Goal: Task Accomplishment & Management: Complete application form

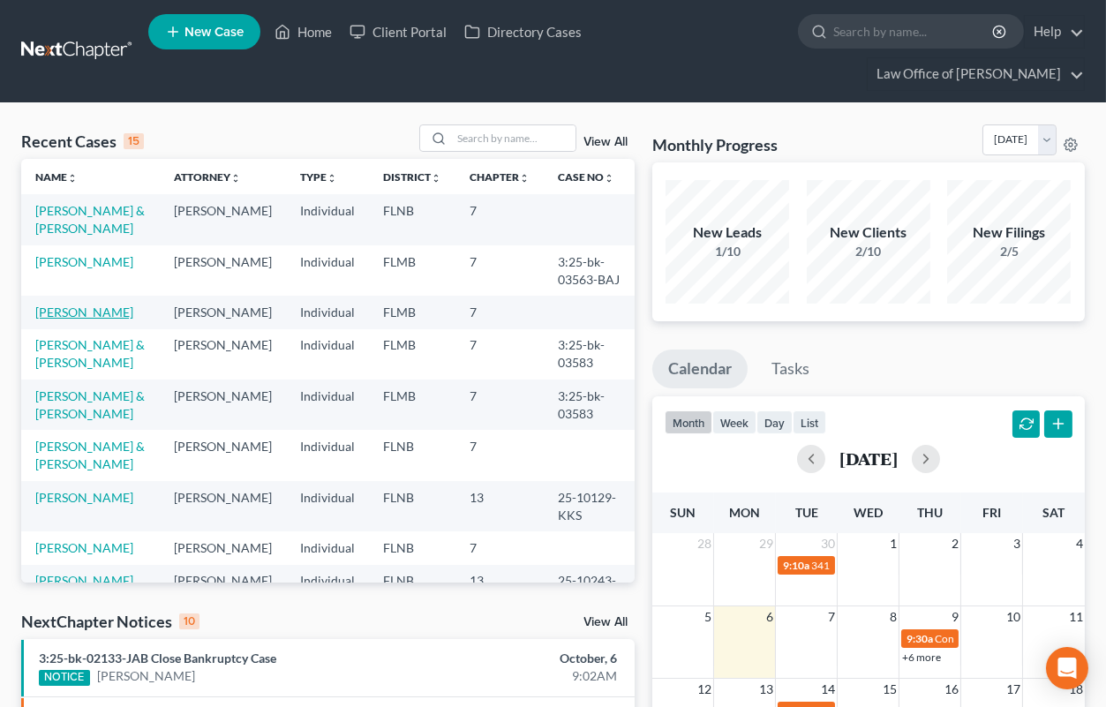
click at [104, 320] on link "[PERSON_NAME]" at bounding box center [84, 312] width 98 height 15
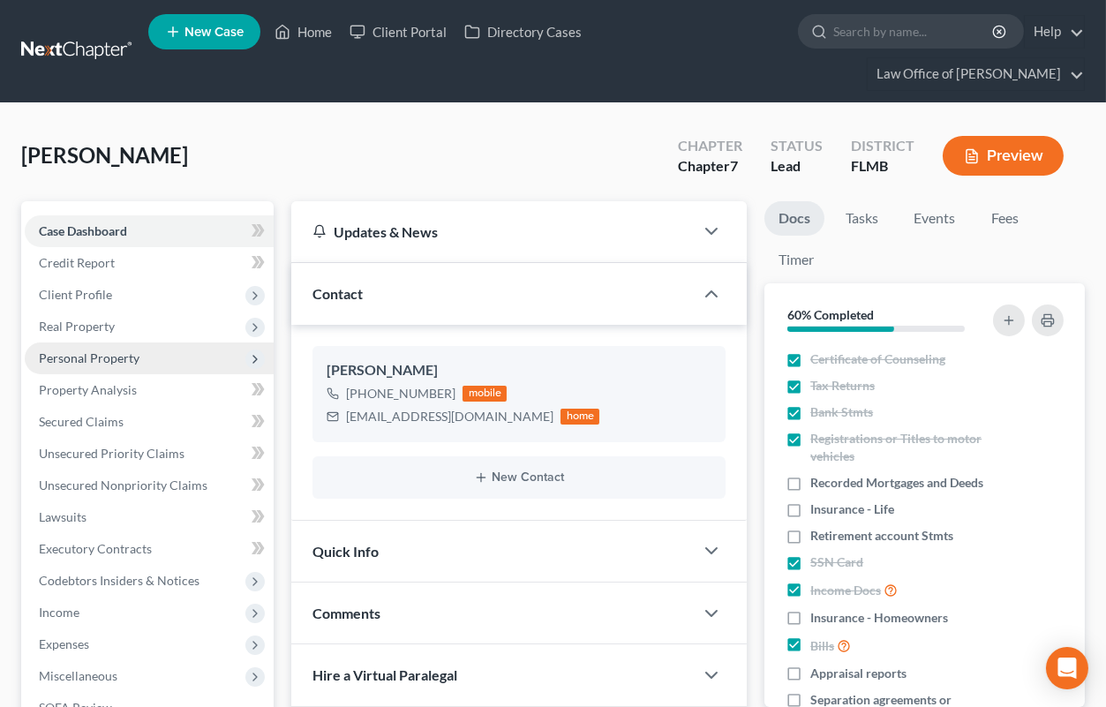
click at [102, 350] on span "Personal Property" at bounding box center [89, 357] width 101 height 15
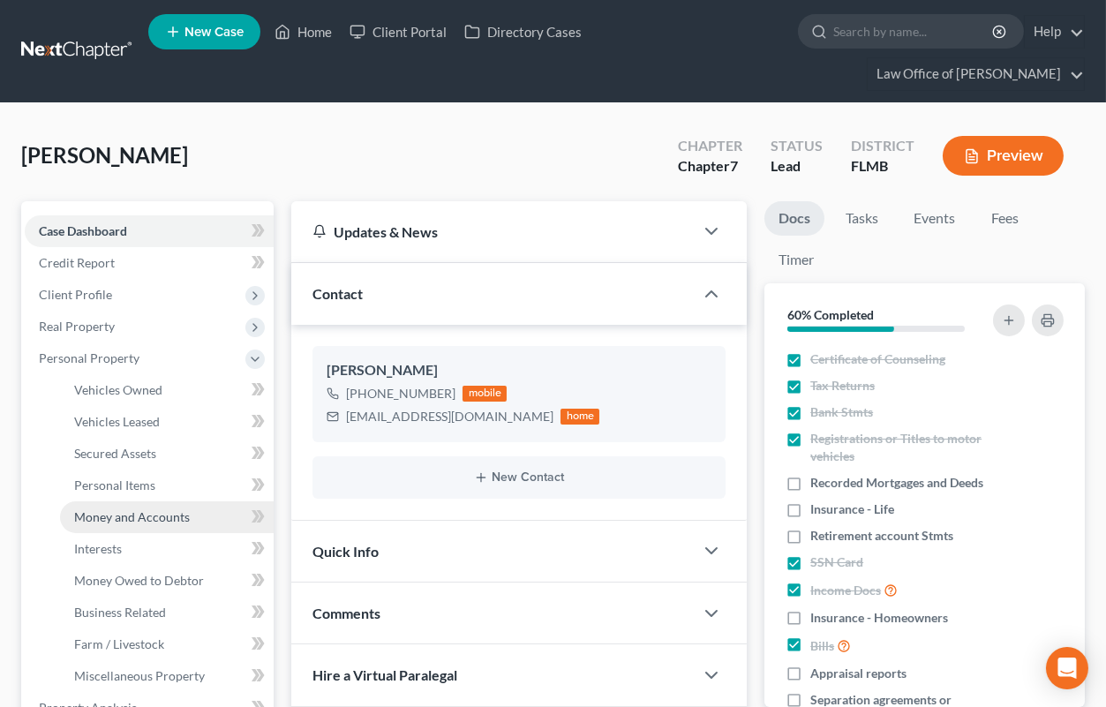
click at [127, 512] on span "Money and Accounts" at bounding box center [132, 516] width 116 height 15
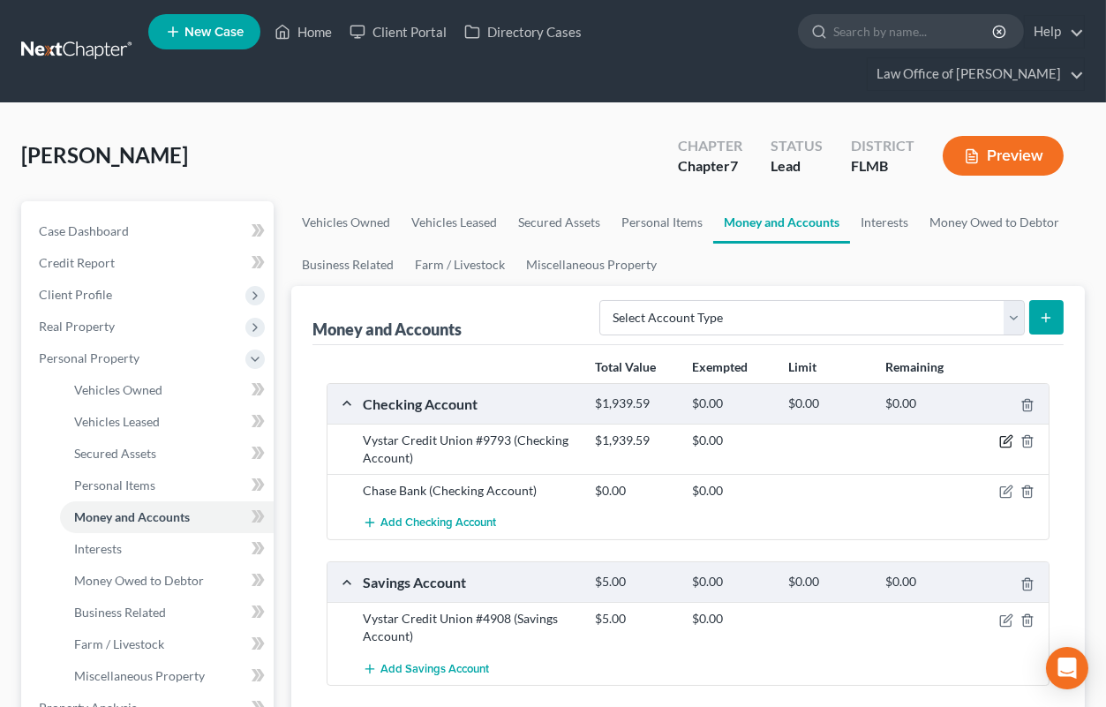
click at [1006, 439] on icon "button" at bounding box center [1006, 441] width 14 height 14
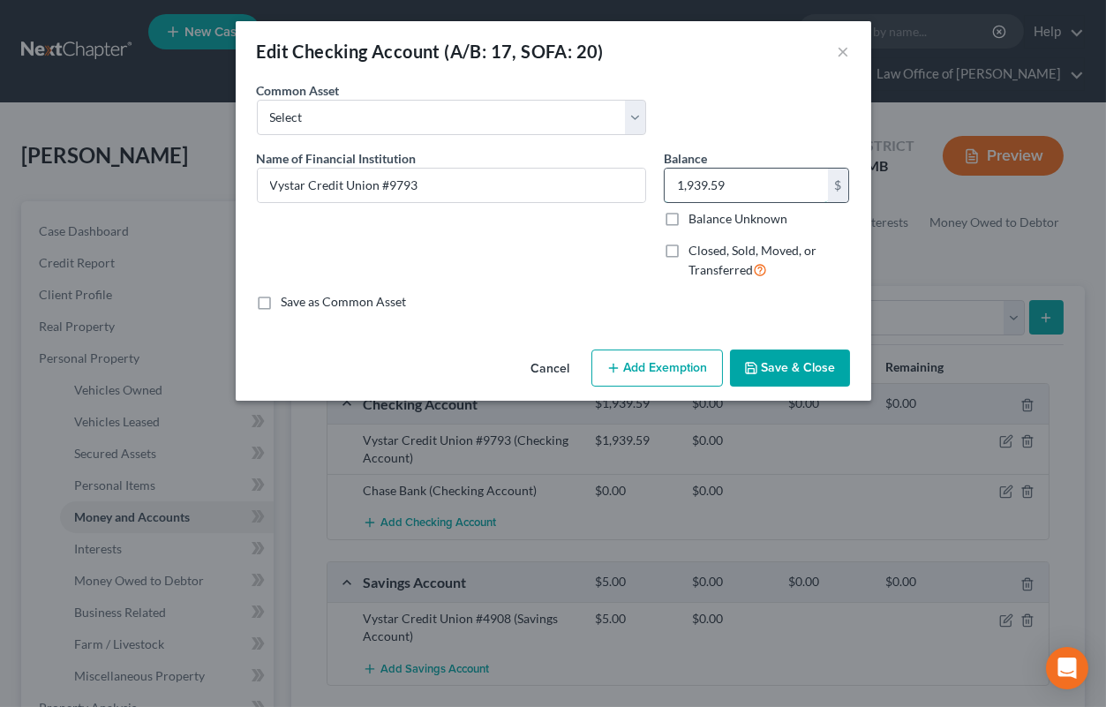
drag, startPoint x: 750, startPoint y: 190, endPoint x: 645, endPoint y: 190, distance: 104.2
click at [665, 190] on input "1,939.59" at bounding box center [746, 186] width 163 height 34
drag, startPoint x: 742, startPoint y: 179, endPoint x: 676, endPoint y: 179, distance: 66.2
click at [676, 179] on input "1,939.59" at bounding box center [746, 186] width 163 height 34
type input "899.20"
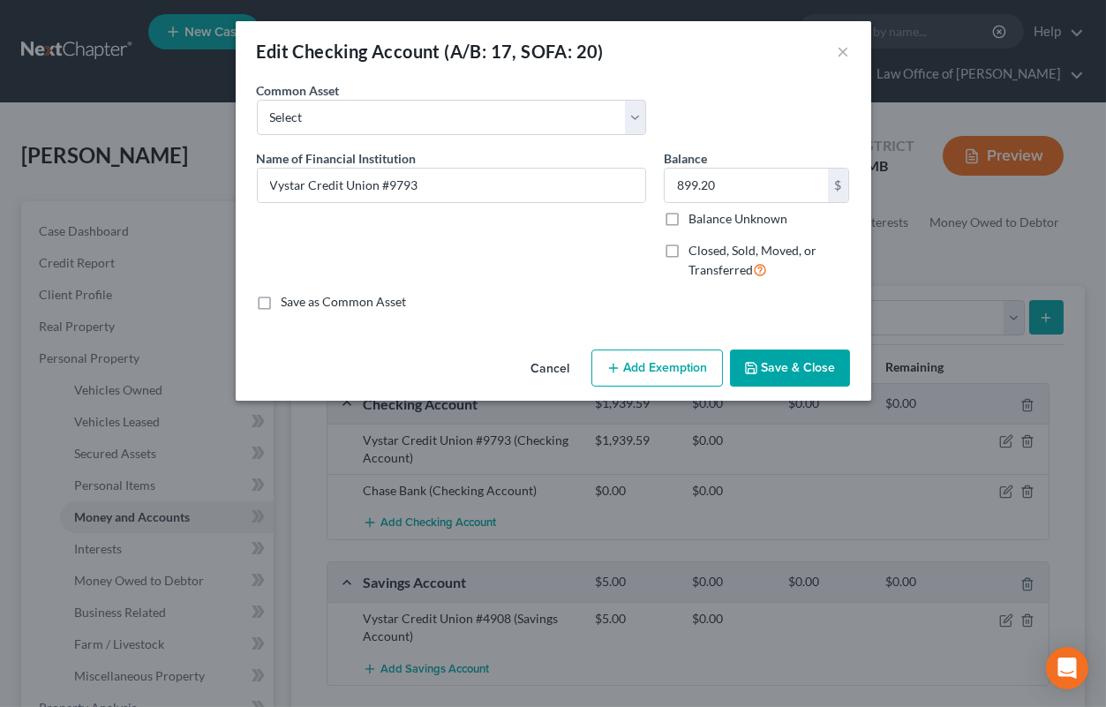
click at [651, 367] on button "Add Exemption" at bounding box center [657, 368] width 132 height 37
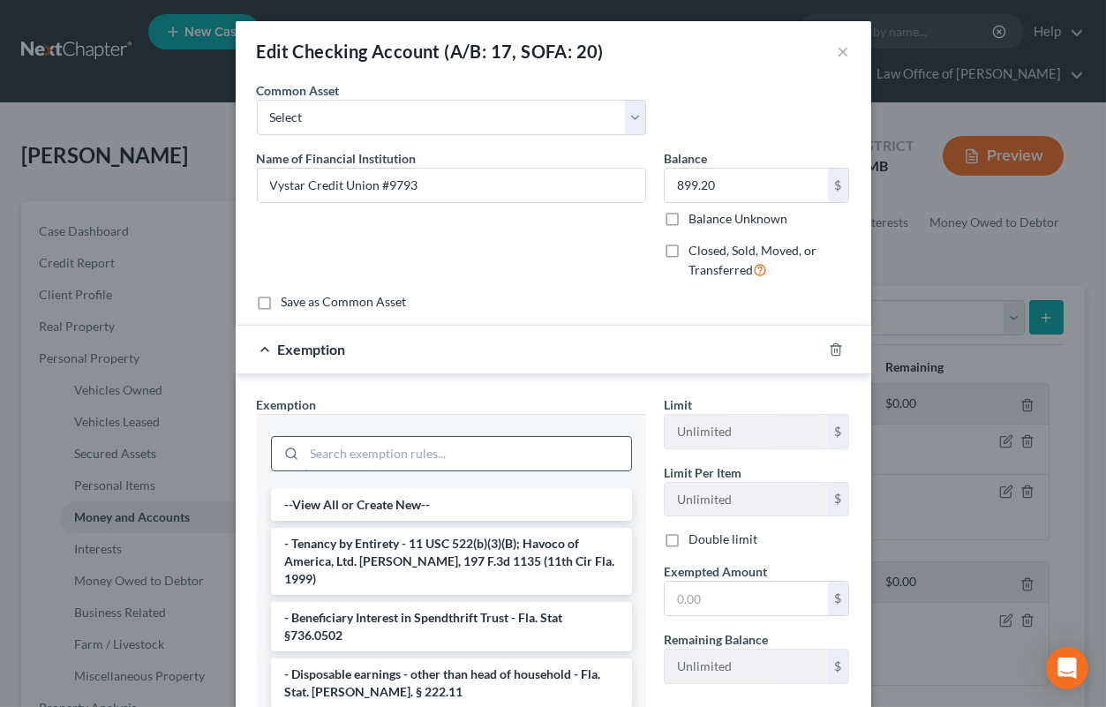
click at [474, 446] on input "search" at bounding box center [468, 454] width 327 height 34
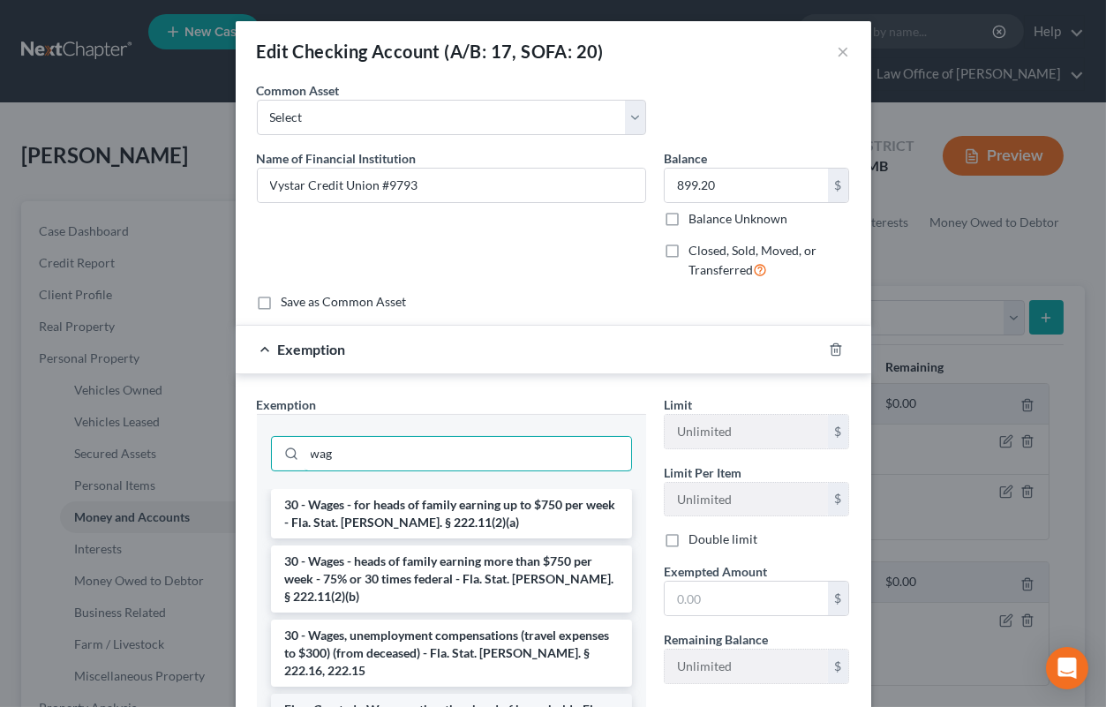
type input "wag"
click at [409, 694] on li "Firm Created - Wages - other than head of household - Fla. Stat. §222.11(c)" at bounding box center [451, 718] width 361 height 49
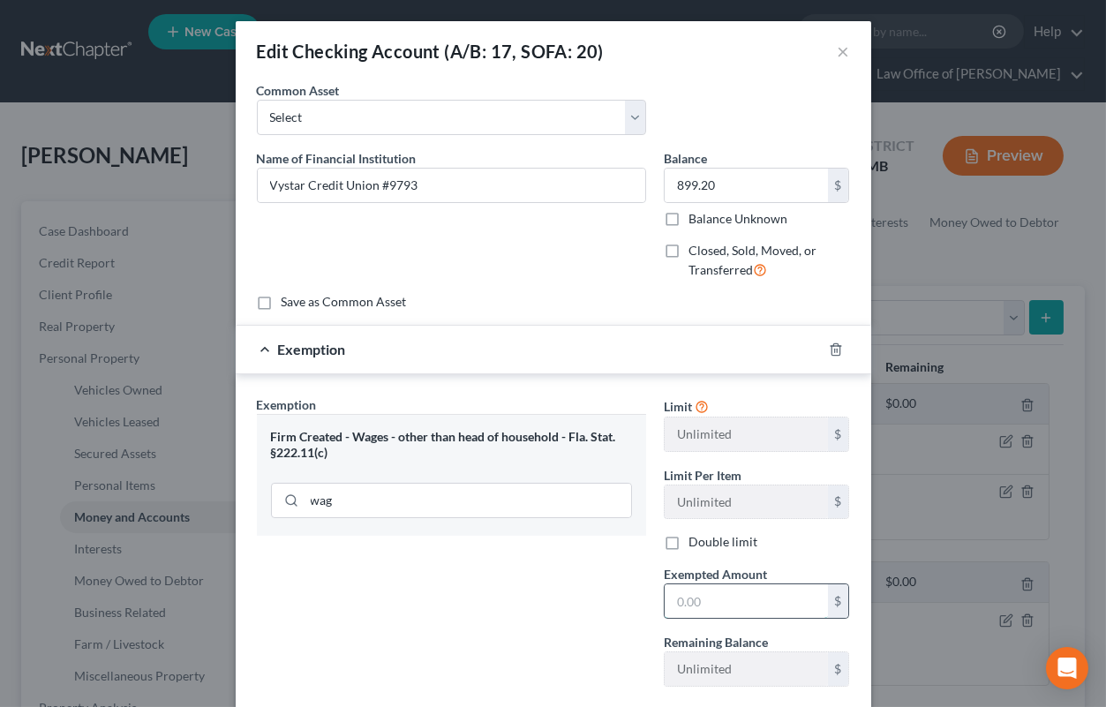
click at [702, 602] on input "text" at bounding box center [746, 601] width 163 height 34
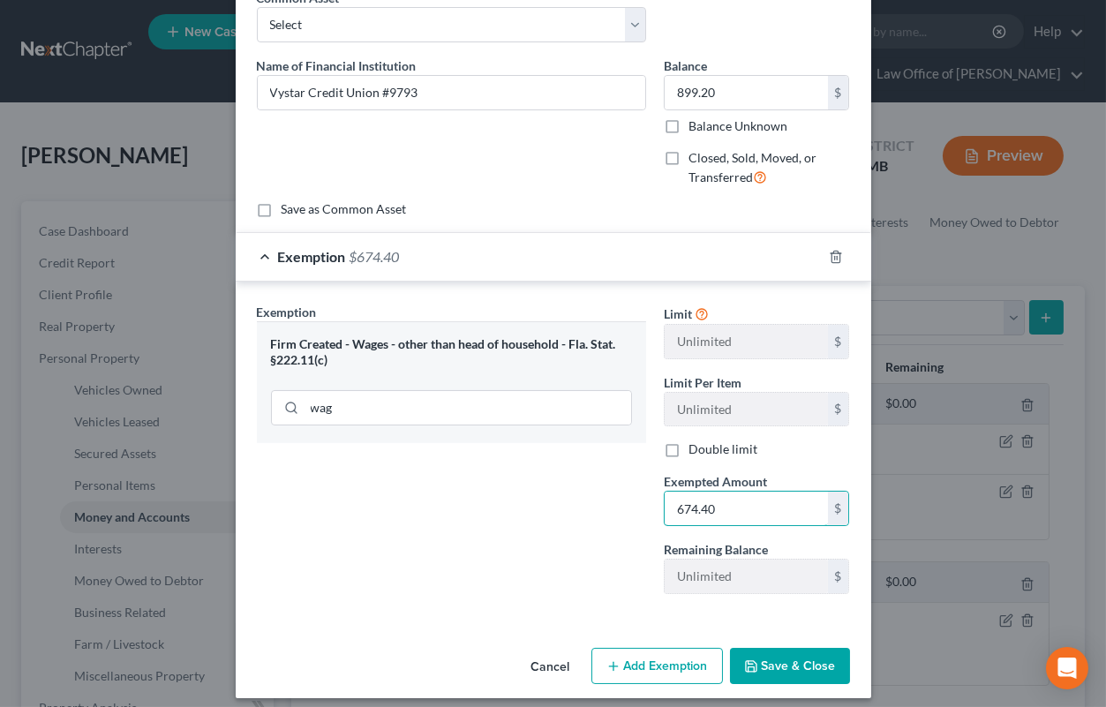
scroll to position [104, 0]
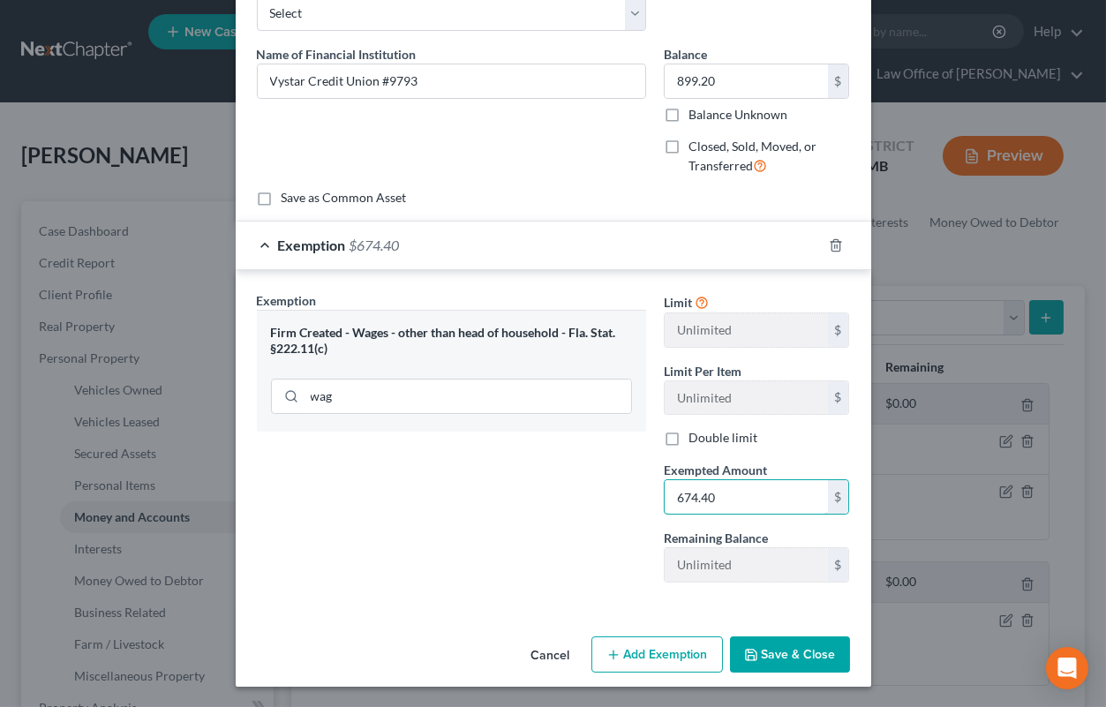
type input "674.40"
click at [742, 637] on button "Save & Close" at bounding box center [790, 655] width 120 height 37
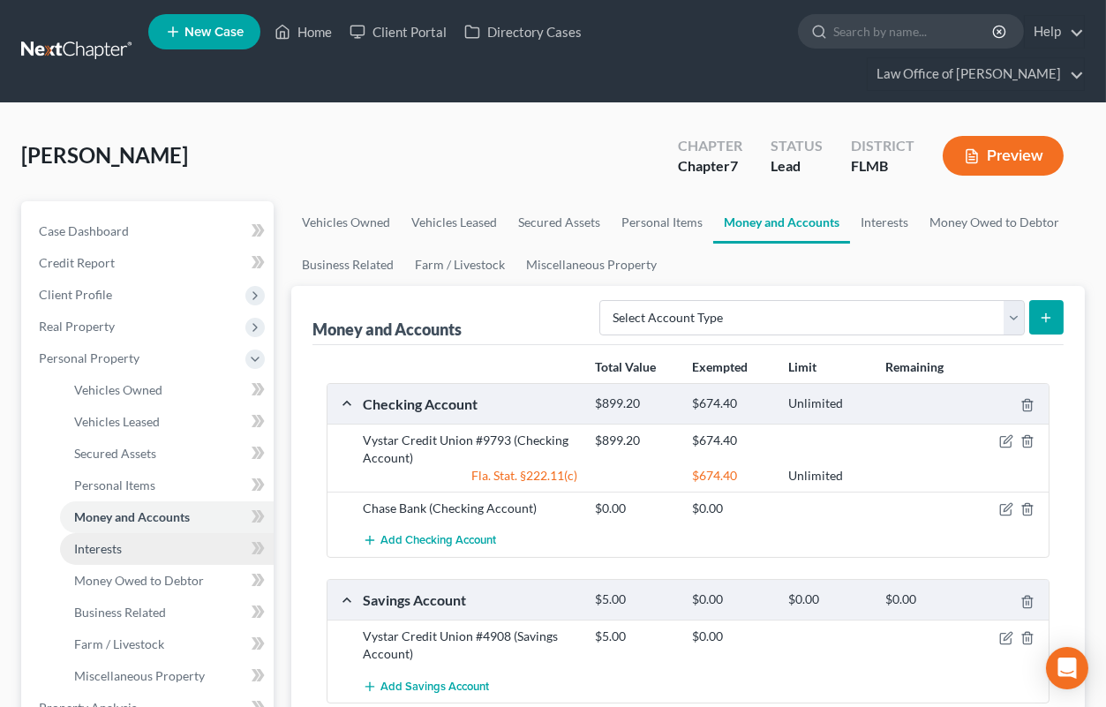
scroll to position [97, 0]
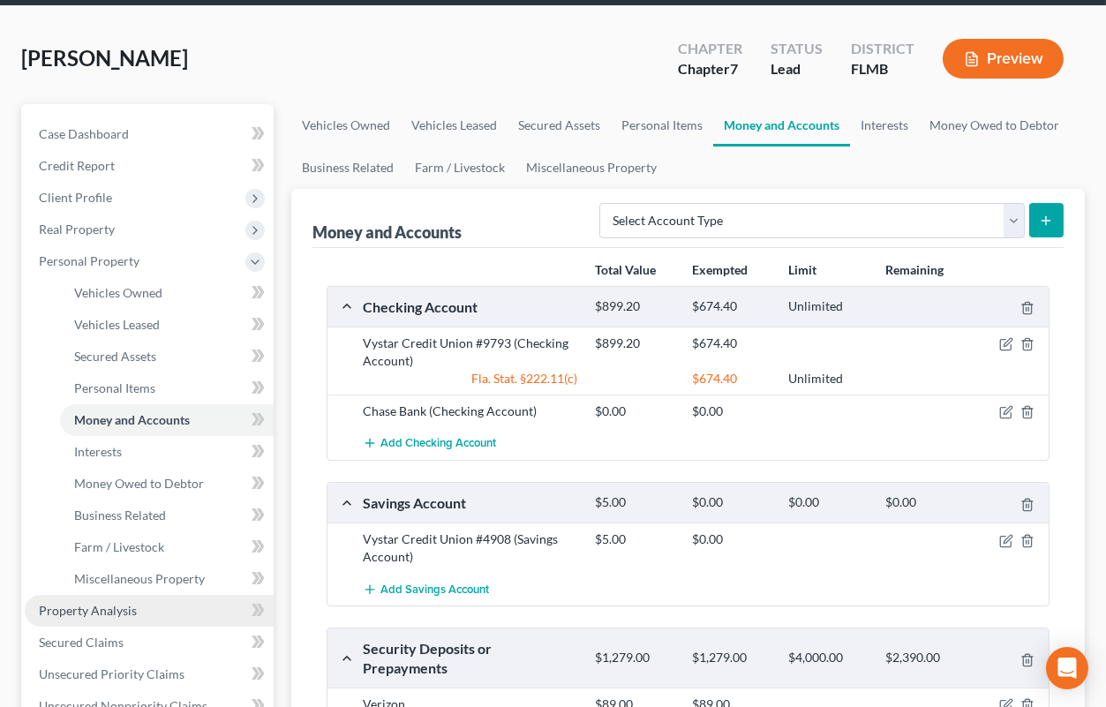
click at [104, 600] on link "Property Analysis" at bounding box center [149, 611] width 249 height 32
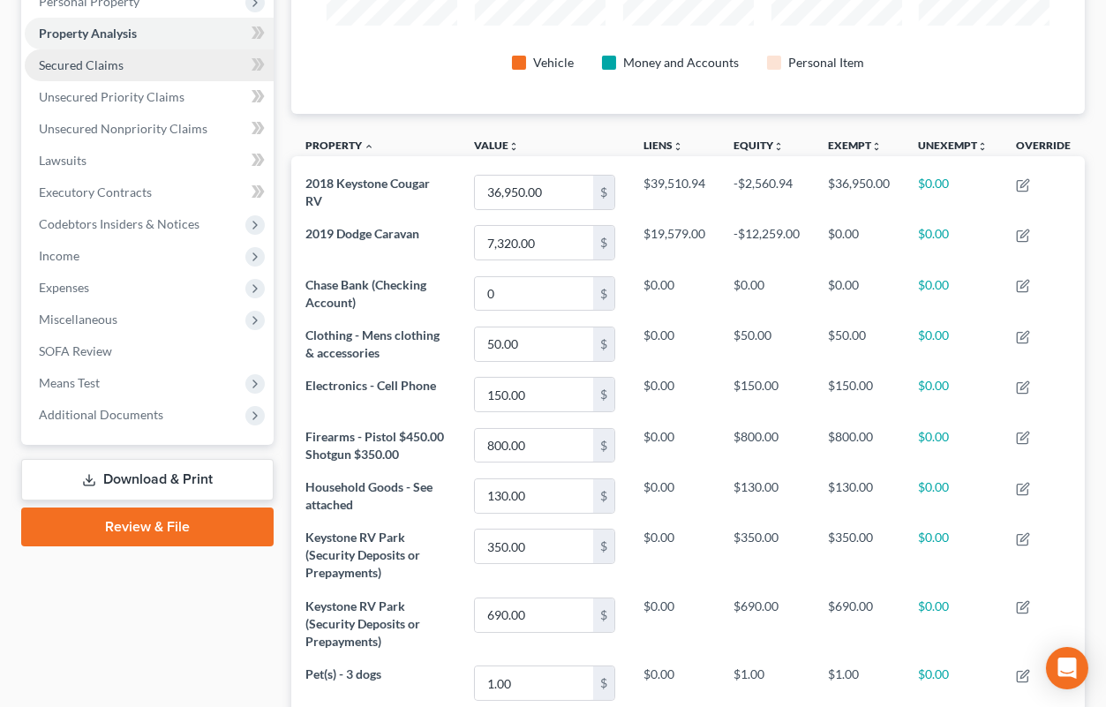
scroll to position [65, 0]
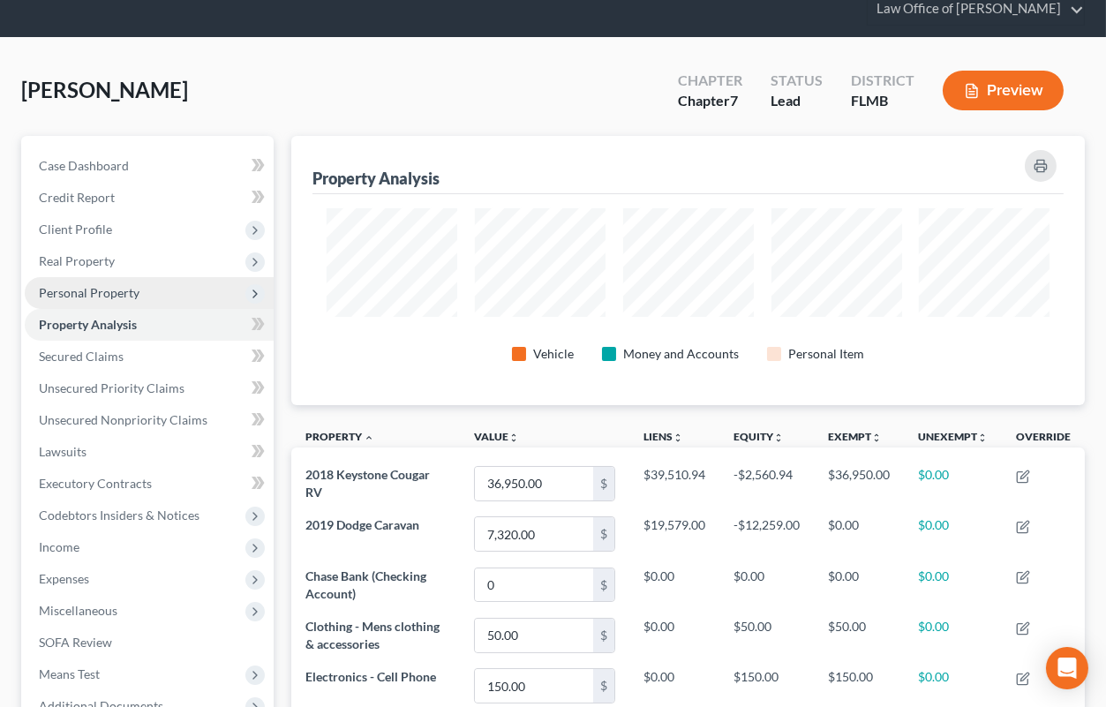
click at [92, 297] on span "Personal Property" at bounding box center [89, 292] width 101 height 15
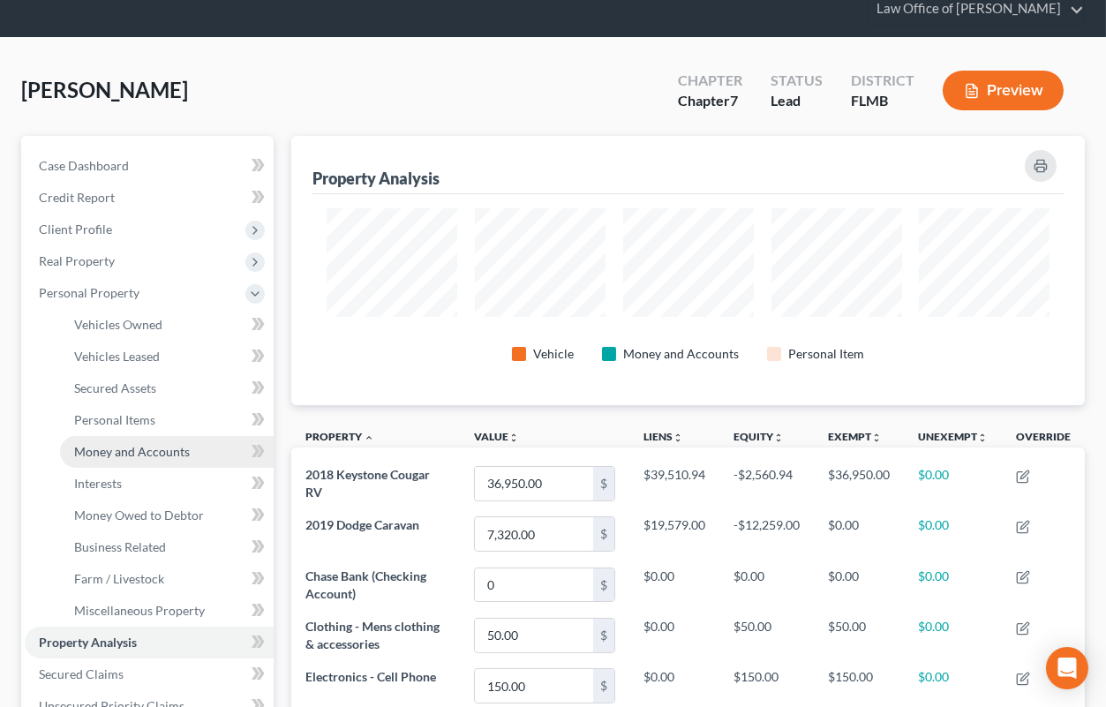
click at [118, 442] on link "Money and Accounts" at bounding box center [167, 452] width 214 height 32
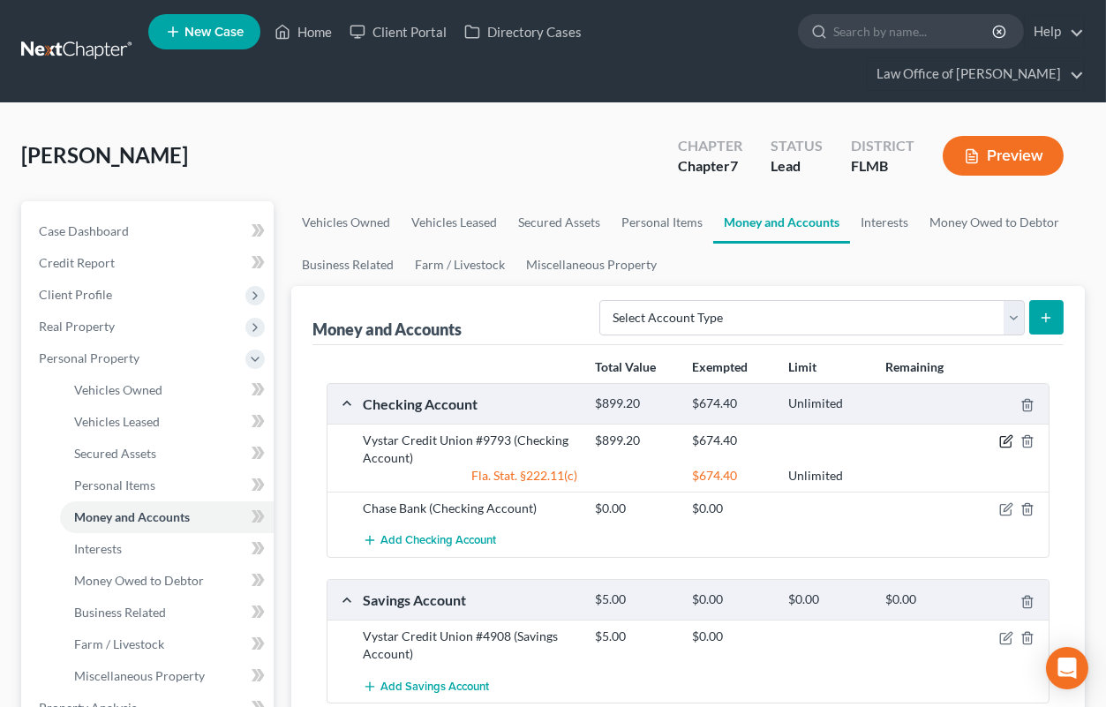
click at [1008, 443] on icon "button" at bounding box center [1006, 441] width 14 height 14
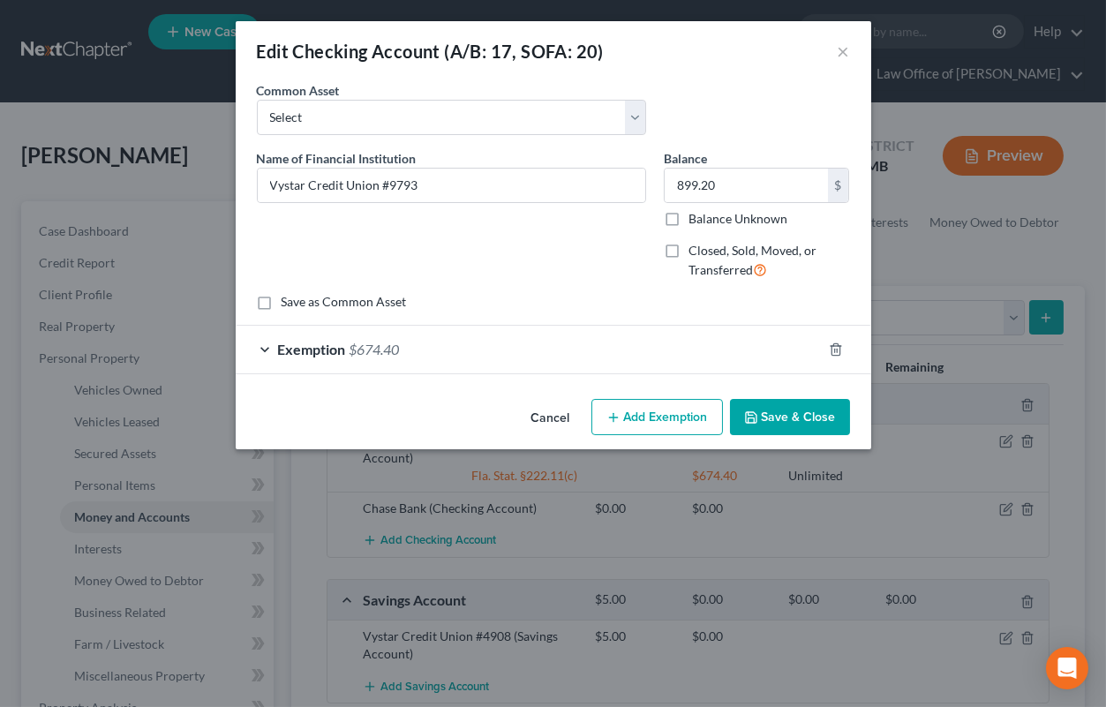
click at [637, 419] on button "Add Exemption" at bounding box center [657, 417] width 132 height 37
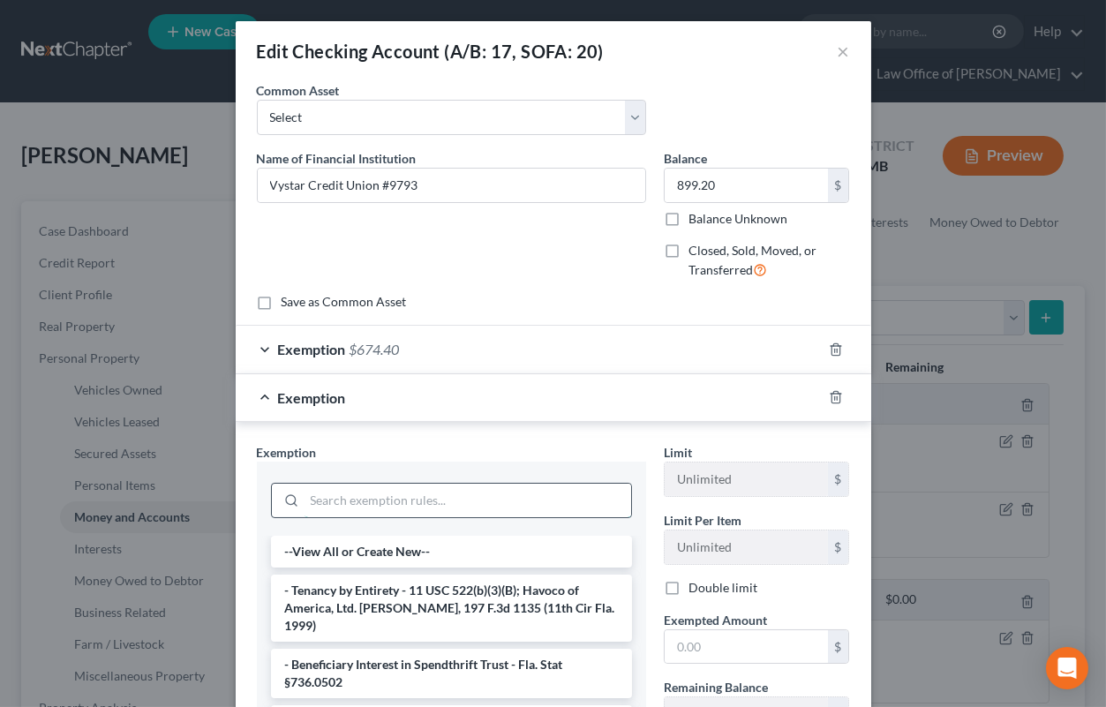
click at [531, 501] on input "search" at bounding box center [468, 501] width 327 height 34
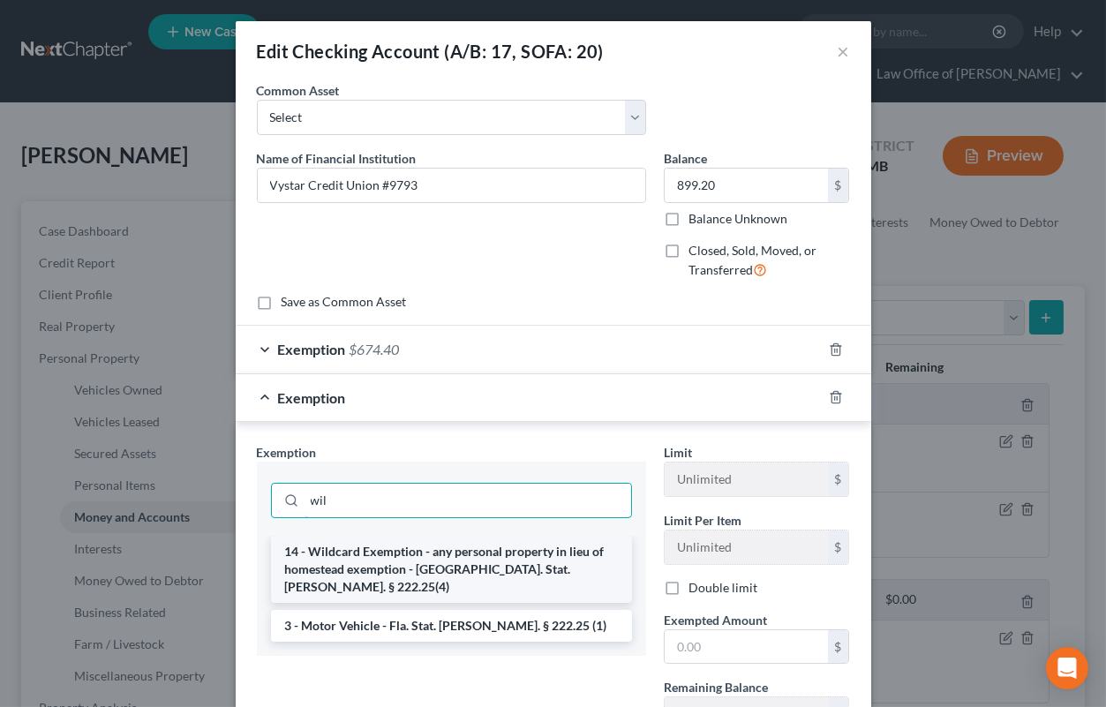
type input "wil"
click at [521, 557] on li "14 - Wildcard Exemption - any personal property in lieu of homestead exemption …" at bounding box center [451, 569] width 361 height 67
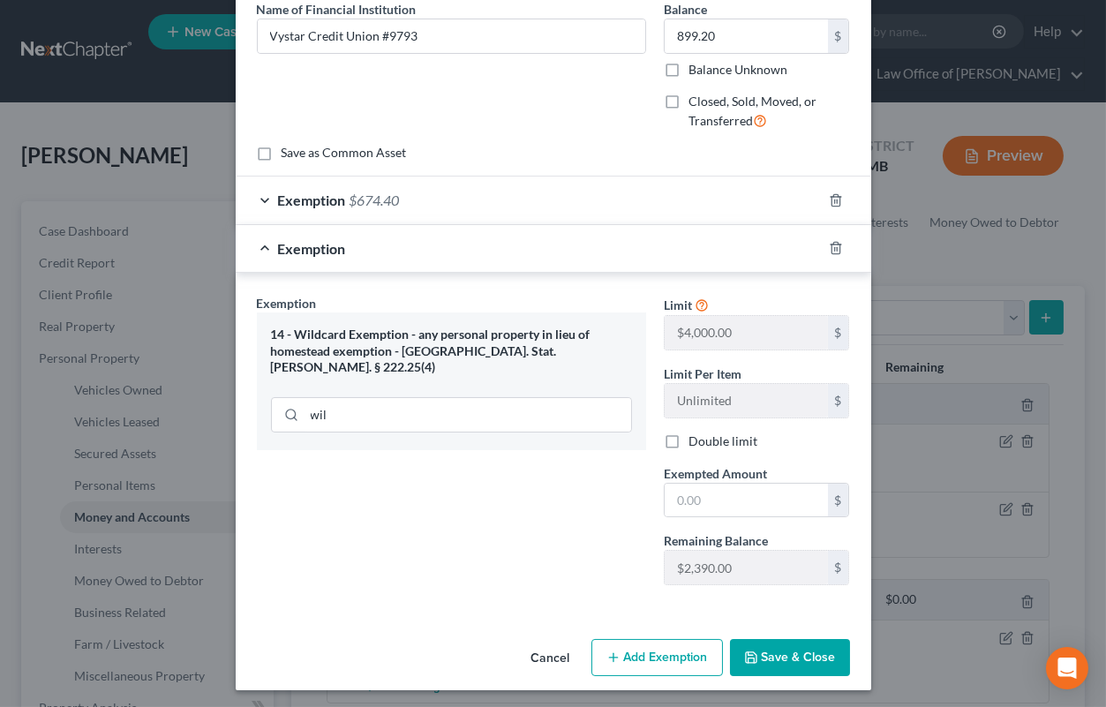
scroll to position [152, 0]
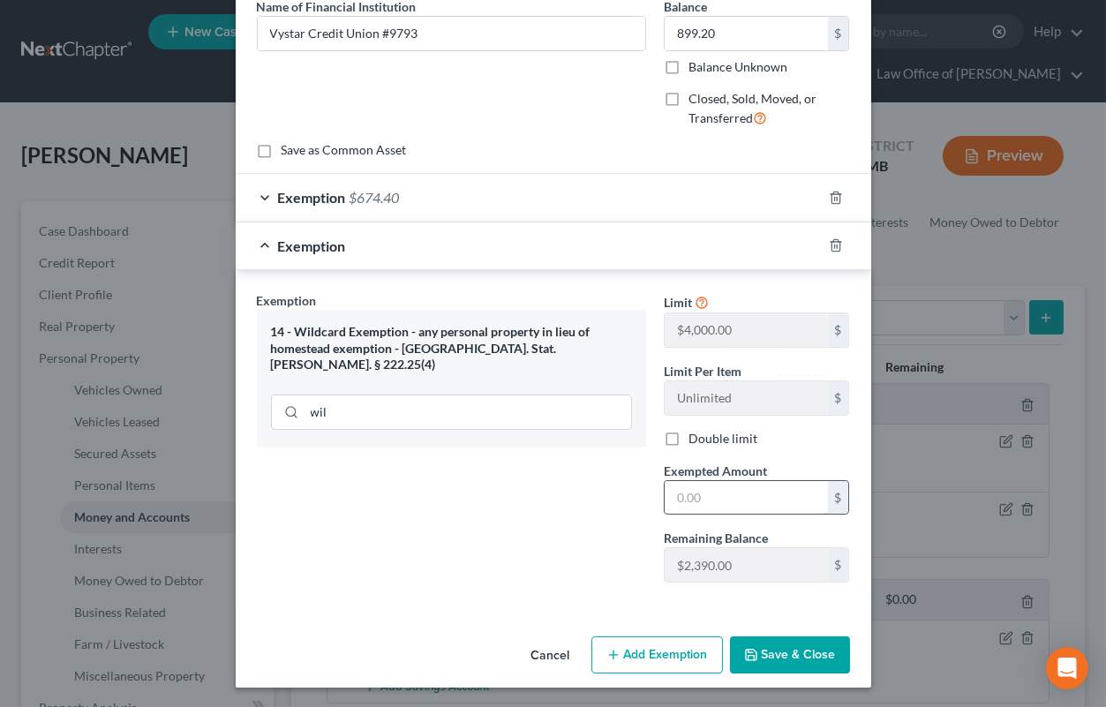
click at [675, 498] on input "text" at bounding box center [746, 498] width 163 height 34
type input "224.80"
click at [780, 663] on button "Save & Close" at bounding box center [790, 655] width 120 height 37
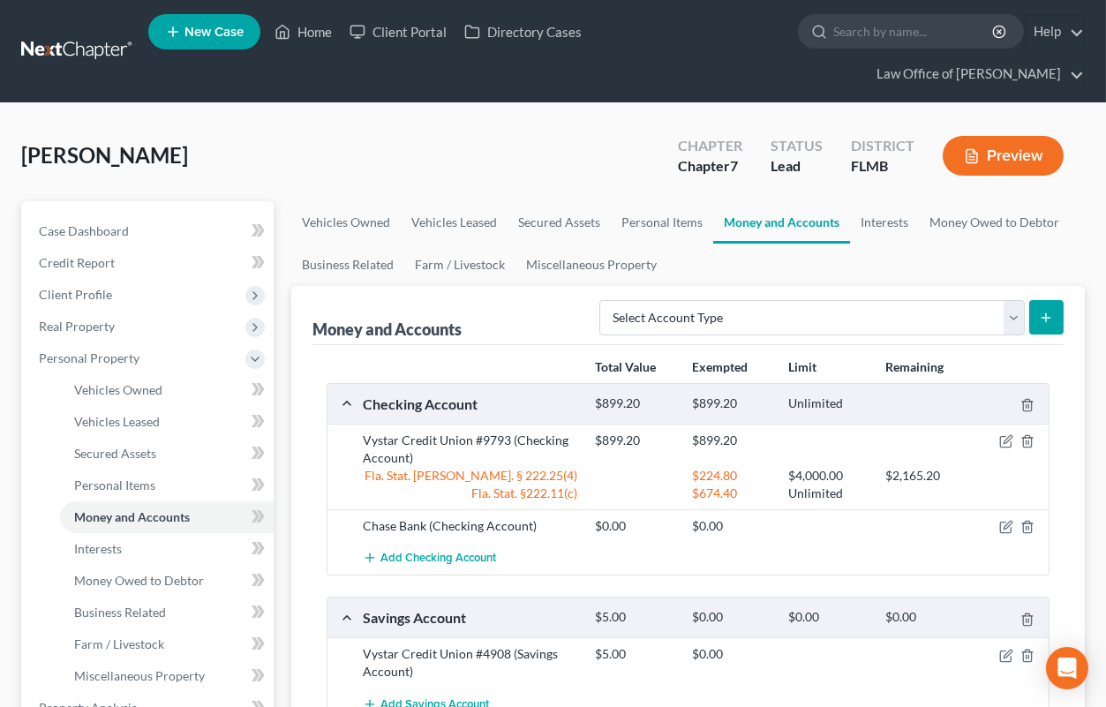
scroll to position [194, 0]
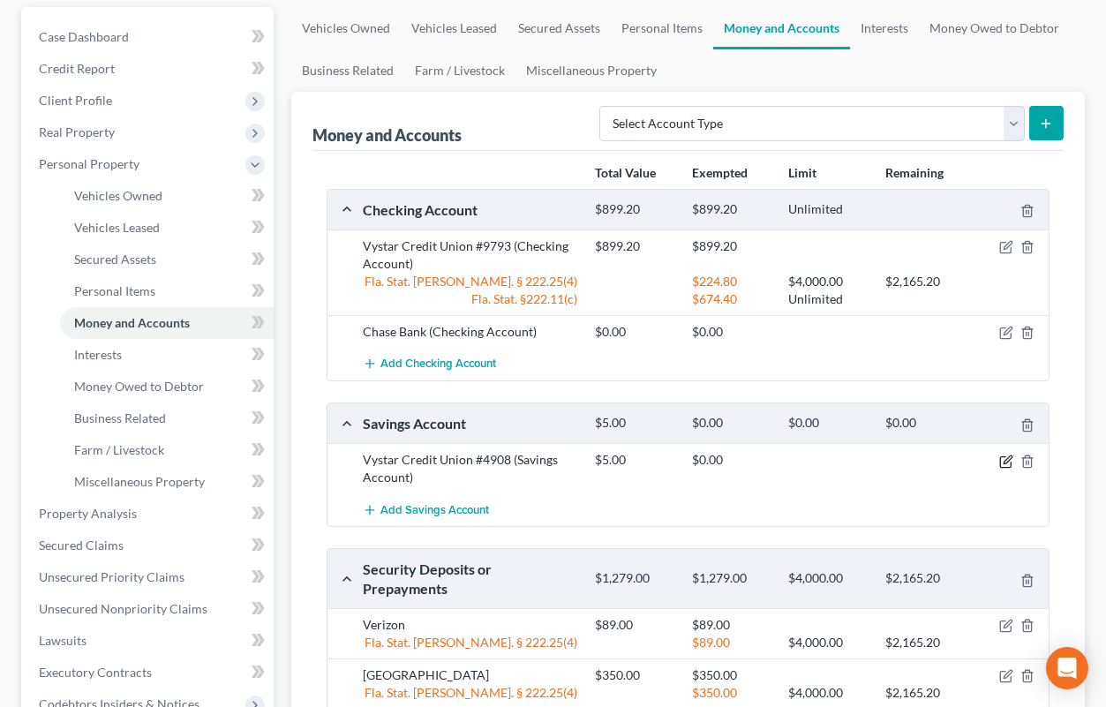
click at [1009, 460] on icon "button" at bounding box center [1006, 462] width 14 height 14
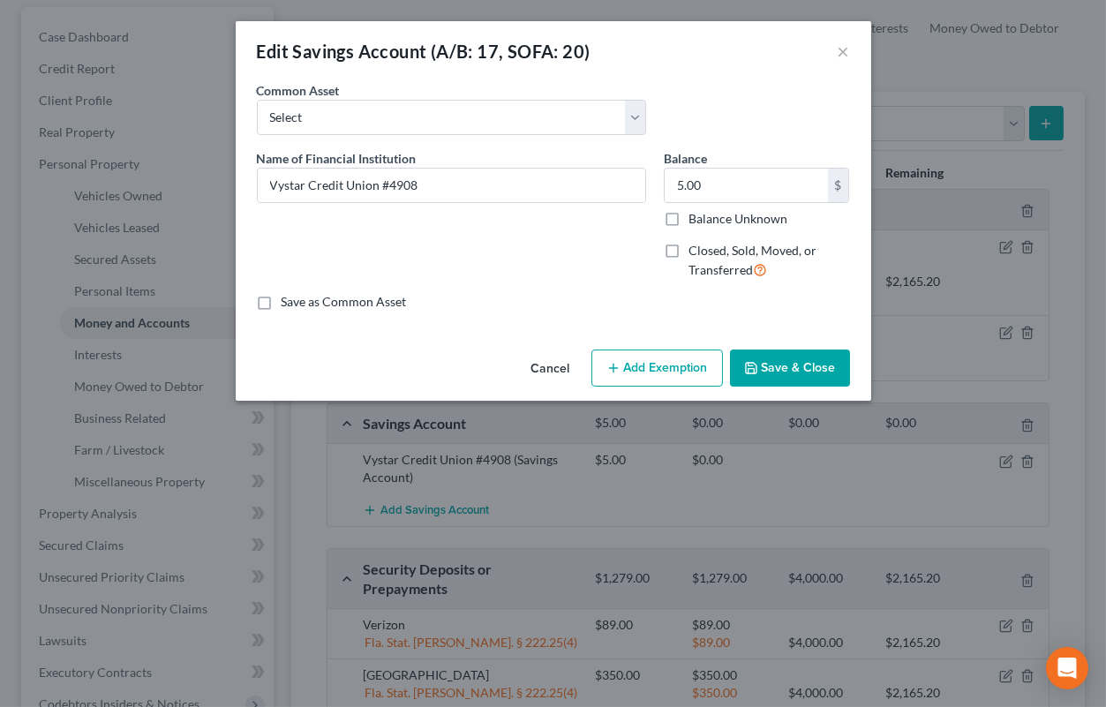
click at [674, 360] on button "Add Exemption" at bounding box center [657, 368] width 132 height 37
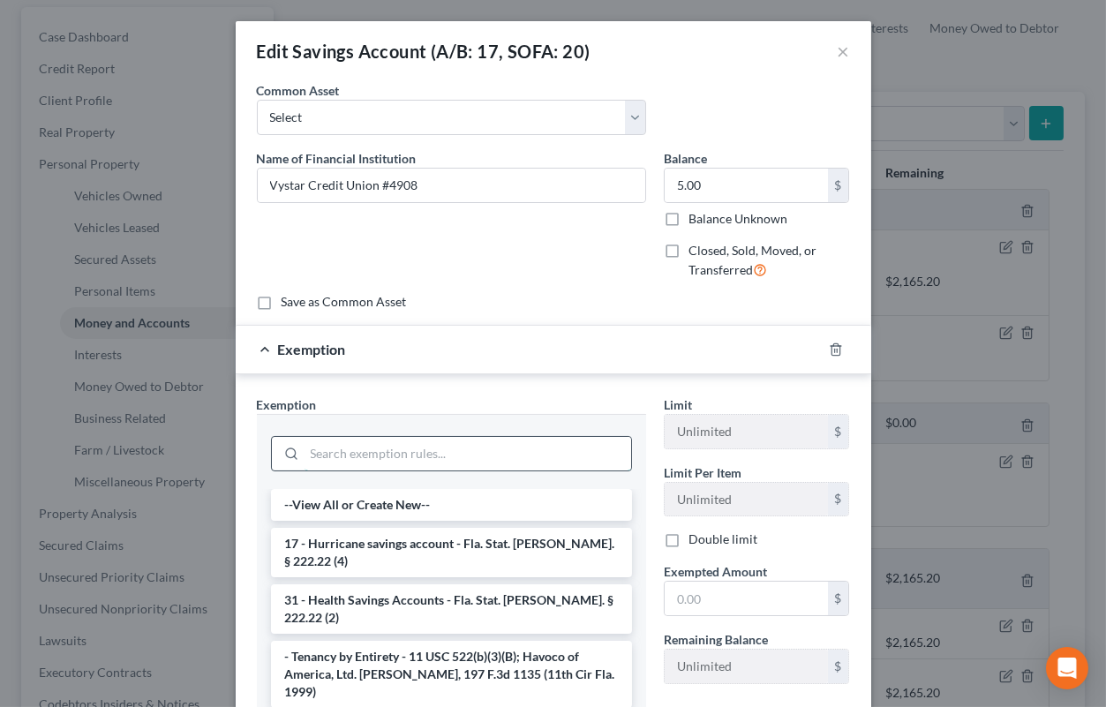
click at [534, 452] on input "search" at bounding box center [468, 454] width 327 height 34
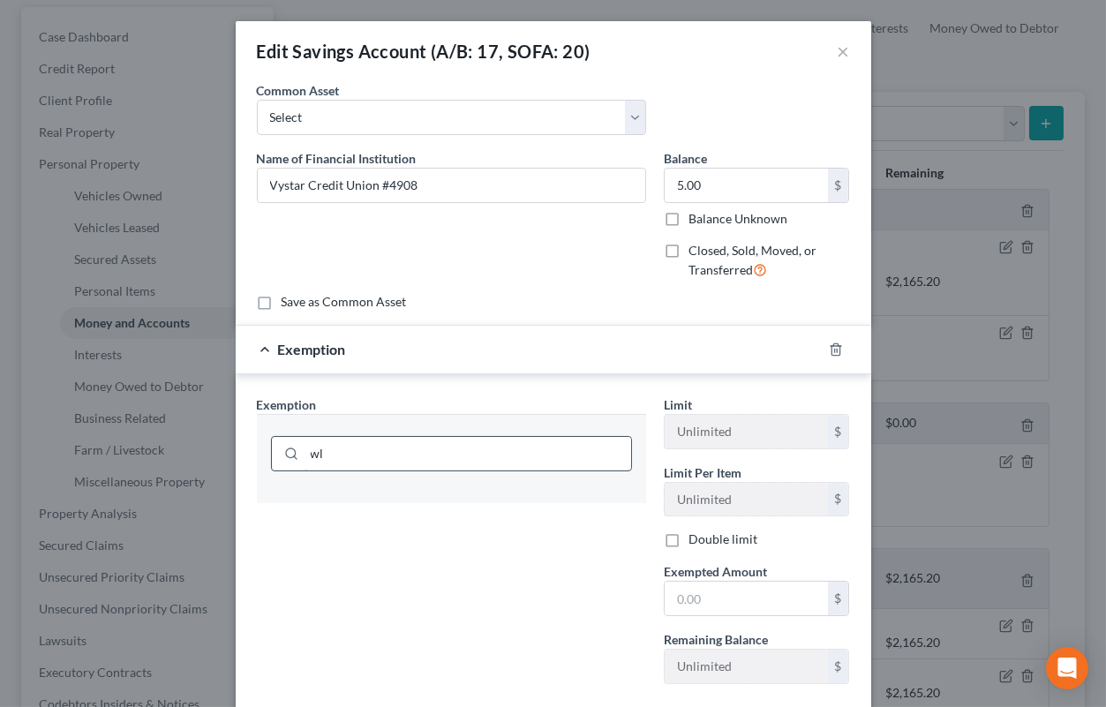
type input "w"
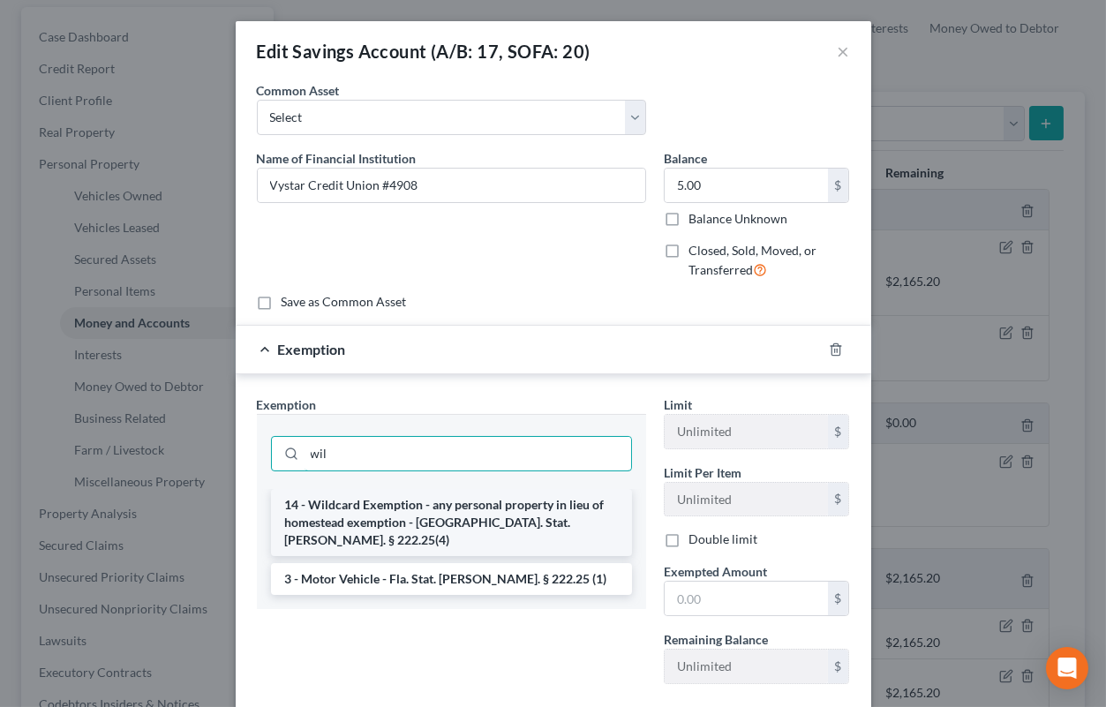
type input "wil"
click at [549, 516] on li "14 - Wildcard Exemption - any personal property in lieu of homestead exemption …" at bounding box center [451, 522] width 361 height 67
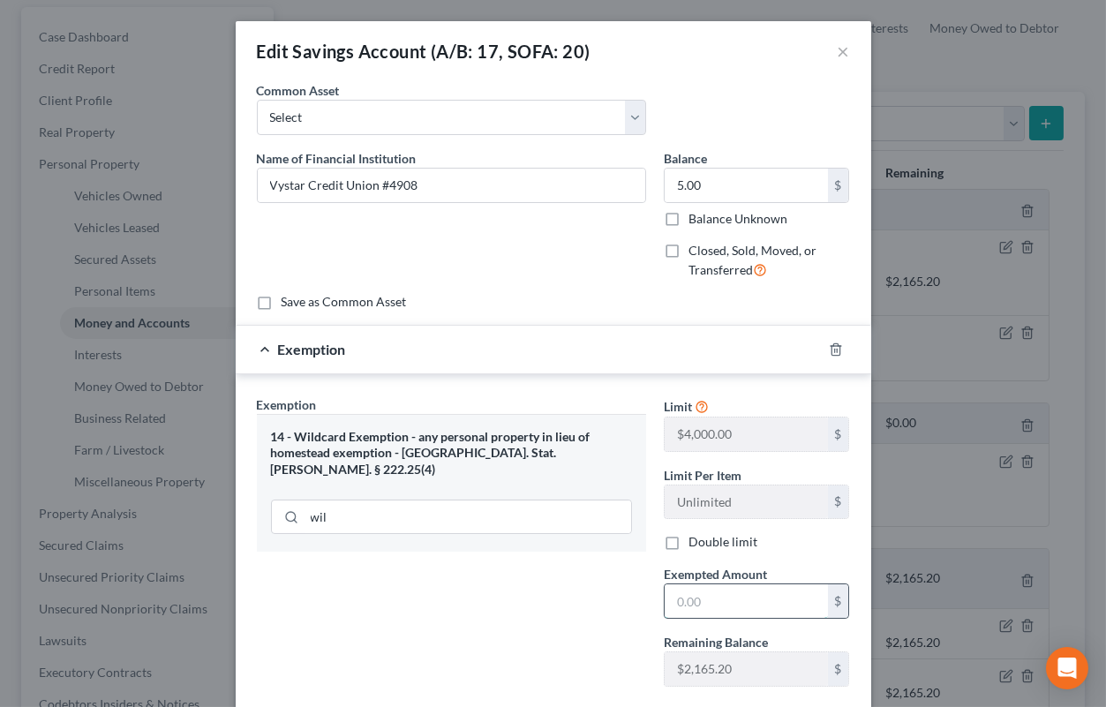
click at [704, 597] on input "text" at bounding box center [746, 601] width 163 height 34
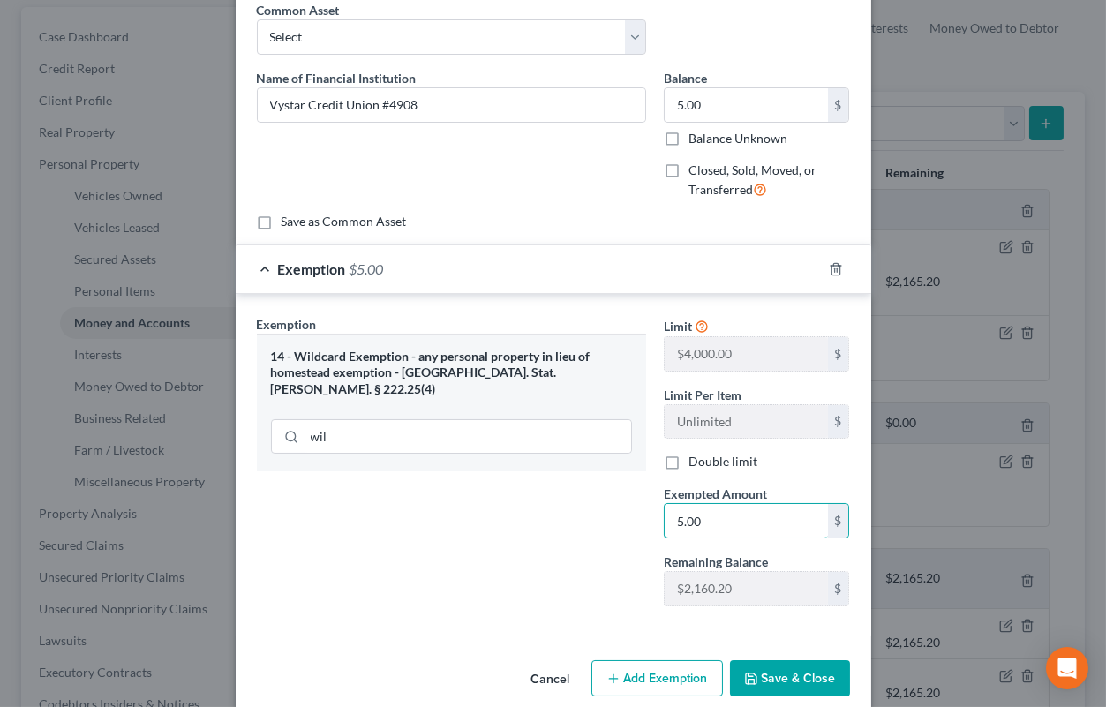
scroll to position [104, 0]
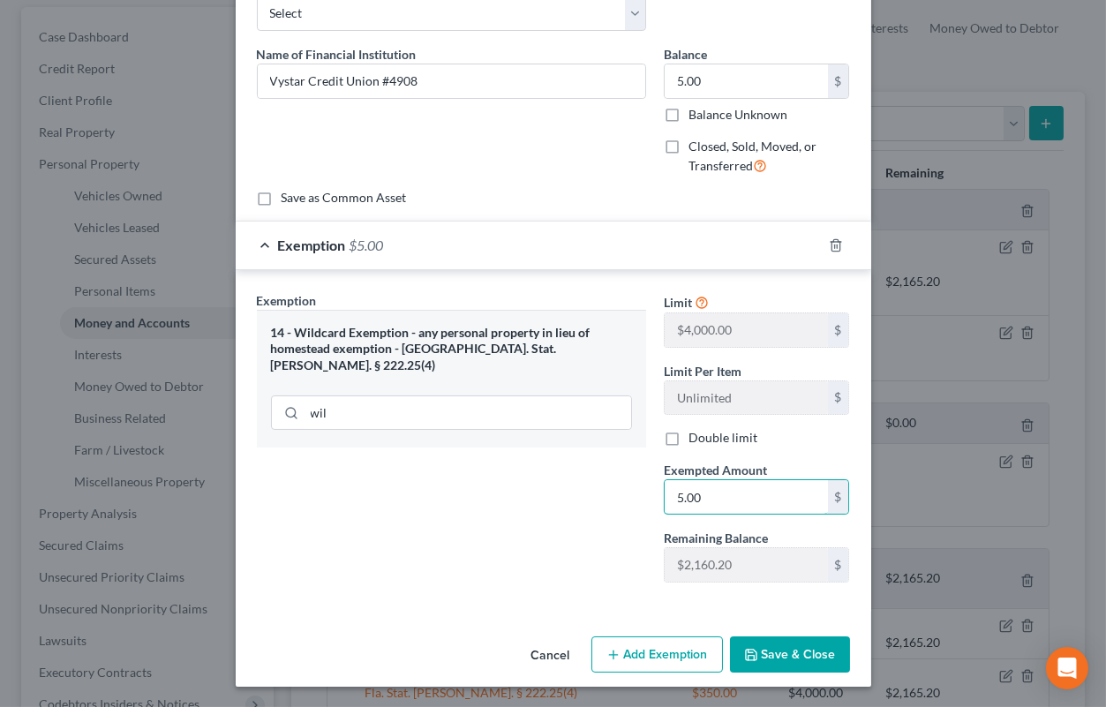
type input "5.00"
click at [787, 646] on button "Save & Close" at bounding box center [790, 655] width 120 height 37
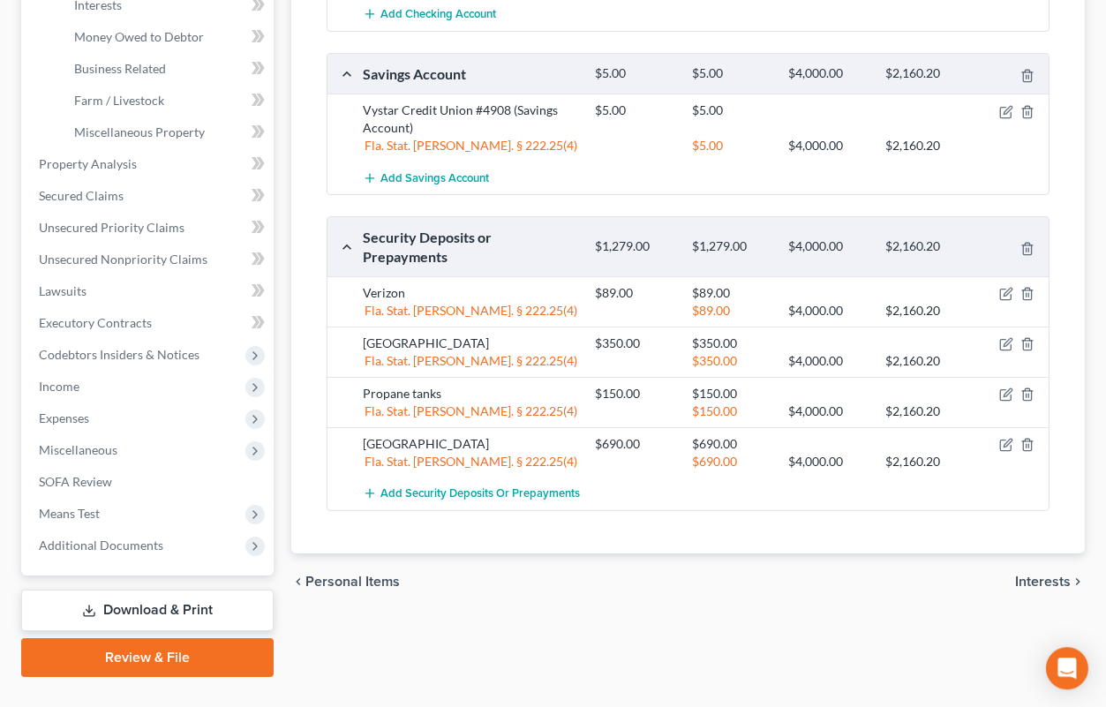
scroll to position [578, 0]
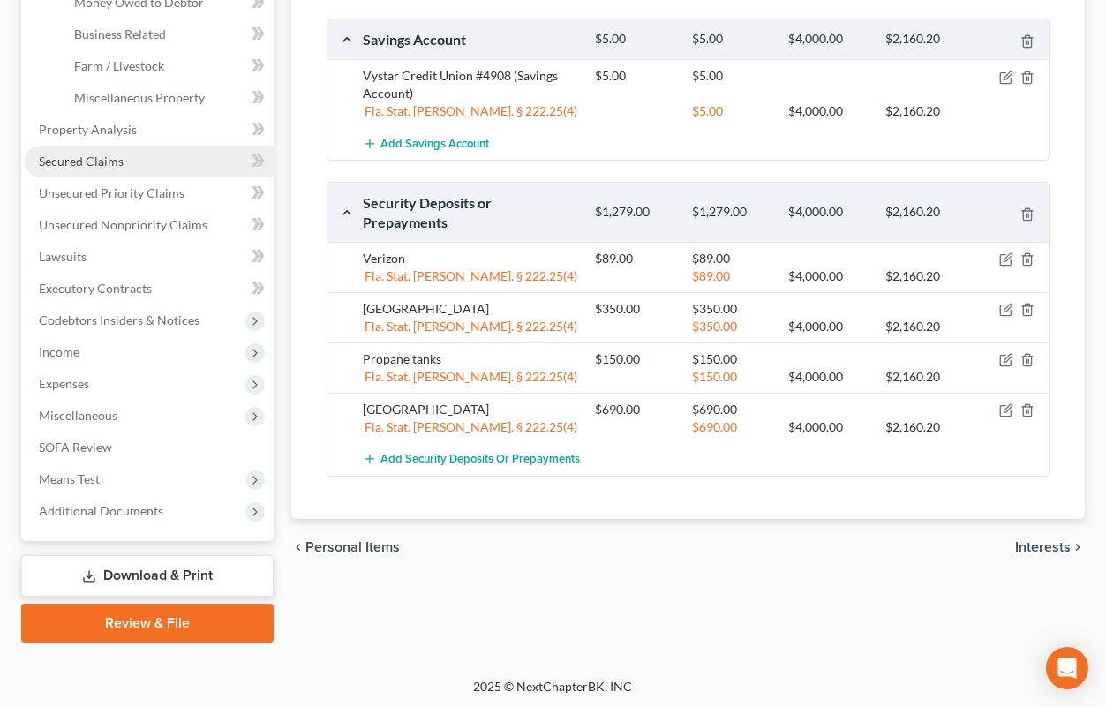
click at [97, 158] on span "Secured Claims" at bounding box center [81, 161] width 85 height 15
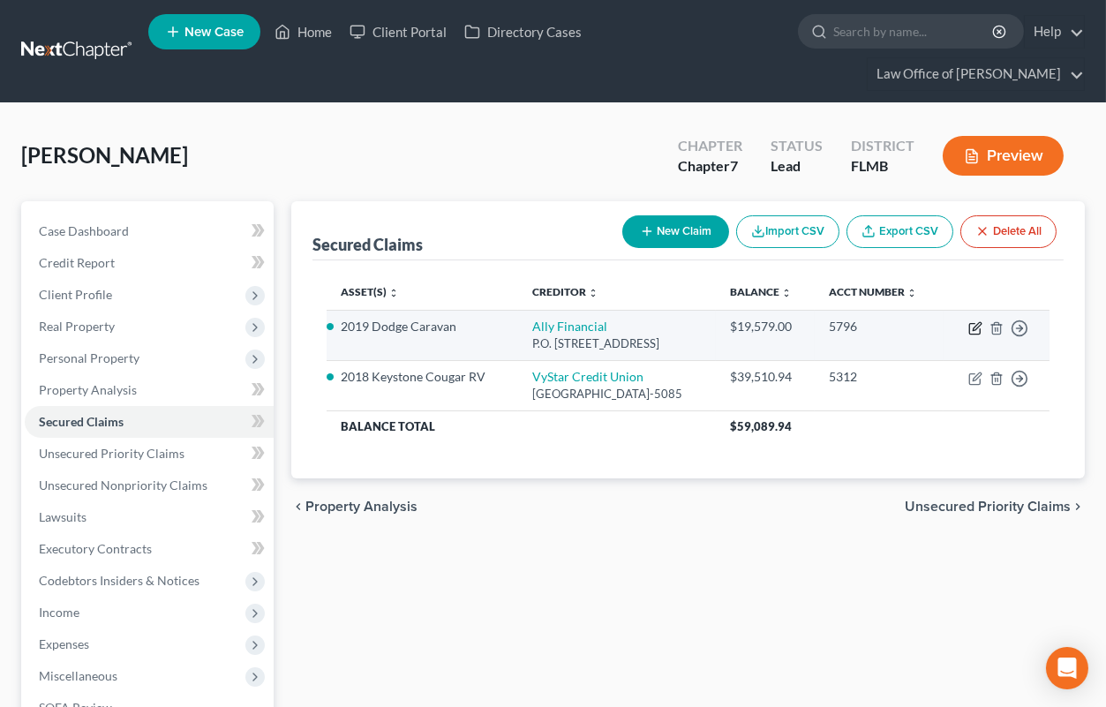
click at [974, 335] on icon "button" at bounding box center [975, 328] width 14 height 14
select select "24"
select select "14"
select select "2"
select select "0"
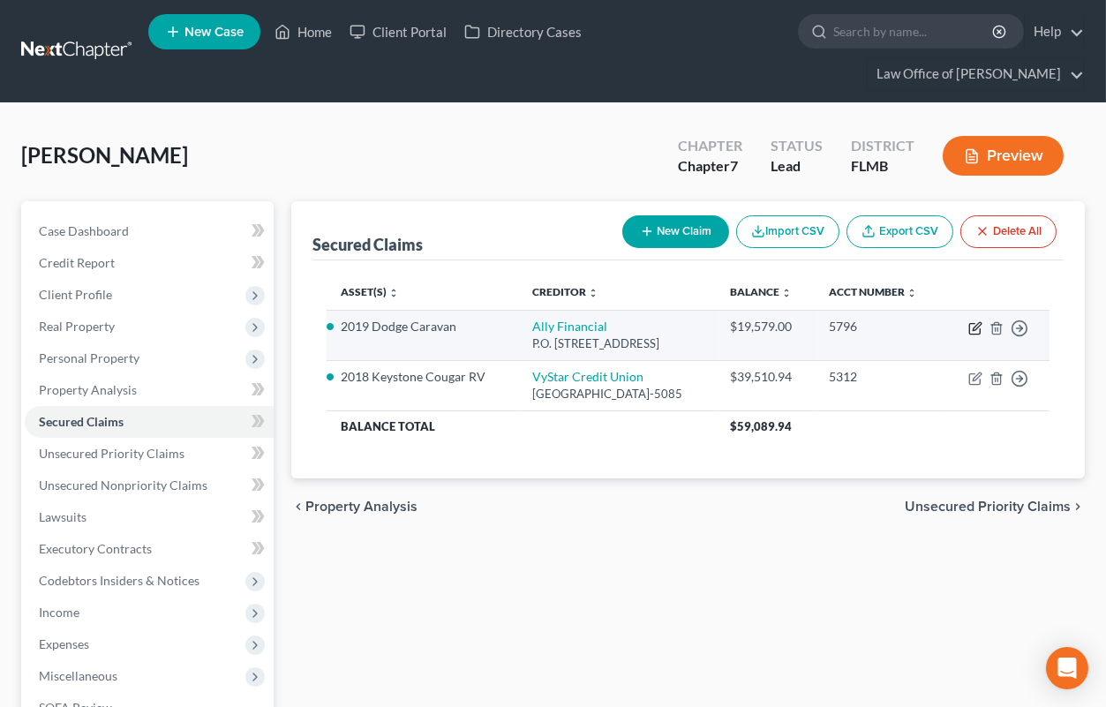
select select "0"
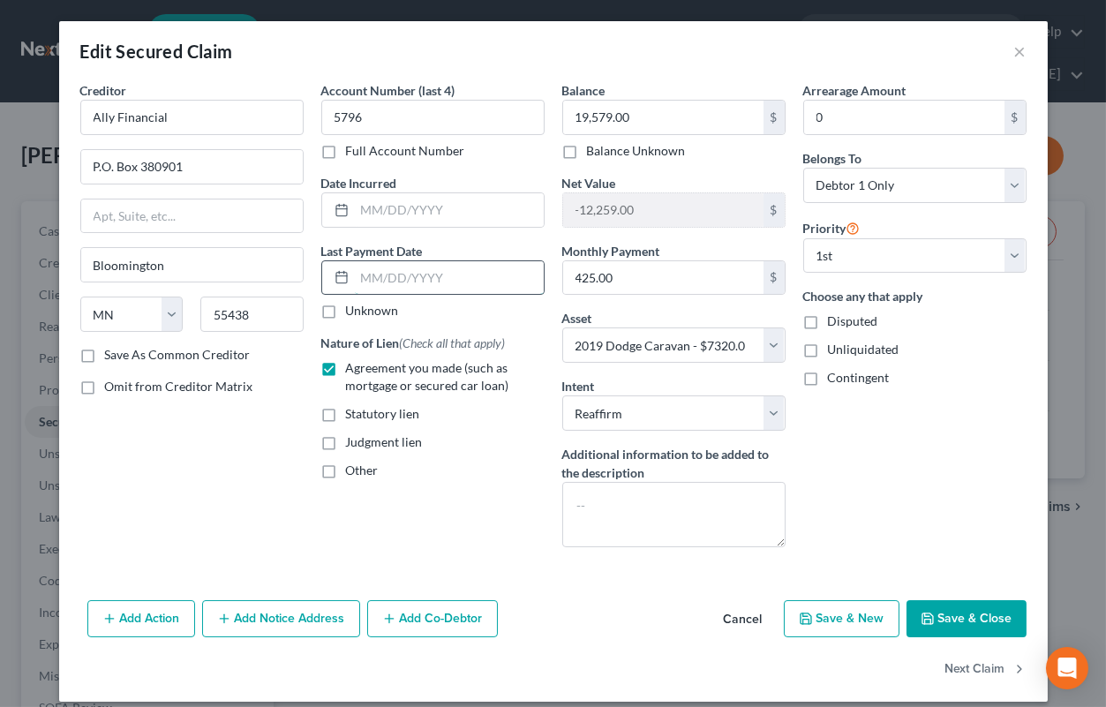
click at [402, 275] on input "text" at bounding box center [449, 278] width 189 height 34
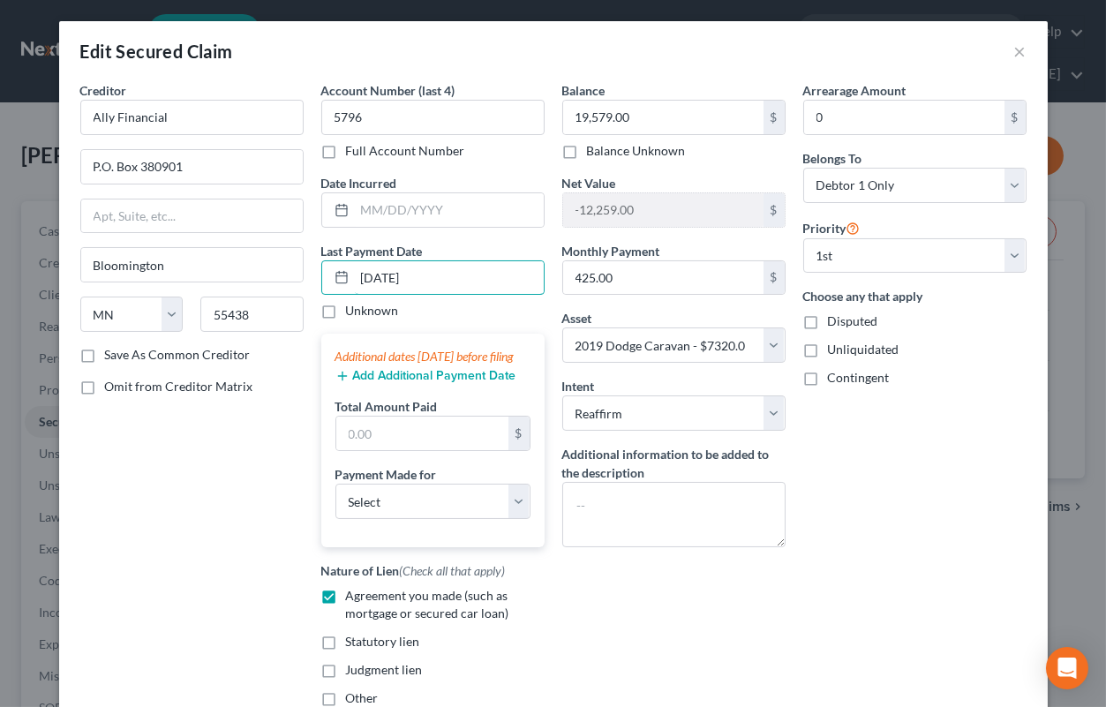
type input "[DATE]"
click at [141, 580] on div "Creditor * Ally Financial P.O. Box 380901 [GEOGRAPHIC_DATA] [US_STATE] AK AR AZ…" at bounding box center [192, 401] width 241 height 640
click at [383, 383] on button "Add Additional Payment Date" at bounding box center [425, 376] width 181 height 14
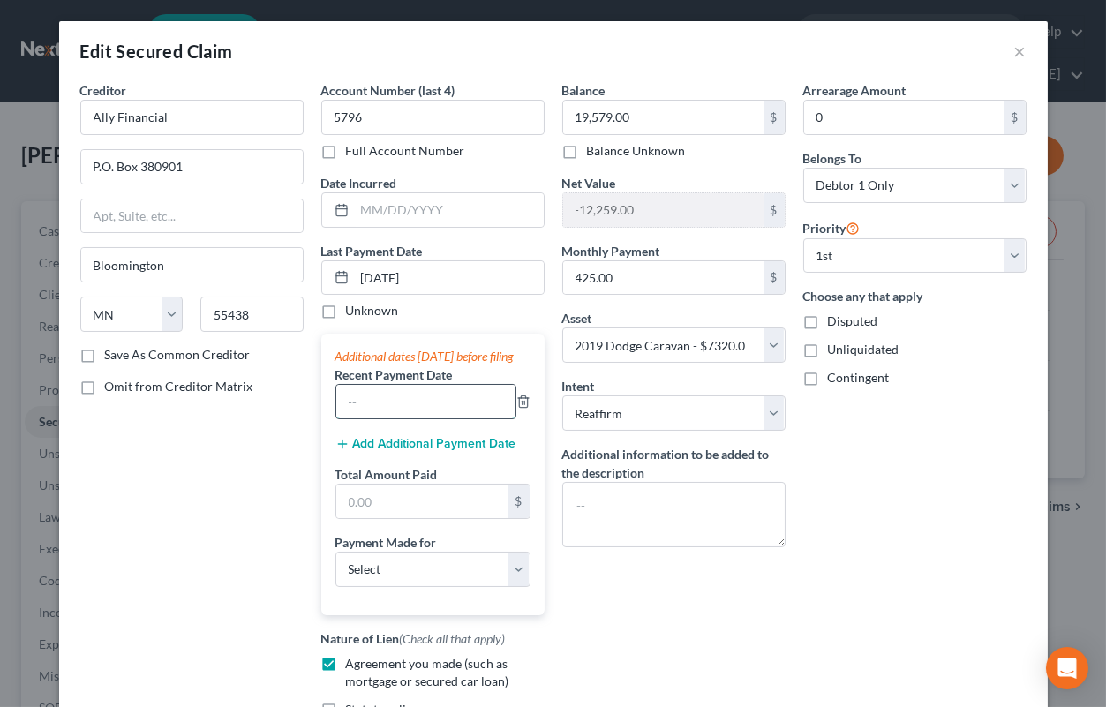
click at [376, 414] on input "text" at bounding box center [425, 402] width 179 height 34
type input "[DATE]"
click at [375, 451] on button "Add Additional Payment Date" at bounding box center [425, 444] width 181 height 14
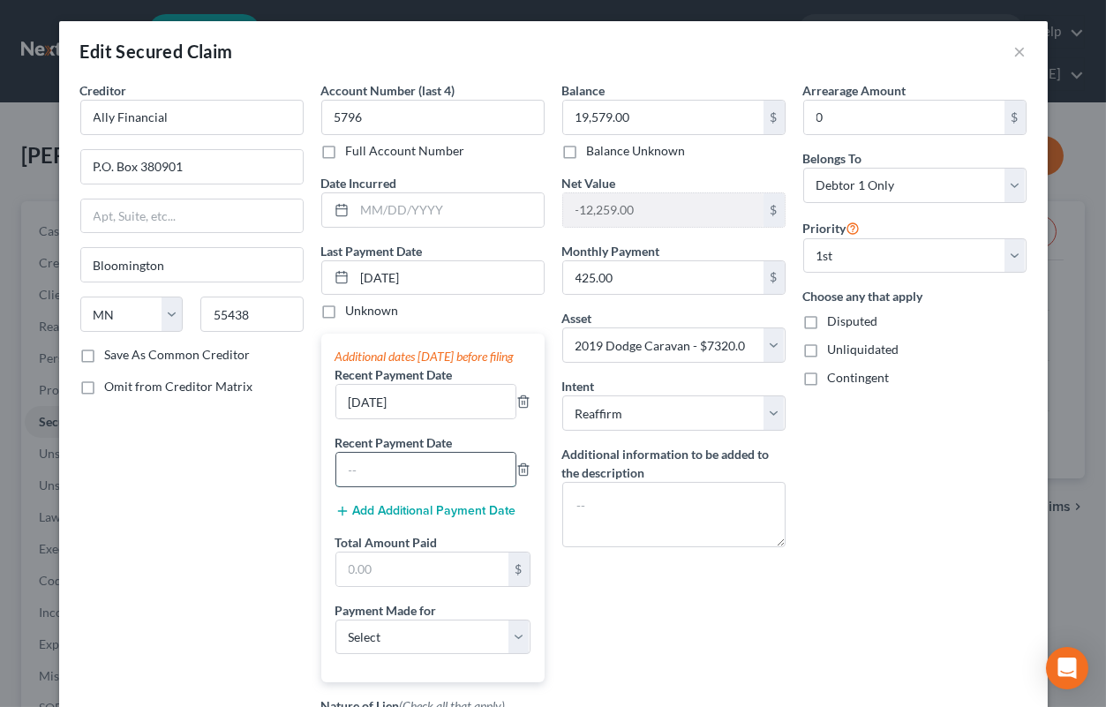
click at [372, 486] on input "text" at bounding box center [425, 470] width 179 height 34
type input "[DATE]"
click at [390, 586] on input "text" at bounding box center [422, 570] width 172 height 34
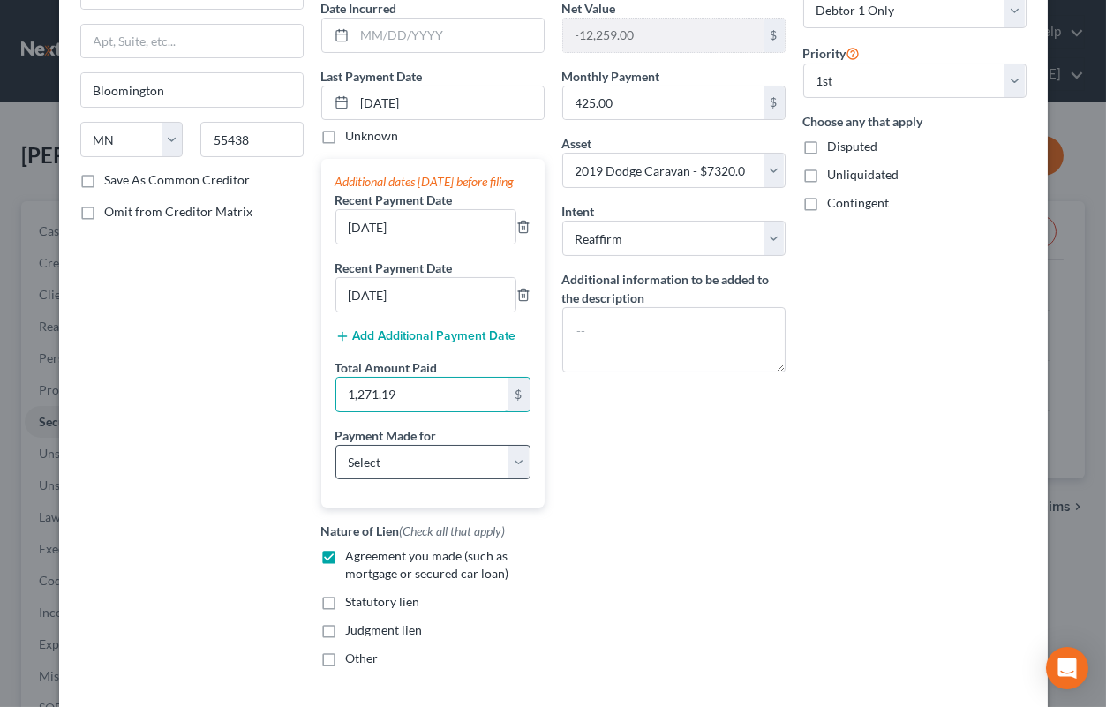
type input "1,271.19"
select select "0"
click option "Car" at bounding box center [0, 0] width 0 height 0
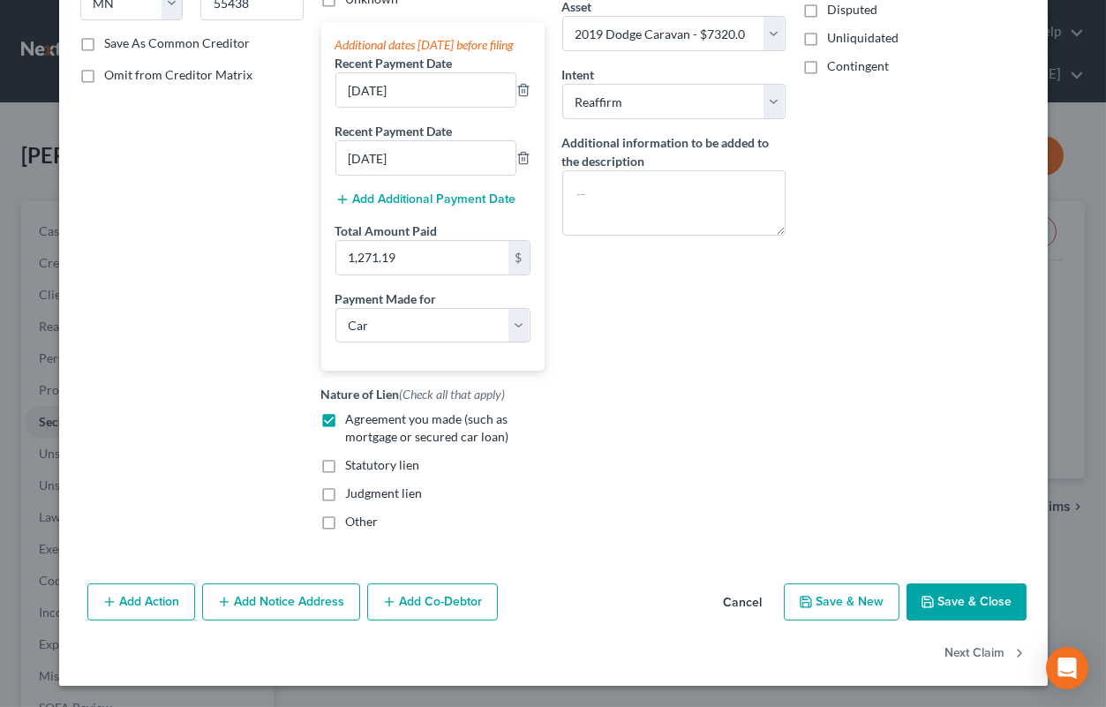
click at [945, 600] on button "Save & Close" at bounding box center [967, 602] width 120 height 37
select select
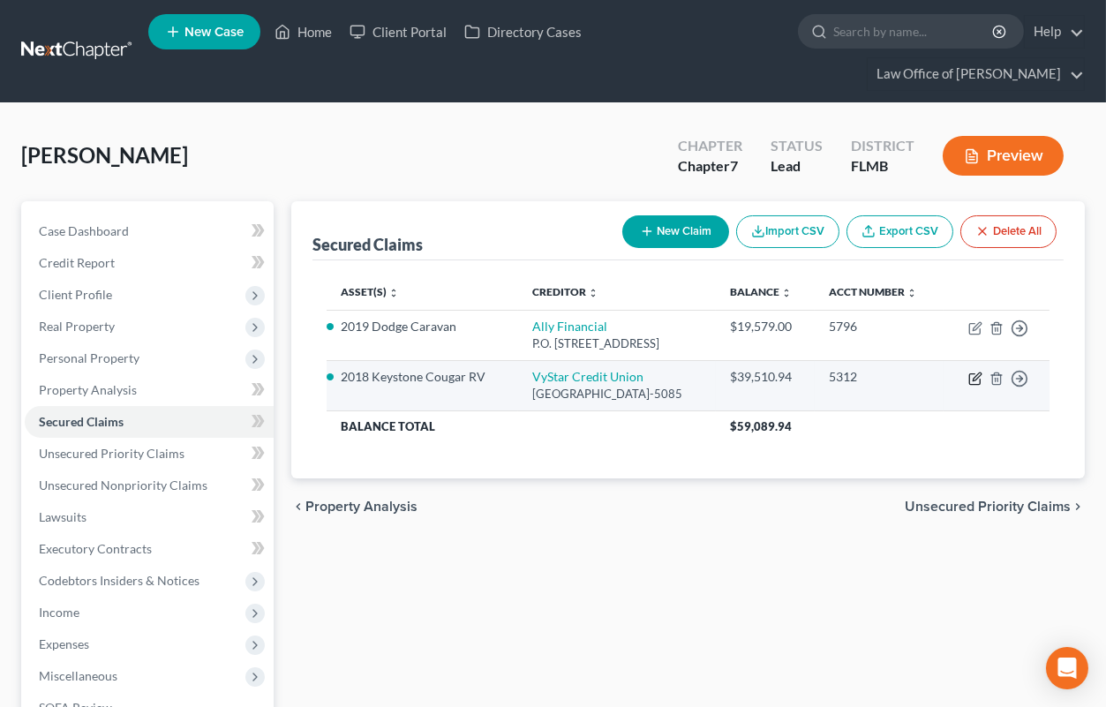
click at [978, 386] on icon "button" at bounding box center [975, 379] width 14 height 14
select select "9"
select select "2"
select select "0"
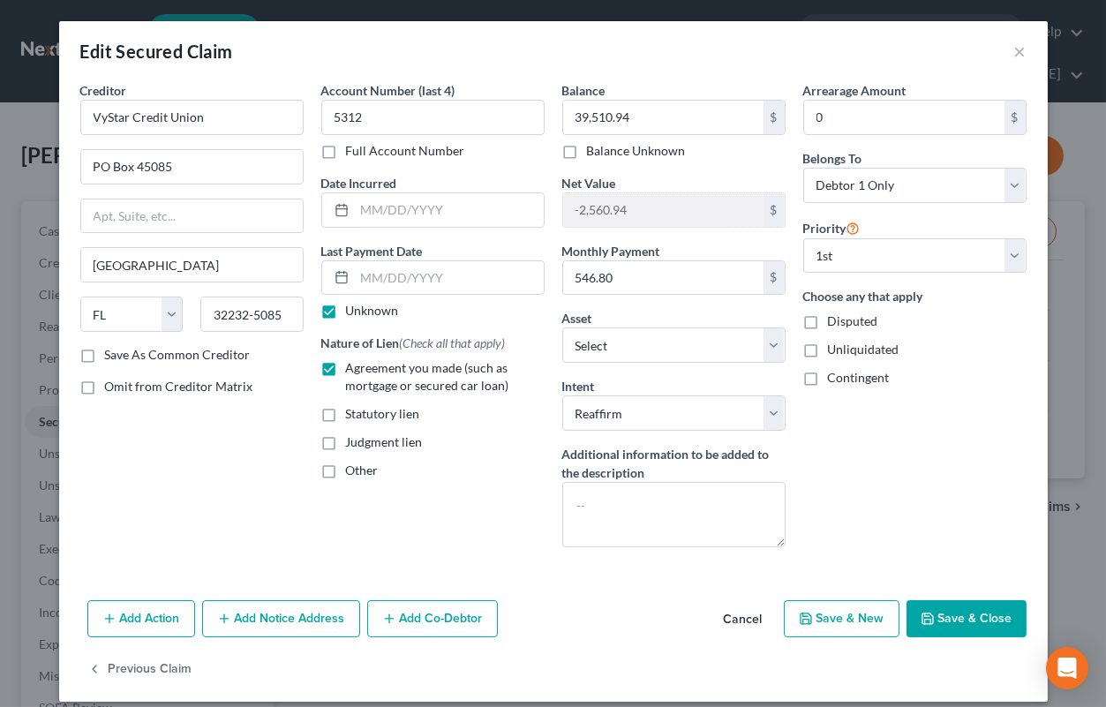
click at [384, 316] on label "Unknown" at bounding box center [372, 311] width 53 height 18
click at [365, 313] on input "Unknown" at bounding box center [358, 307] width 11 height 11
checkbox input "false"
click at [404, 277] on input "text" at bounding box center [449, 278] width 189 height 34
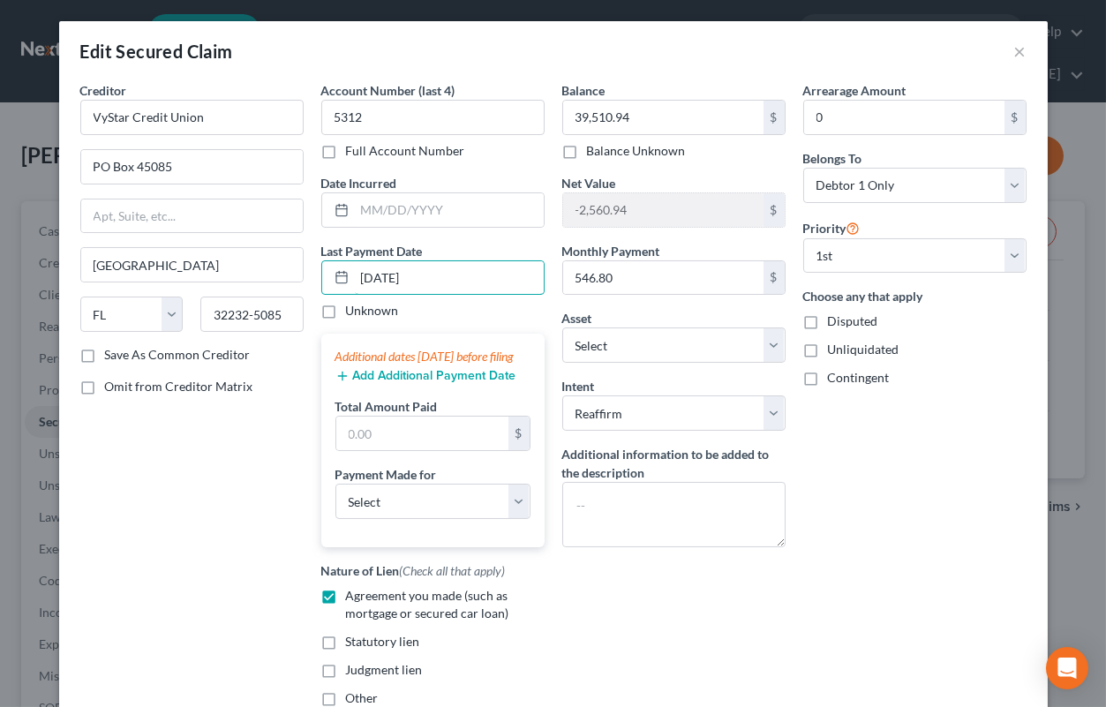
type input "[DATE]"
click at [432, 383] on button "Add Additional Payment Date" at bounding box center [425, 376] width 181 height 14
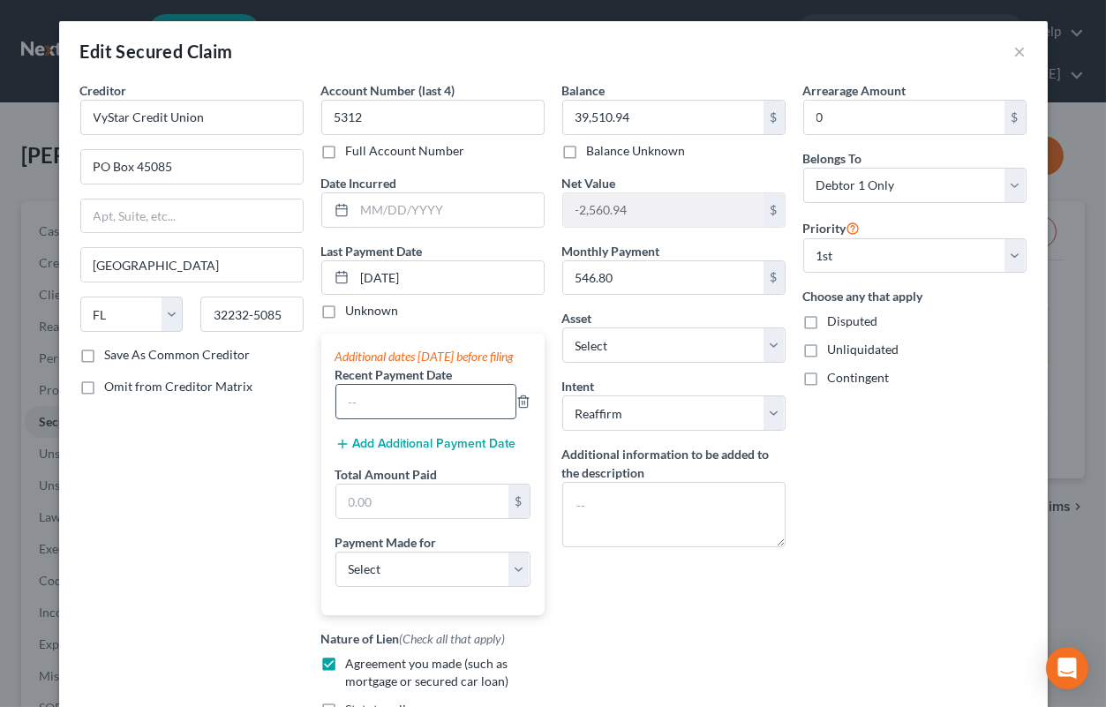
click at [413, 418] on input "text" at bounding box center [425, 402] width 179 height 34
type input "[DATE]"
click at [461, 451] on button "Add Additional Payment Date" at bounding box center [425, 444] width 181 height 14
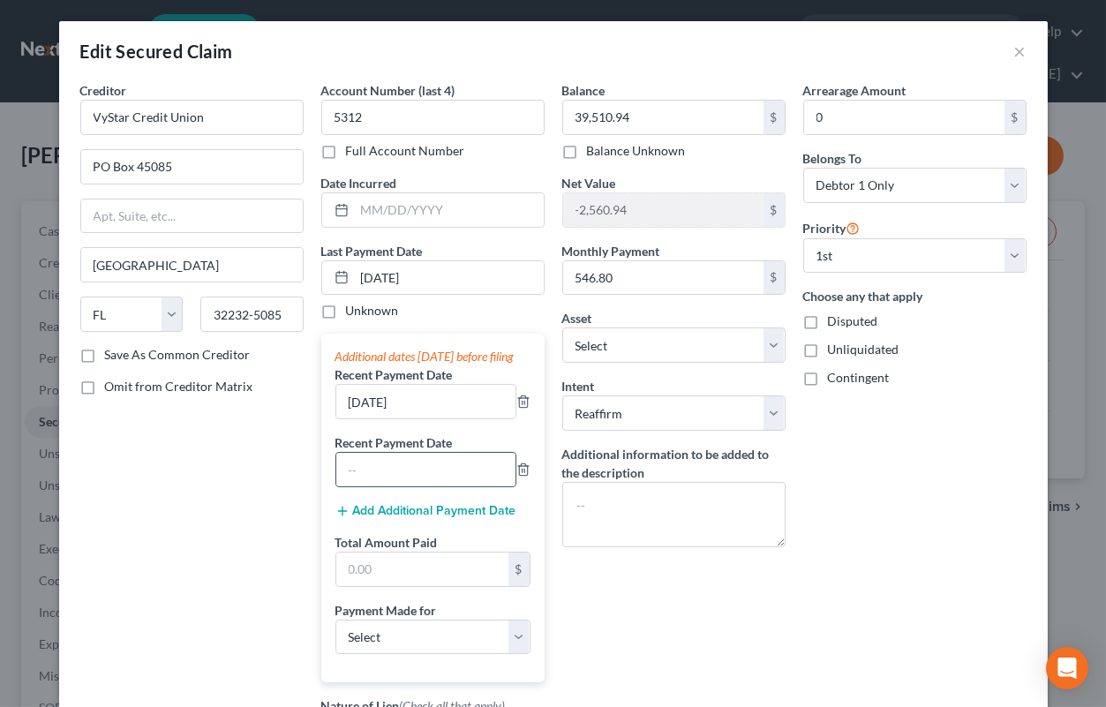
click at [441, 487] on div at bounding box center [425, 469] width 181 height 35
click at [441, 486] on input "text" at bounding box center [425, 470] width 179 height 34
type input "[DATE]"
click at [384, 580] on input "text" at bounding box center [422, 570] width 172 height 34
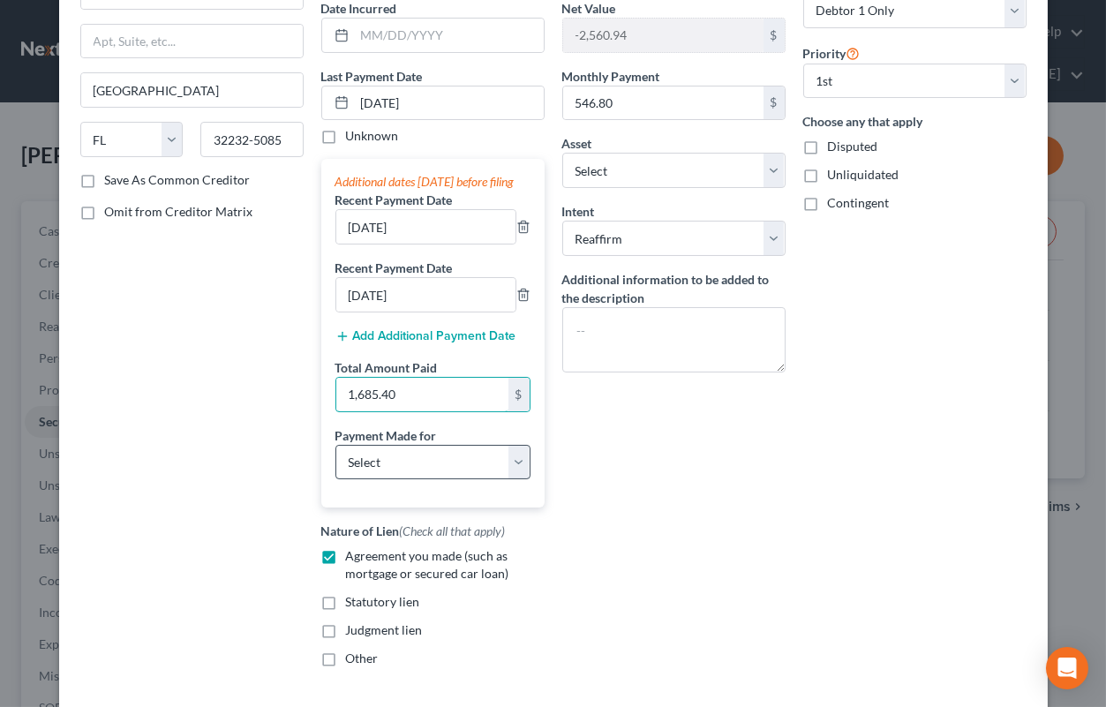
type input "1,685.40"
click at [335, 445] on select "Select Car Credit Card Loan Repayment Mortgage Other Suppliers Or Vendors" at bounding box center [432, 462] width 195 height 35
select select "2"
click option "Loan Repayment" at bounding box center [0, 0] width 0 height 0
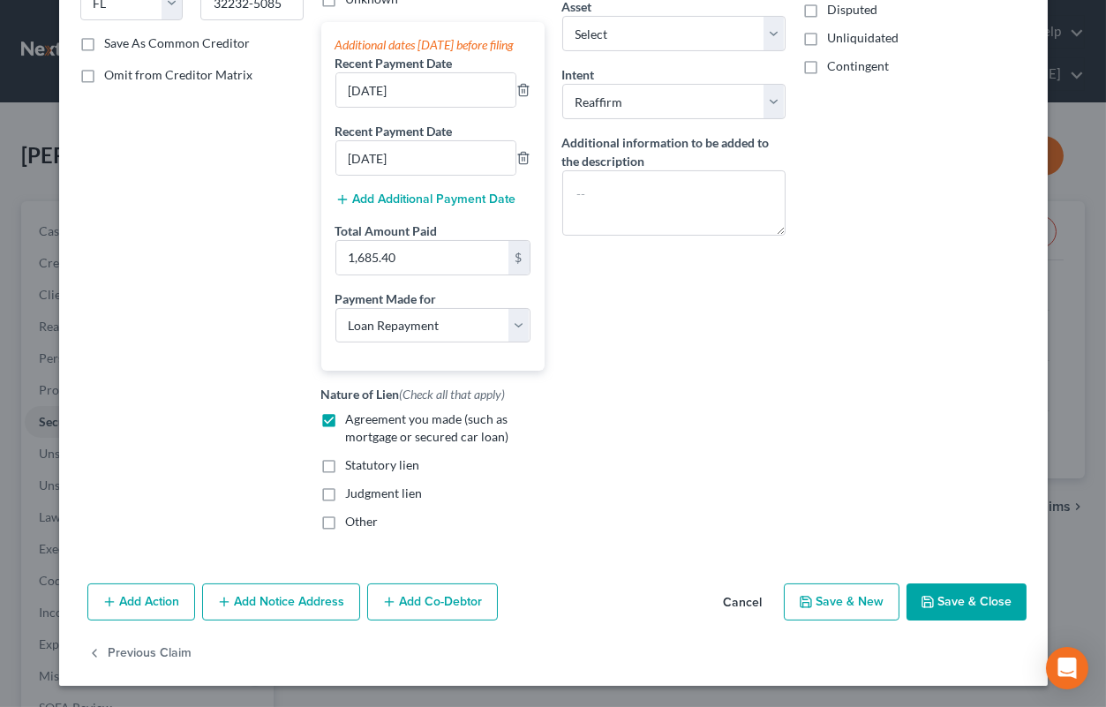
click at [961, 605] on button "Save & Close" at bounding box center [967, 602] width 120 height 37
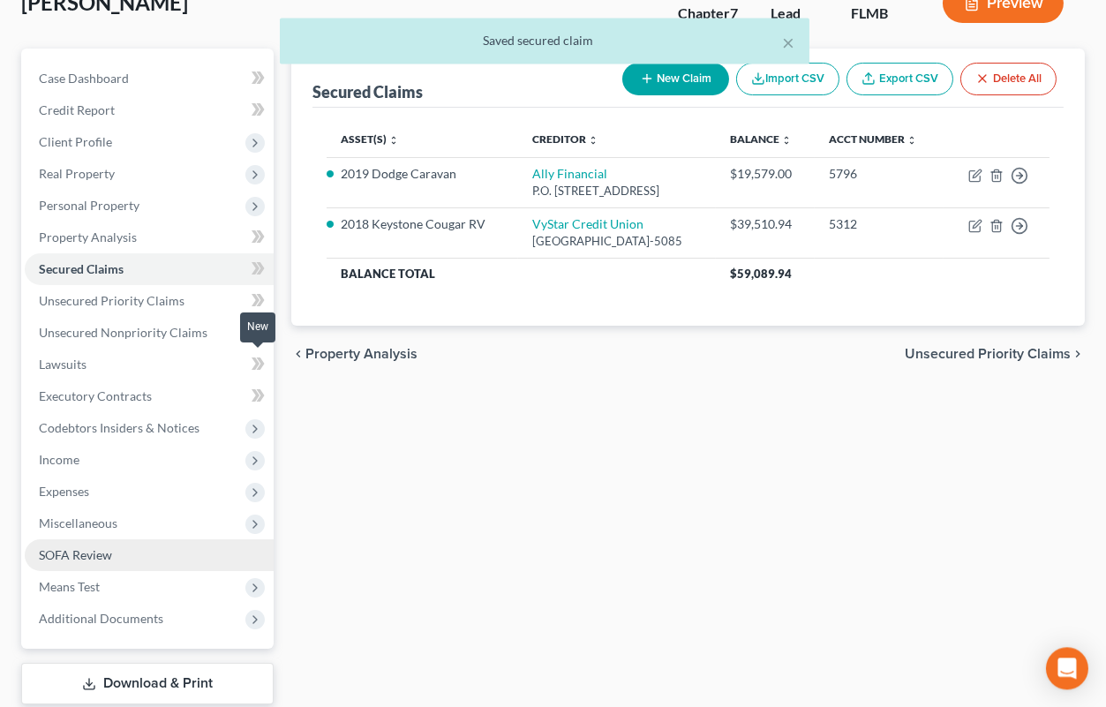
scroll to position [194, 0]
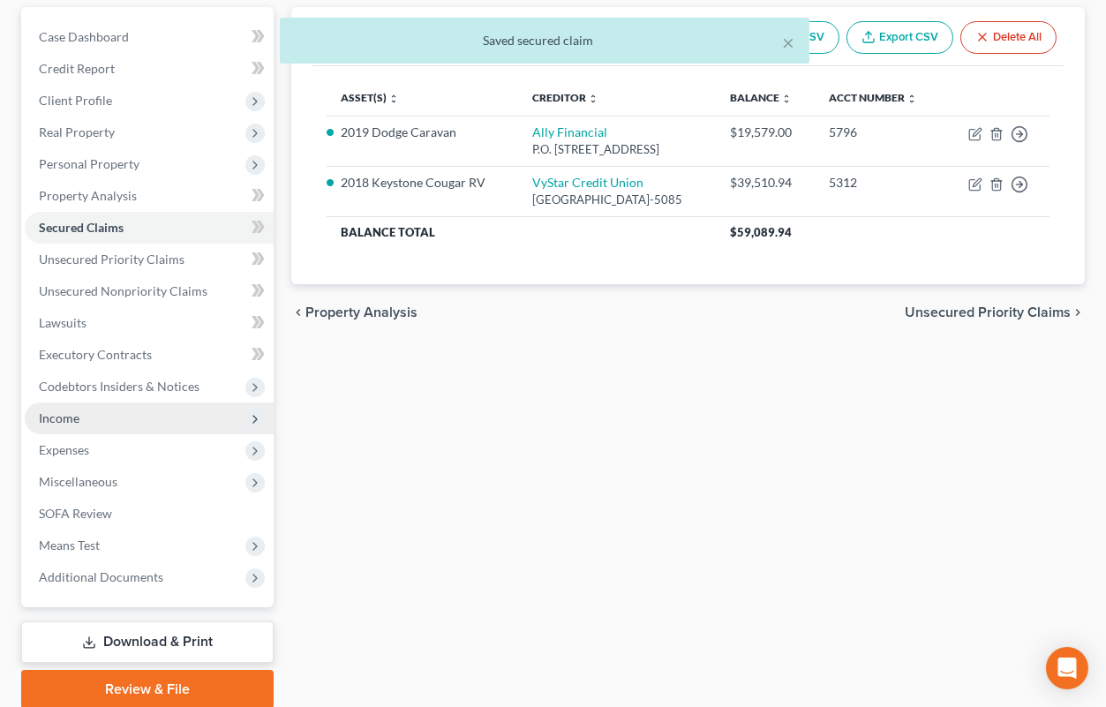
click at [90, 421] on span "Income" at bounding box center [149, 419] width 249 height 32
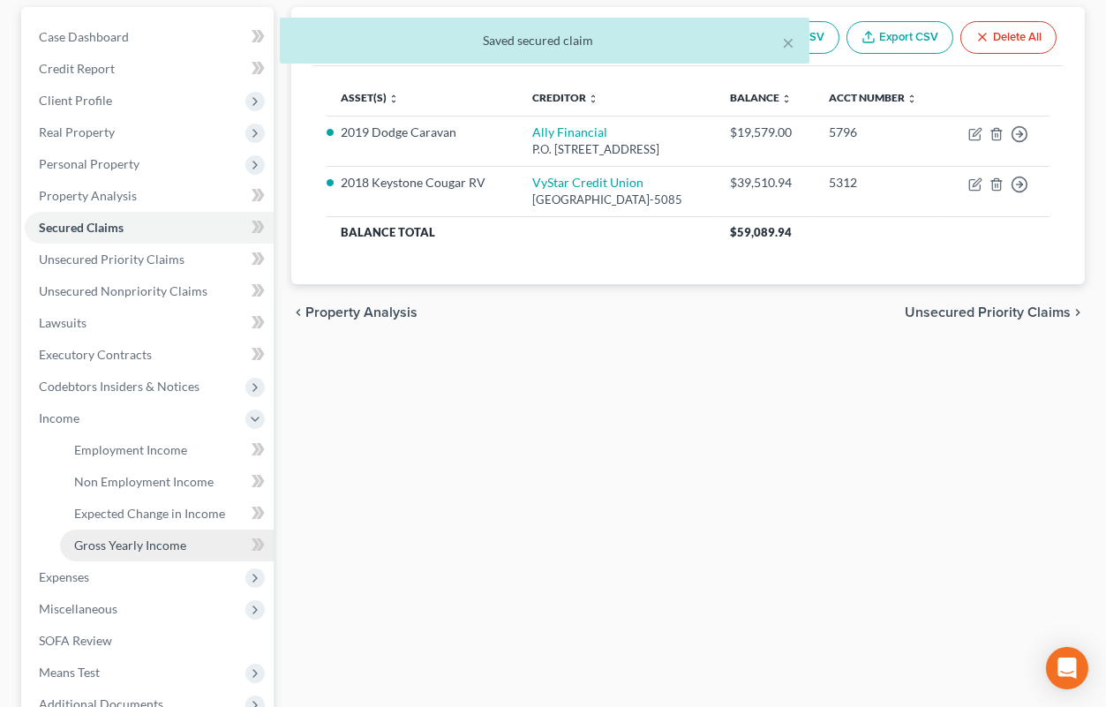
click at [117, 543] on span "Gross Yearly Income" at bounding box center [130, 545] width 112 height 15
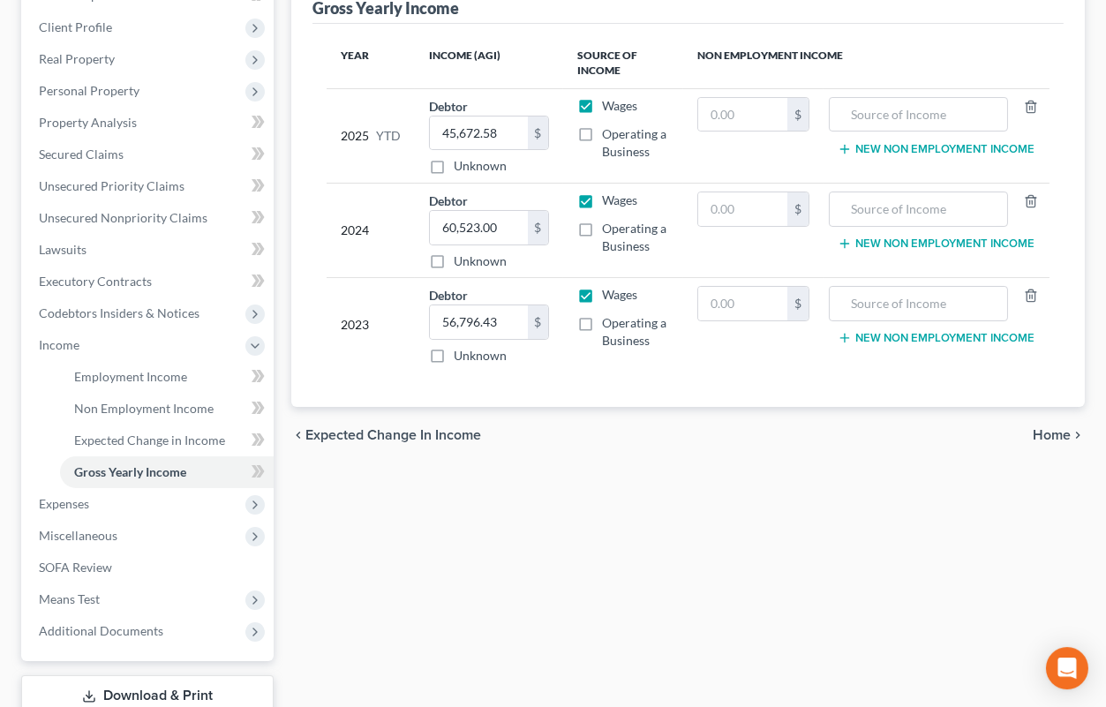
scroll to position [291, 0]
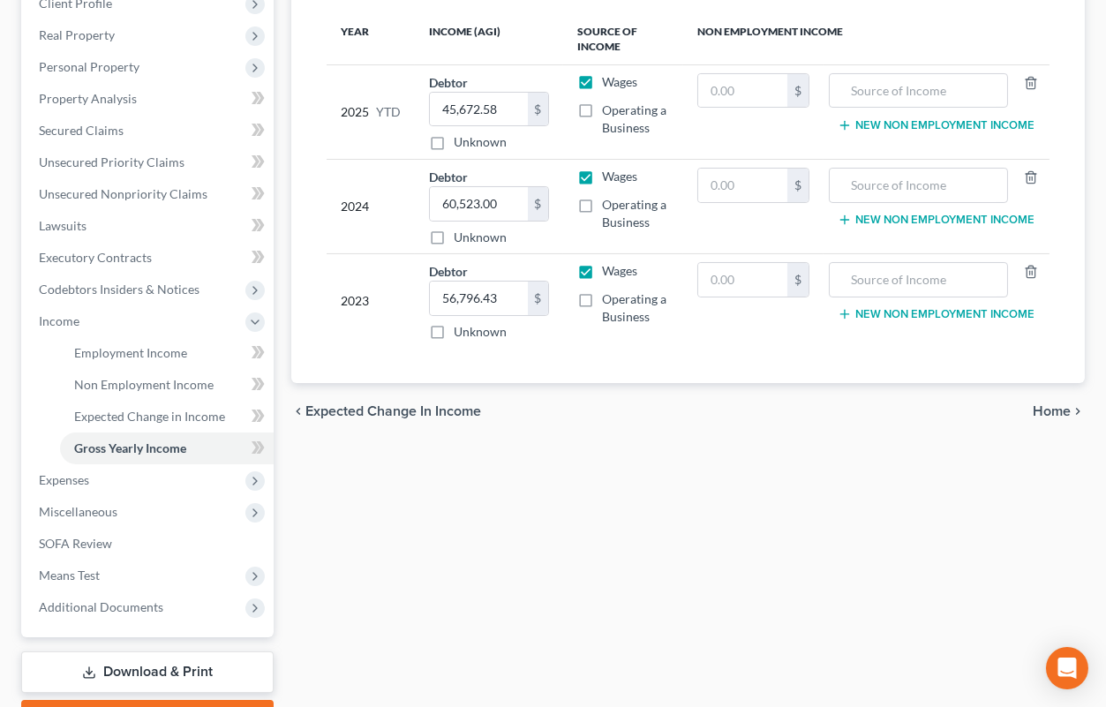
click at [1042, 413] on span "Home" at bounding box center [1052, 411] width 38 height 14
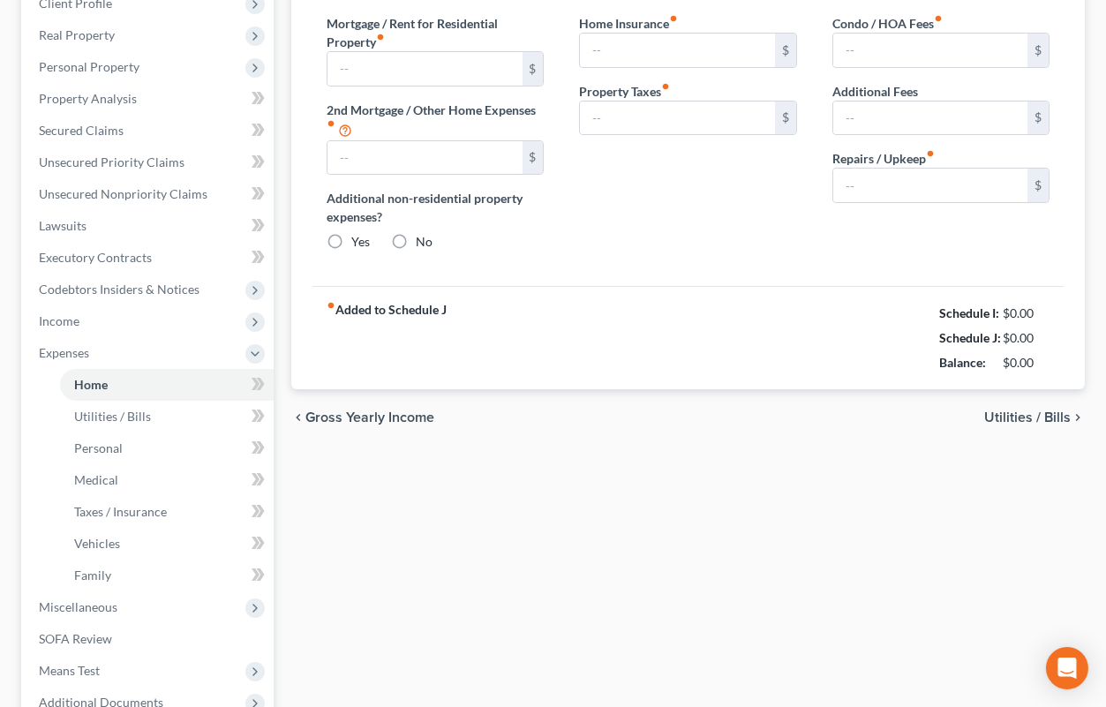
type input "550.00"
type input "0.00"
radio input "true"
type input "0.00"
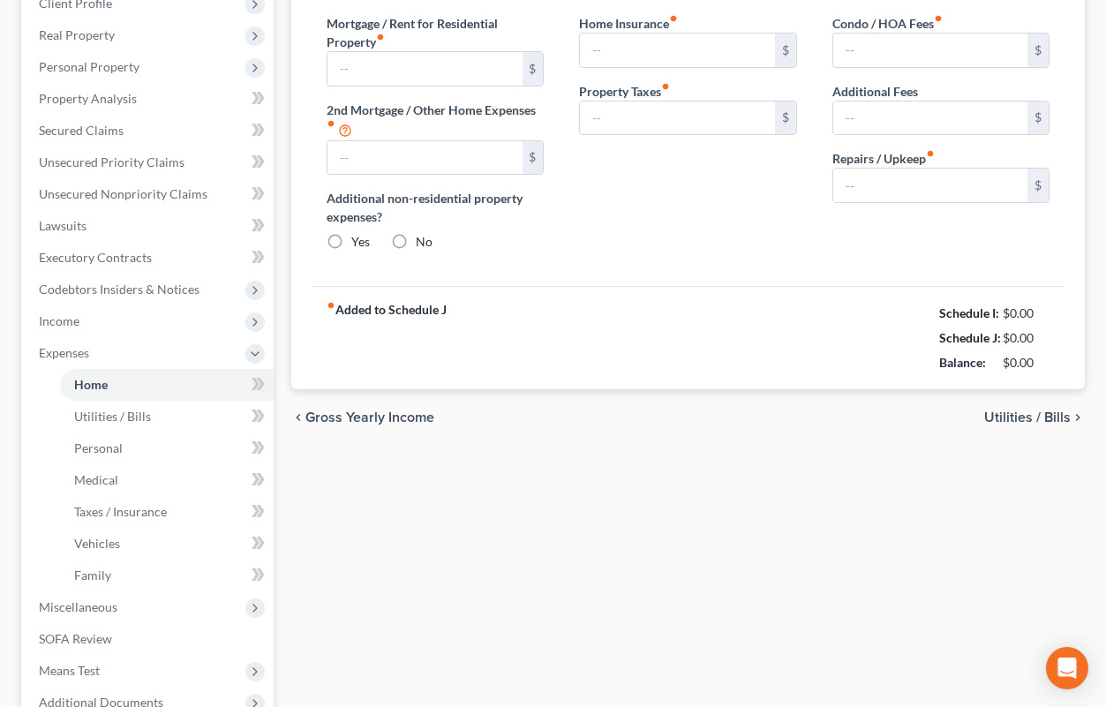
type input "0.00"
type input "200.00"
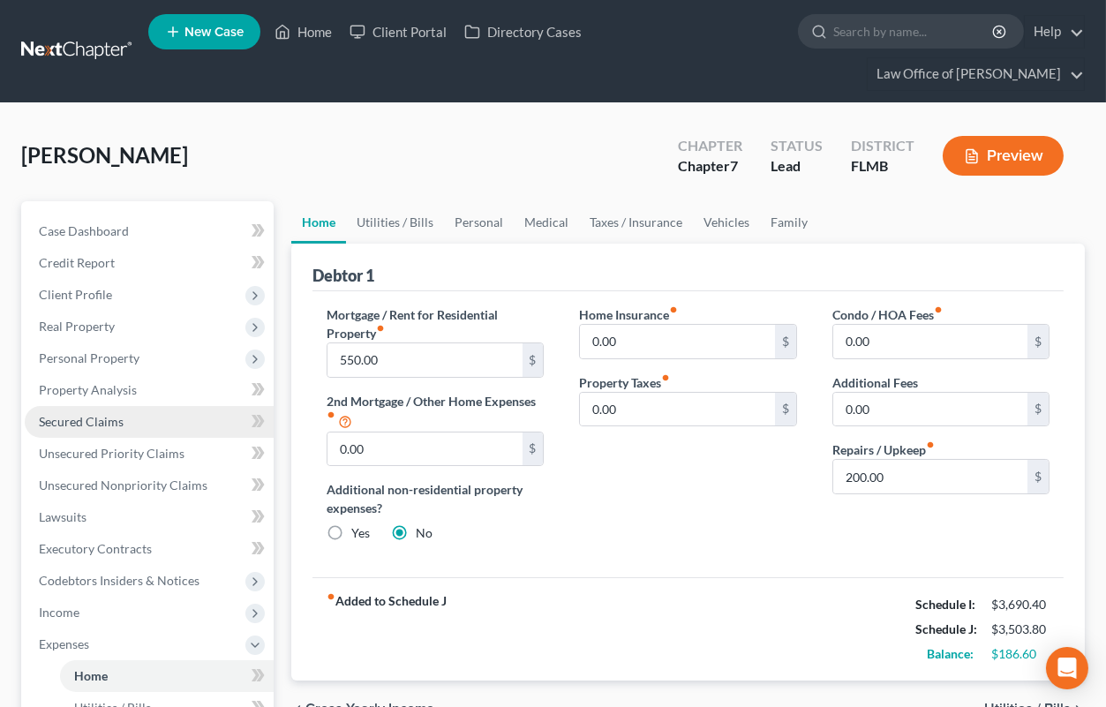
click at [90, 416] on span "Secured Claims" at bounding box center [81, 421] width 85 height 15
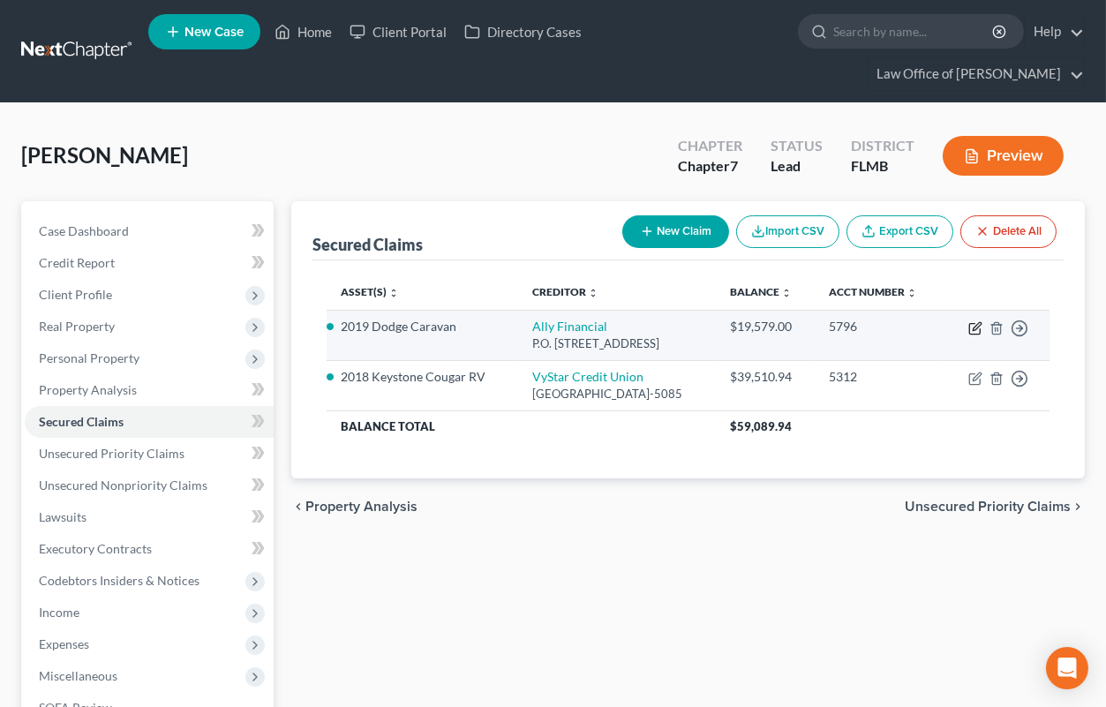
click at [974, 335] on icon "button" at bounding box center [975, 328] width 14 height 14
select select "24"
select select "0"
select select "14"
select select "2"
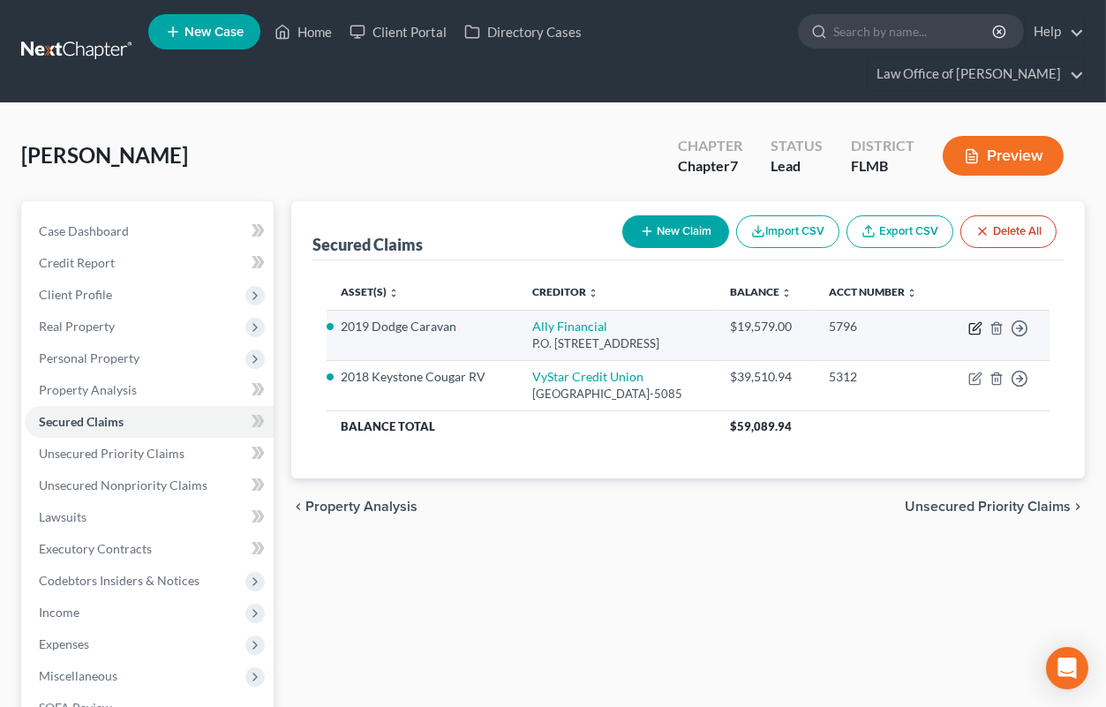
select select "0"
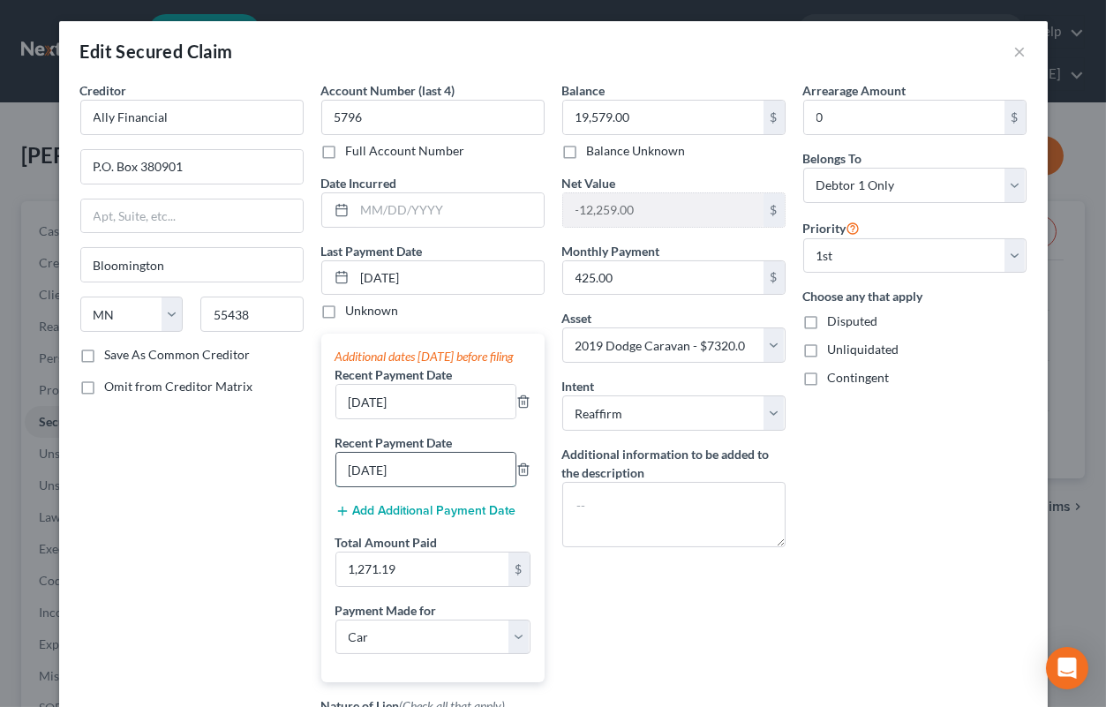
click at [379, 486] on input "[DATE]" at bounding box center [425, 470] width 179 height 34
type input "[DATE]"
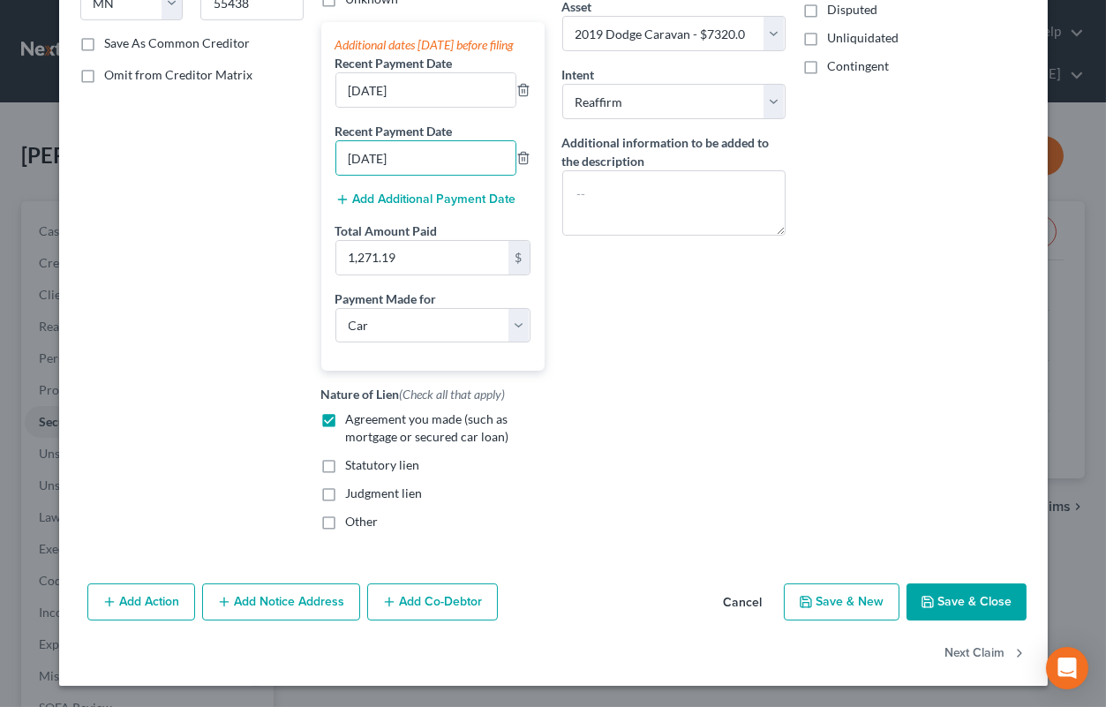
click at [965, 603] on button "Save & Close" at bounding box center [967, 602] width 120 height 37
select select
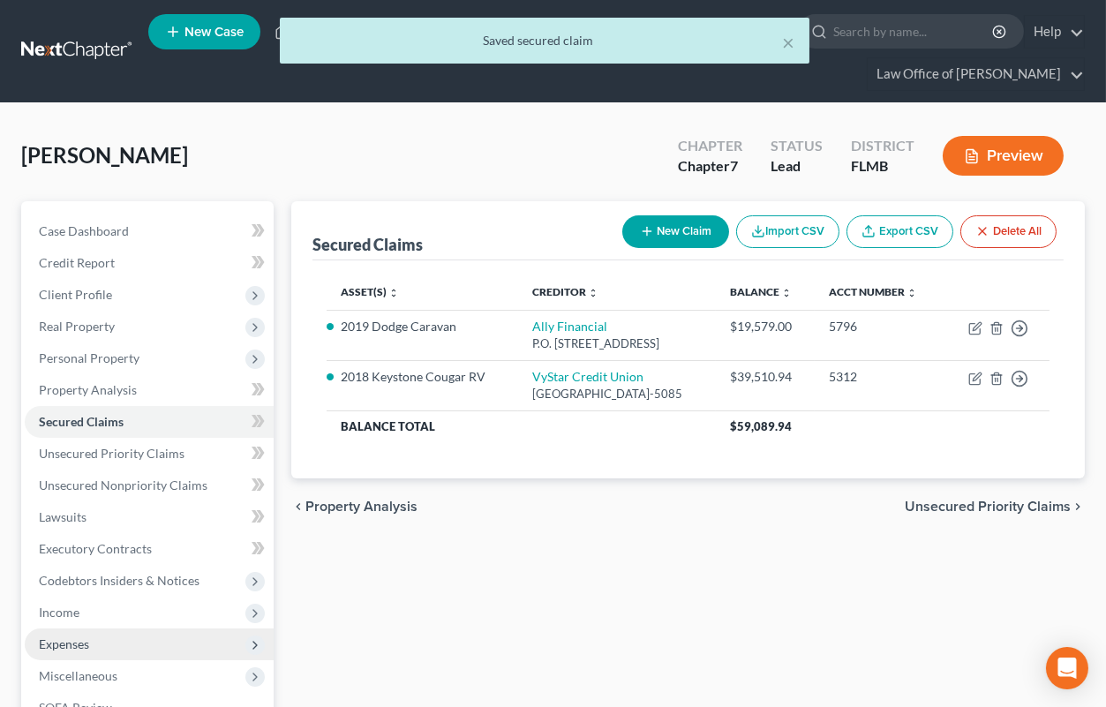
click at [89, 644] on span "Expenses" at bounding box center [64, 644] width 50 height 15
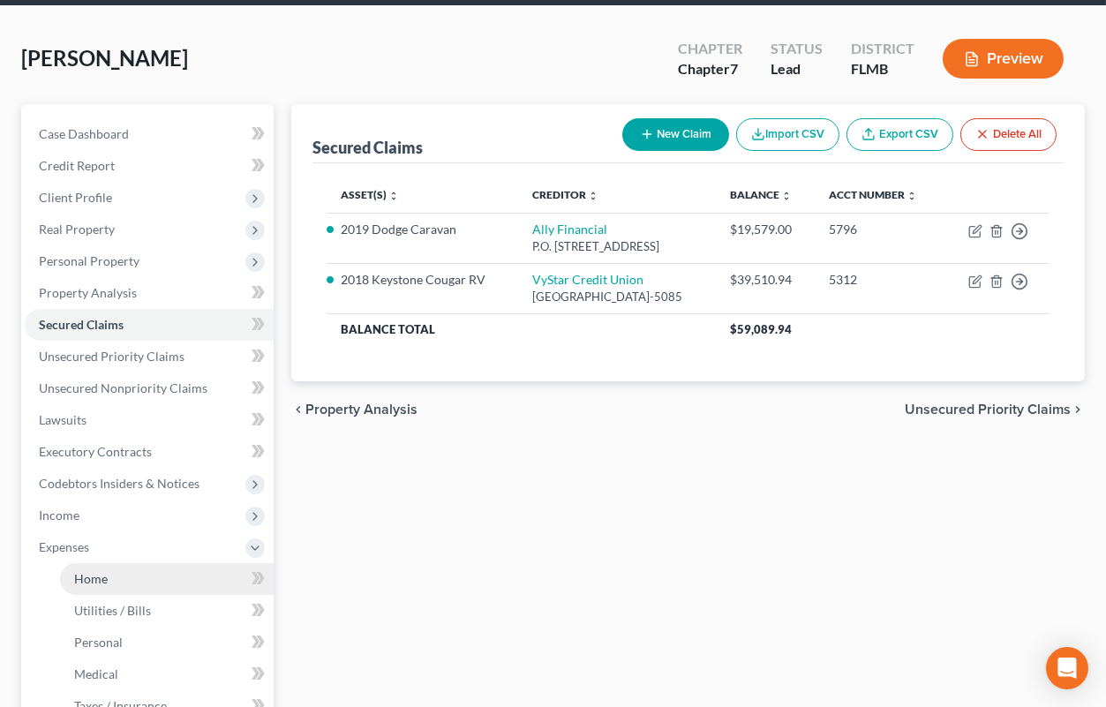
click at [83, 574] on span "Home" at bounding box center [91, 578] width 34 height 15
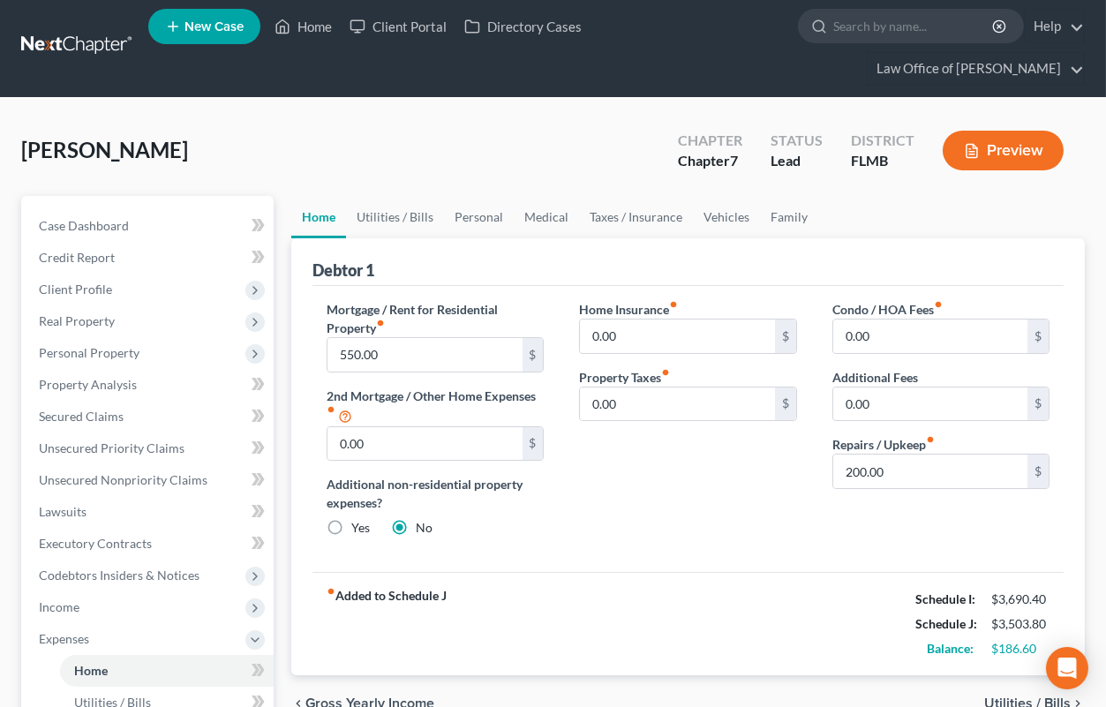
scroll to position [194, 0]
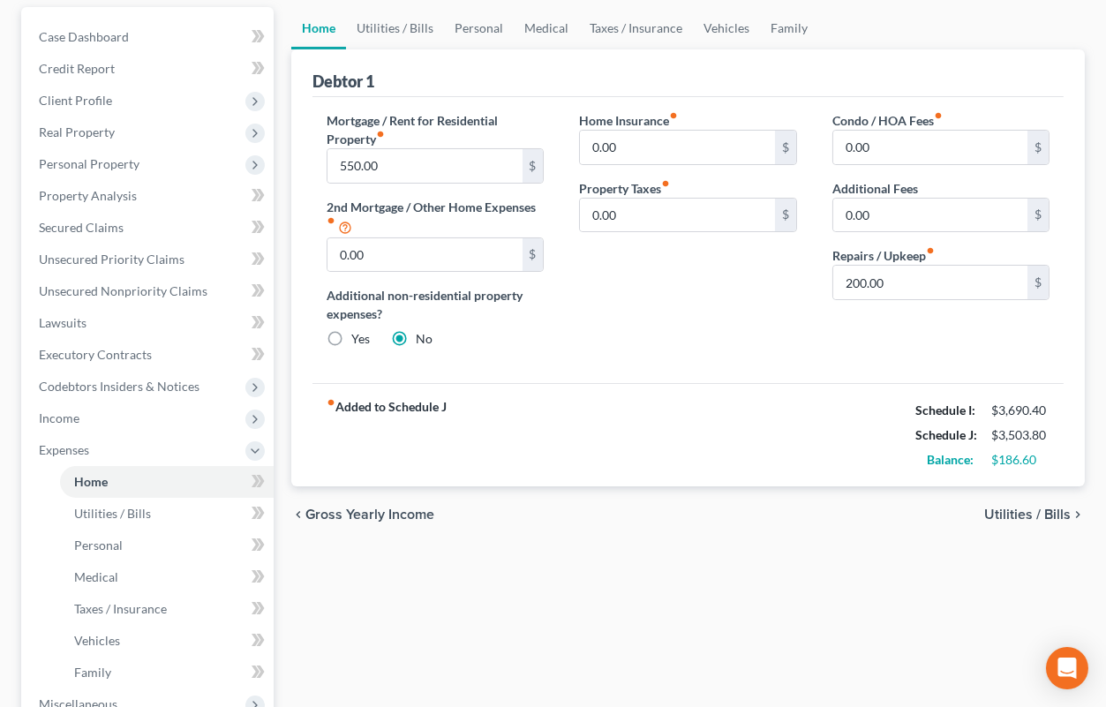
click at [1013, 516] on span "Utilities / Bills" at bounding box center [1027, 515] width 87 height 14
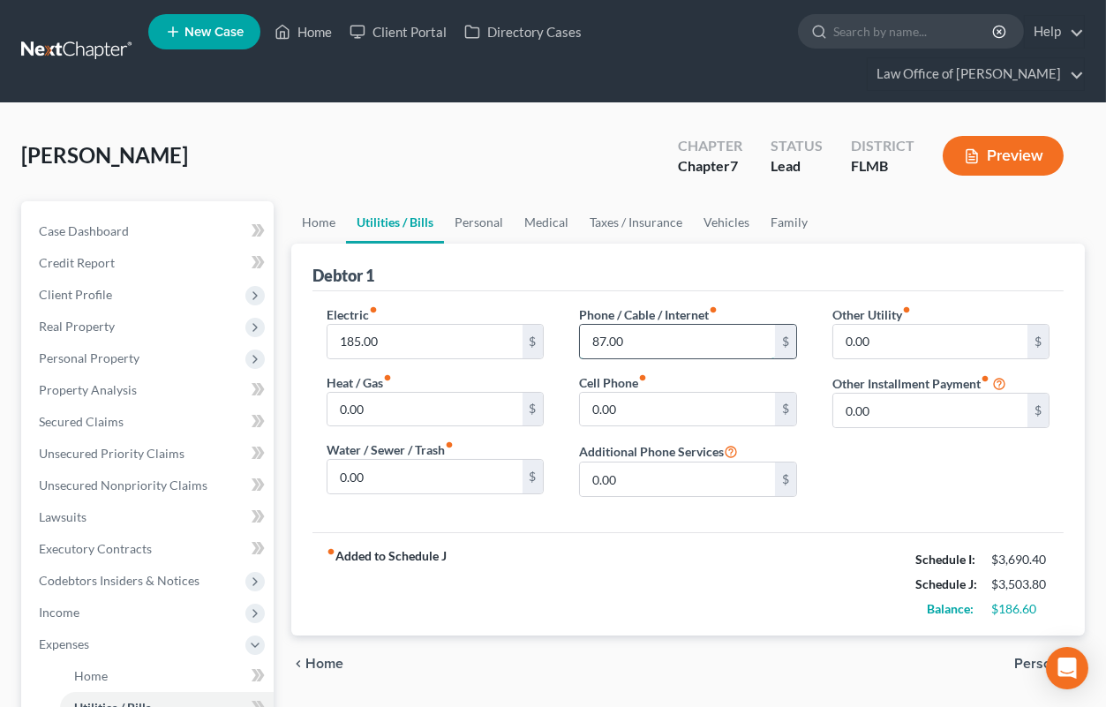
click at [590, 338] on input "87.00" at bounding box center [677, 342] width 194 height 34
click at [802, 647] on div "chevron_left Home Personal chevron_right" at bounding box center [688, 664] width 794 height 57
click at [75, 605] on span "Income" at bounding box center [59, 612] width 41 height 15
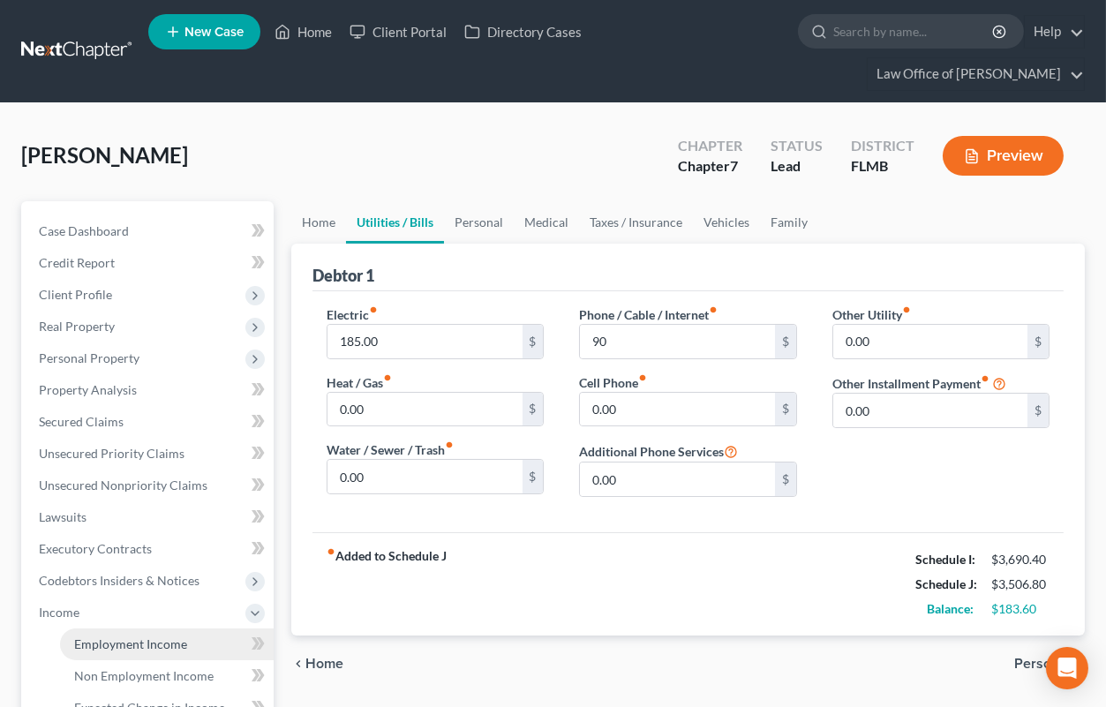
click at [102, 642] on span "Employment Income" at bounding box center [130, 644] width 113 height 15
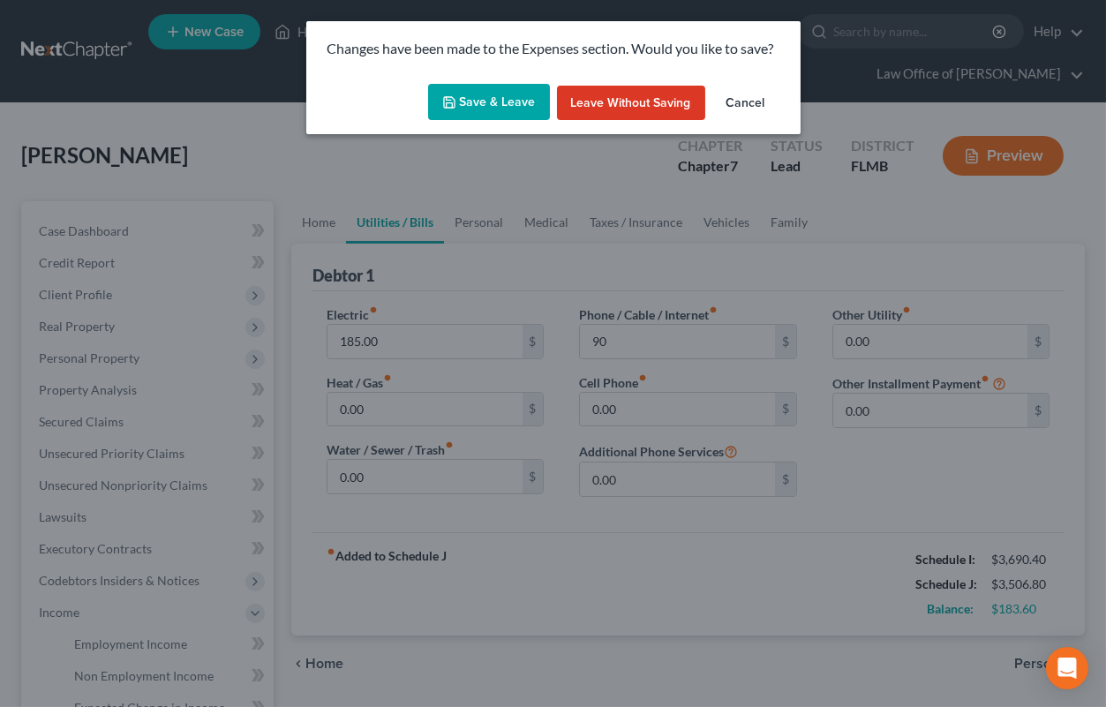
click at [510, 101] on button "Save & Leave" at bounding box center [489, 102] width 122 height 37
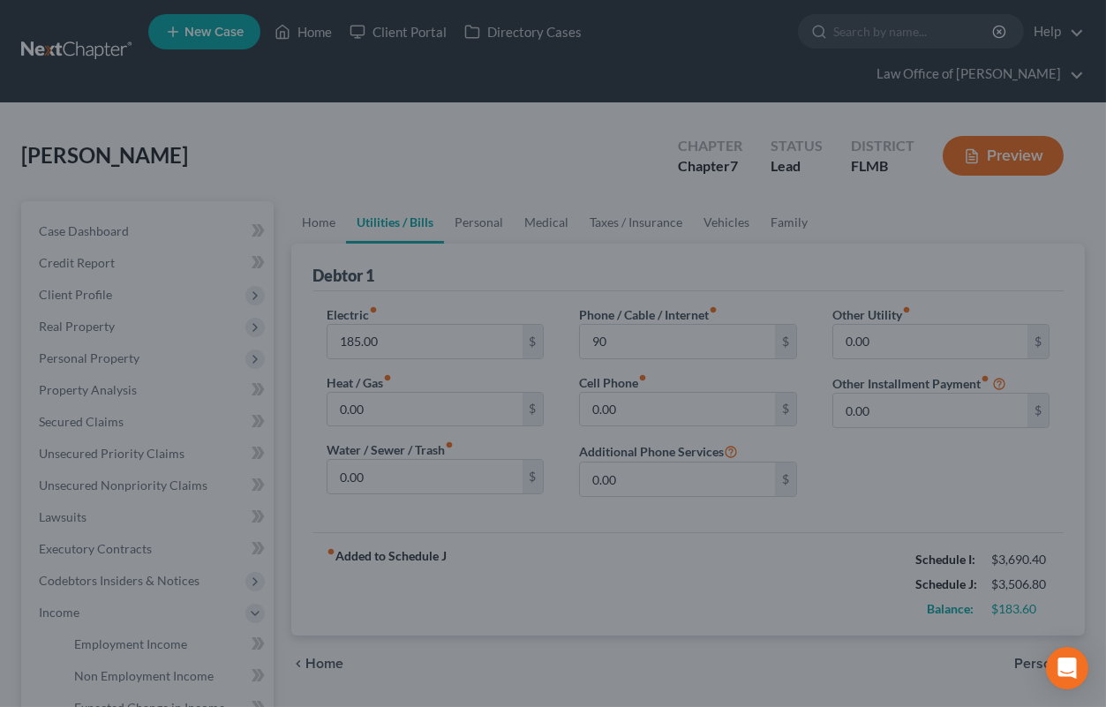
type input "90.00"
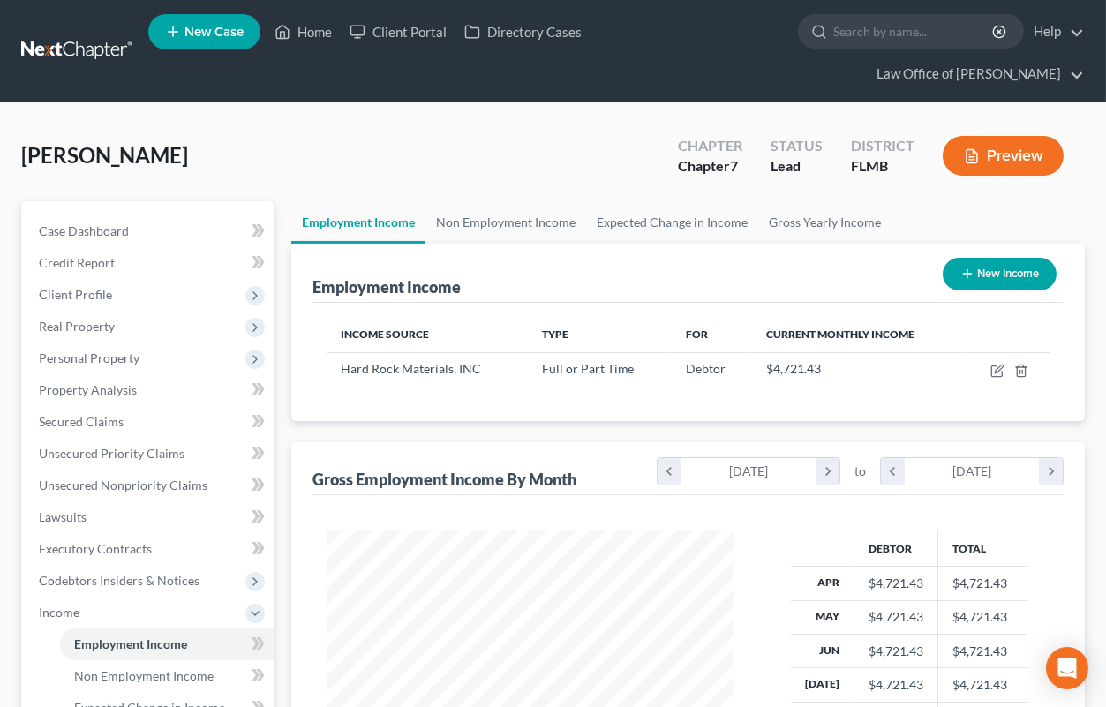
scroll to position [316, 441]
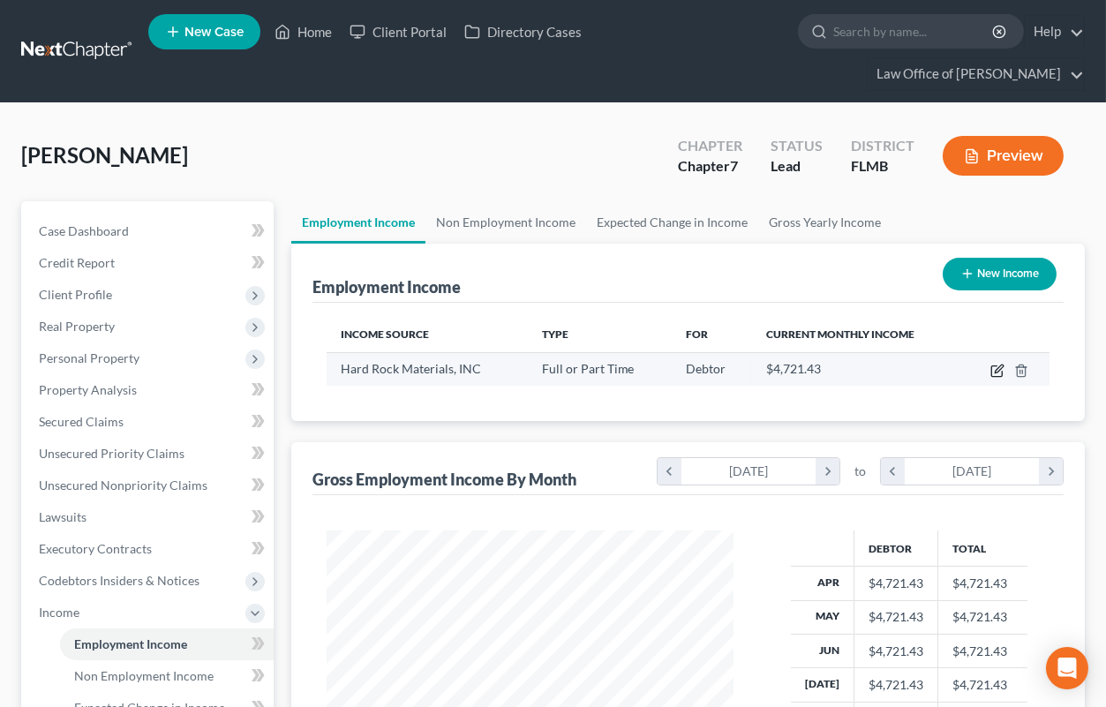
click at [994, 371] on icon "button" at bounding box center [998, 371] width 14 height 14
select select "0"
select select "9"
select select "3"
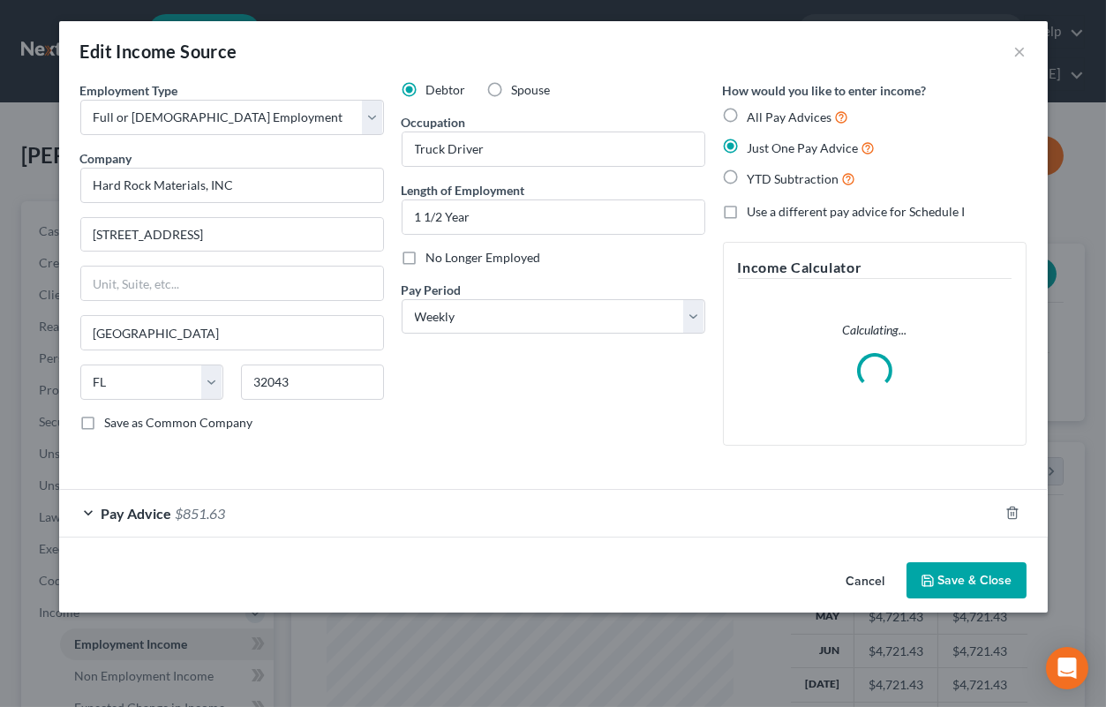
click at [281, 509] on div "Pay Advice $851.63" at bounding box center [528, 513] width 939 height 47
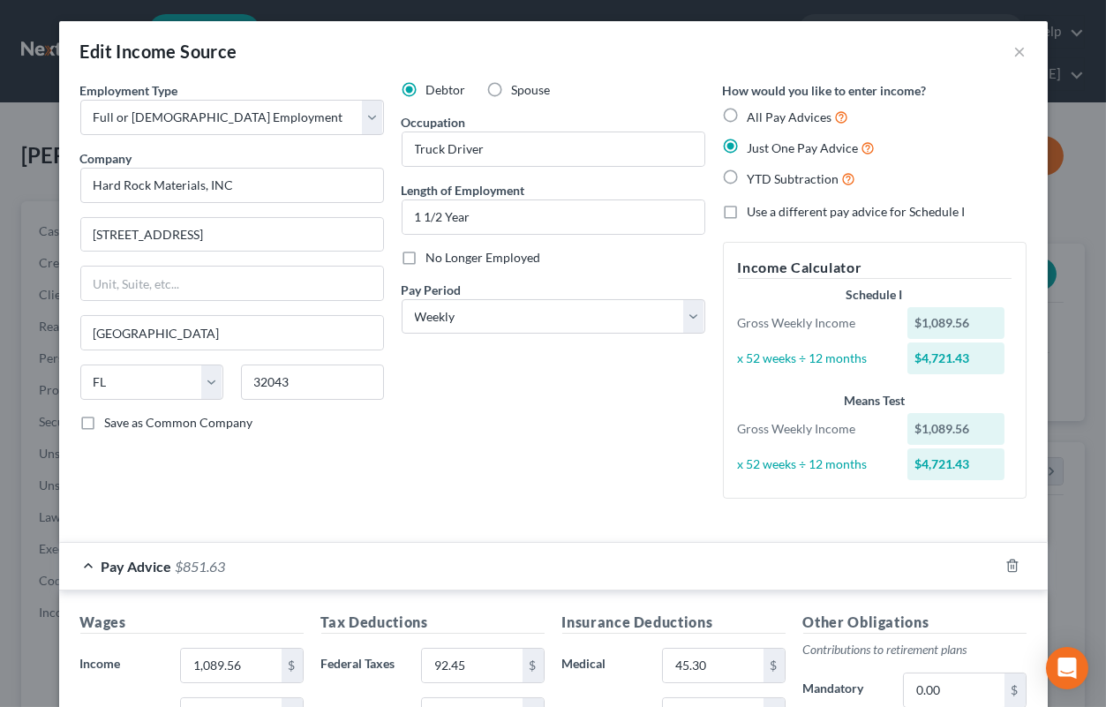
scroll to position [87, 0]
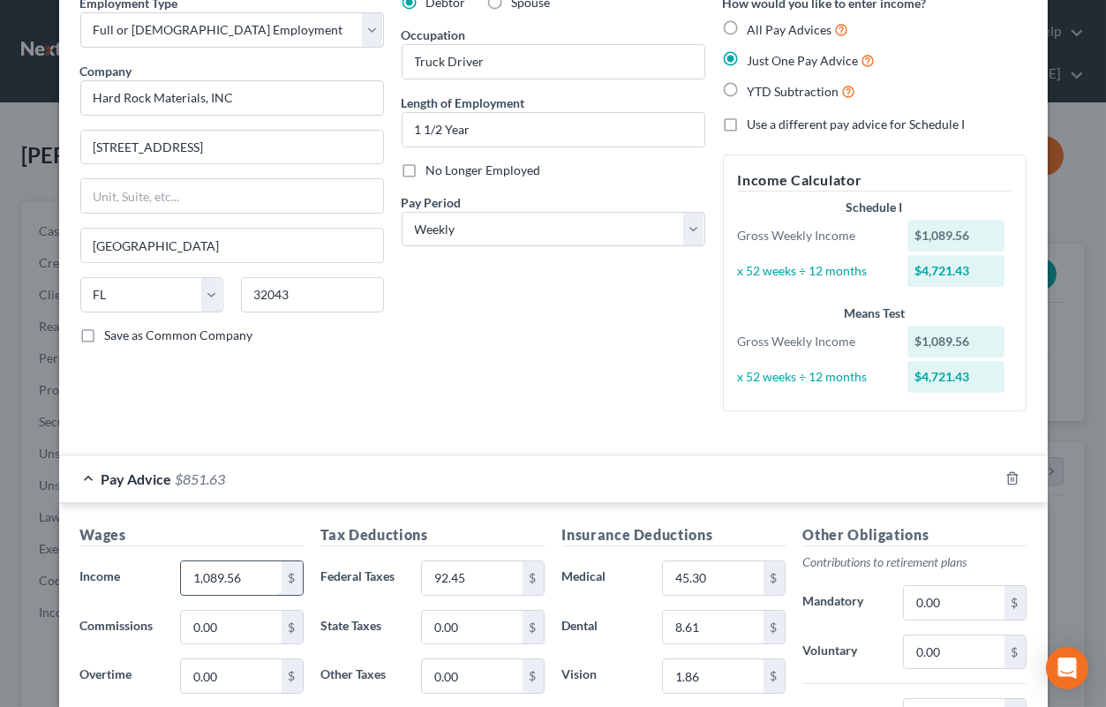
drag, startPoint x: 192, startPoint y: 574, endPoint x: 255, endPoint y: 578, distance: 62.8
click at [255, 578] on input "1,089.56" at bounding box center [231, 578] width 100 height 34
type input "1,162.98"
click at [465, 433] on div "Employment Type * Select Full or [DEMOGRAPHIC_DATA] Employment Self Employment …" at bounding box center [554, 217] width 964 height 447
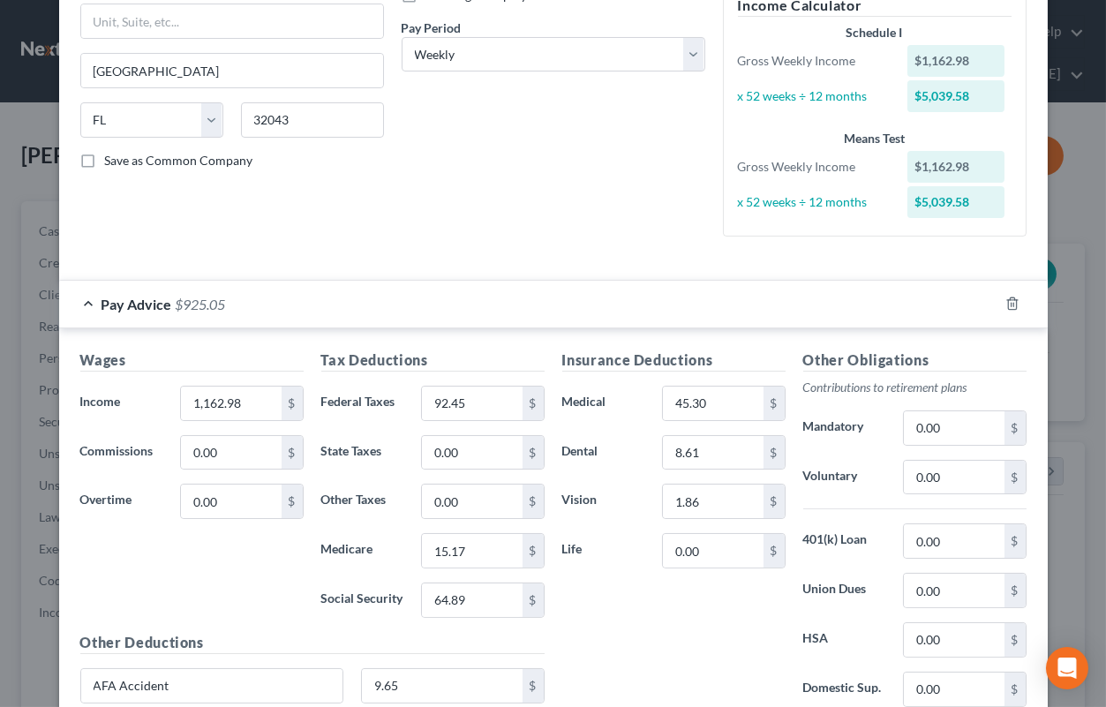
scroll to position [410, 0]
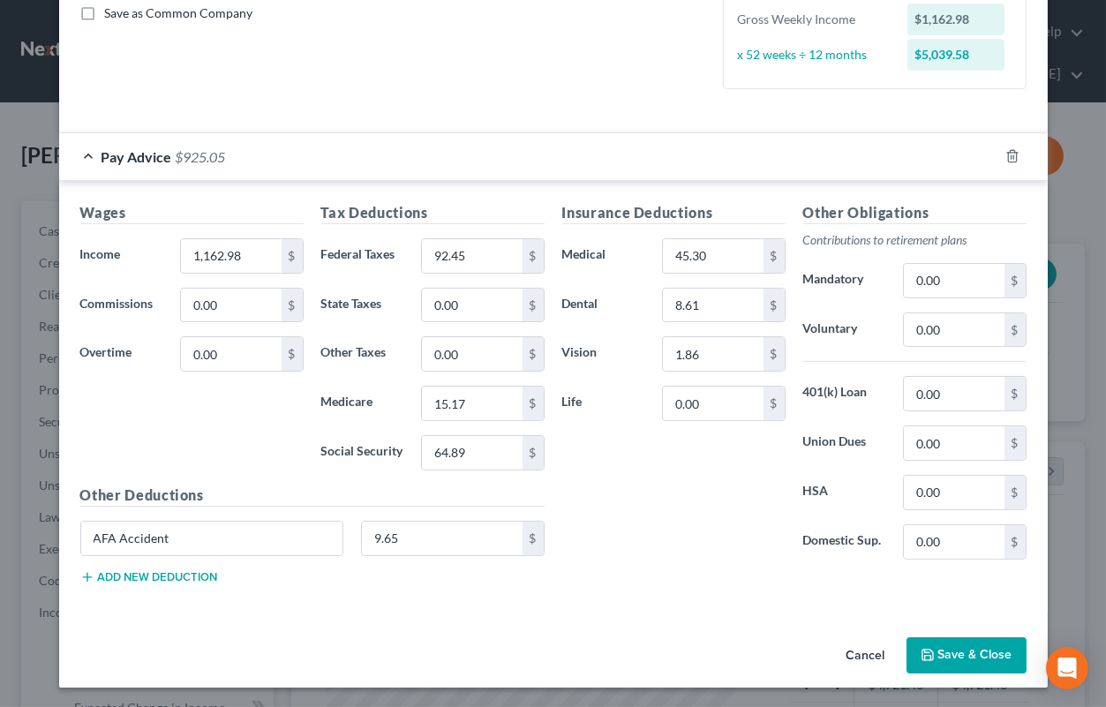
click at [944, 649] on button "Save & Close" at bounding box center [967, 655] width 120 height 37
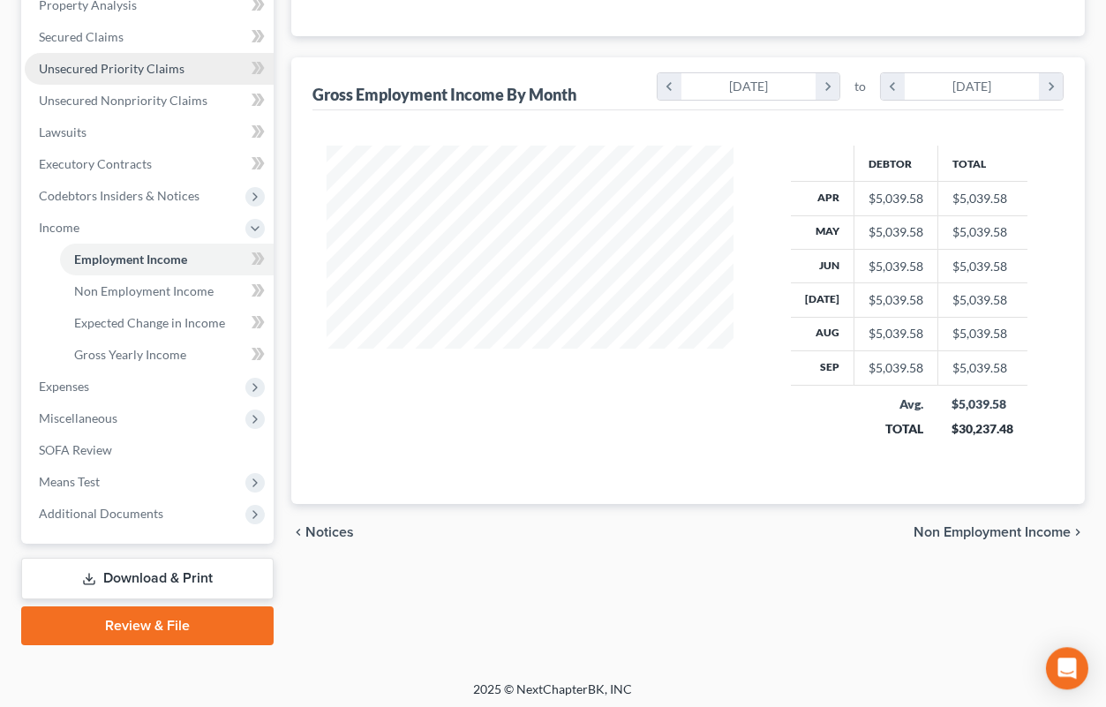
scroll to position [388, 0]
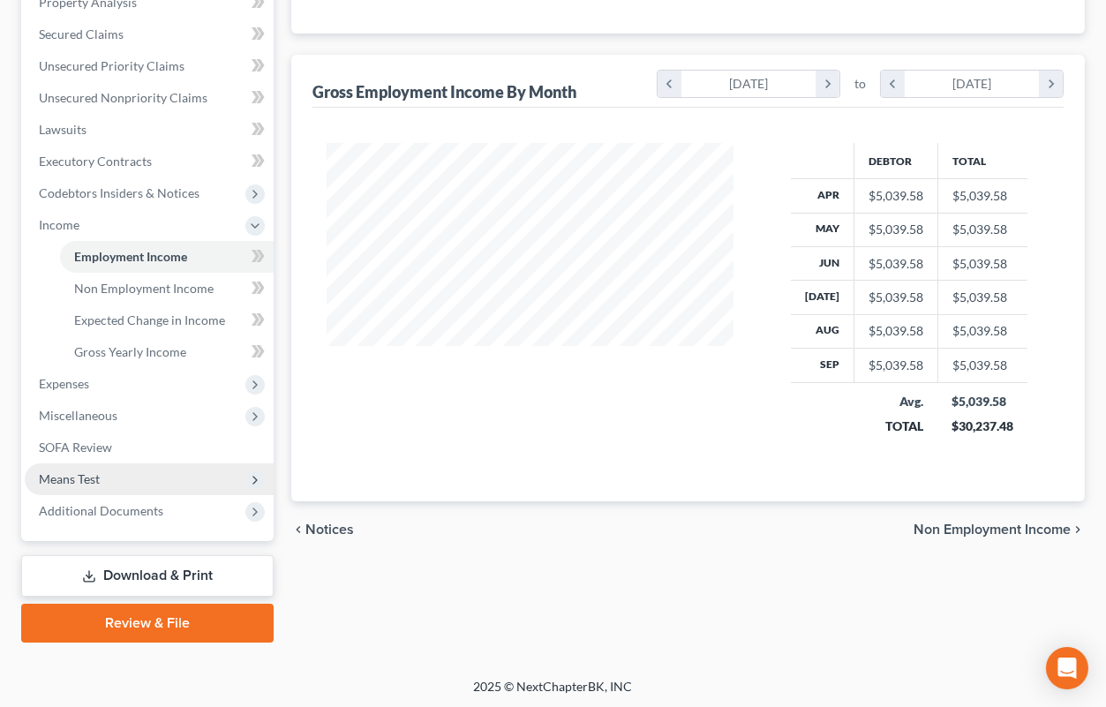
click at [71, 471] on span "Means Test" at bounding box center [69, 478] width 61 height 15
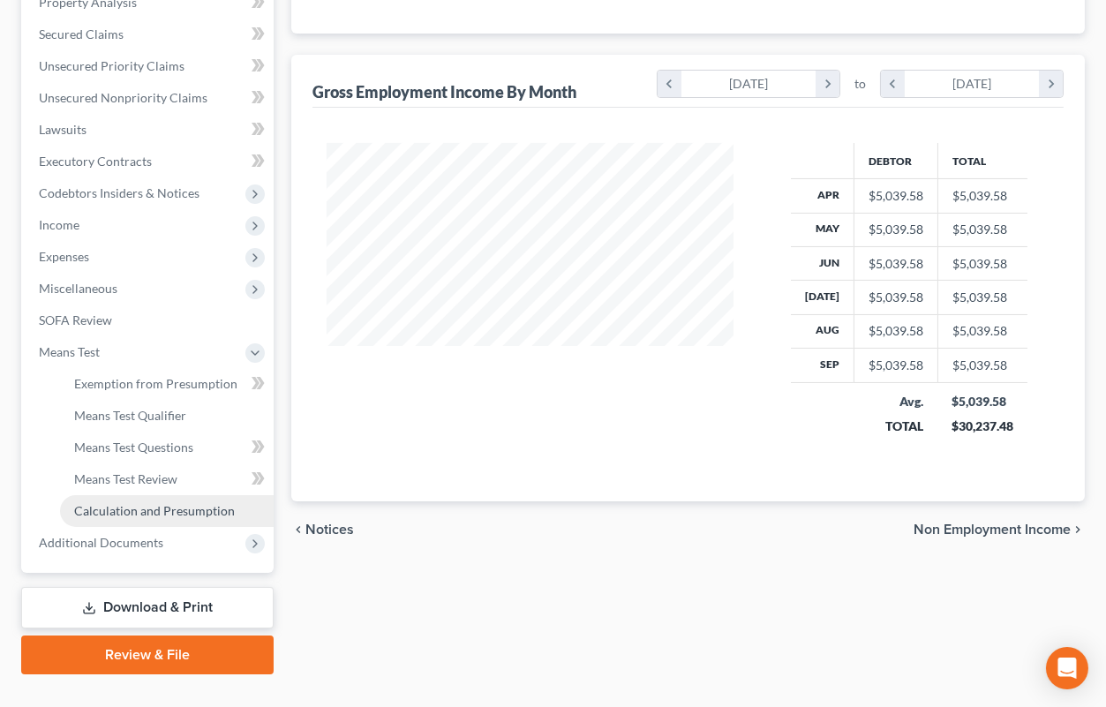
click at [109, 510] on span "Calculation and Presumption" at bounding box center [154, 510] width 161 height 15
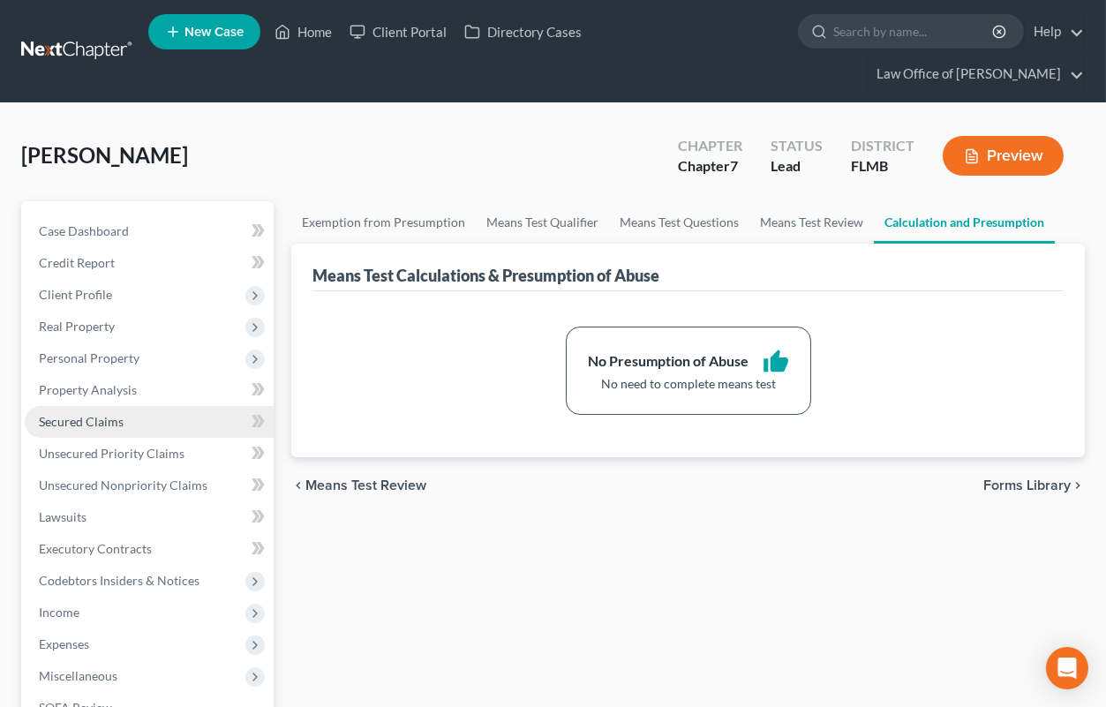
click at [93, 414] on span "Secured Claims" at bounding box center [81, 421] width 85 height 15
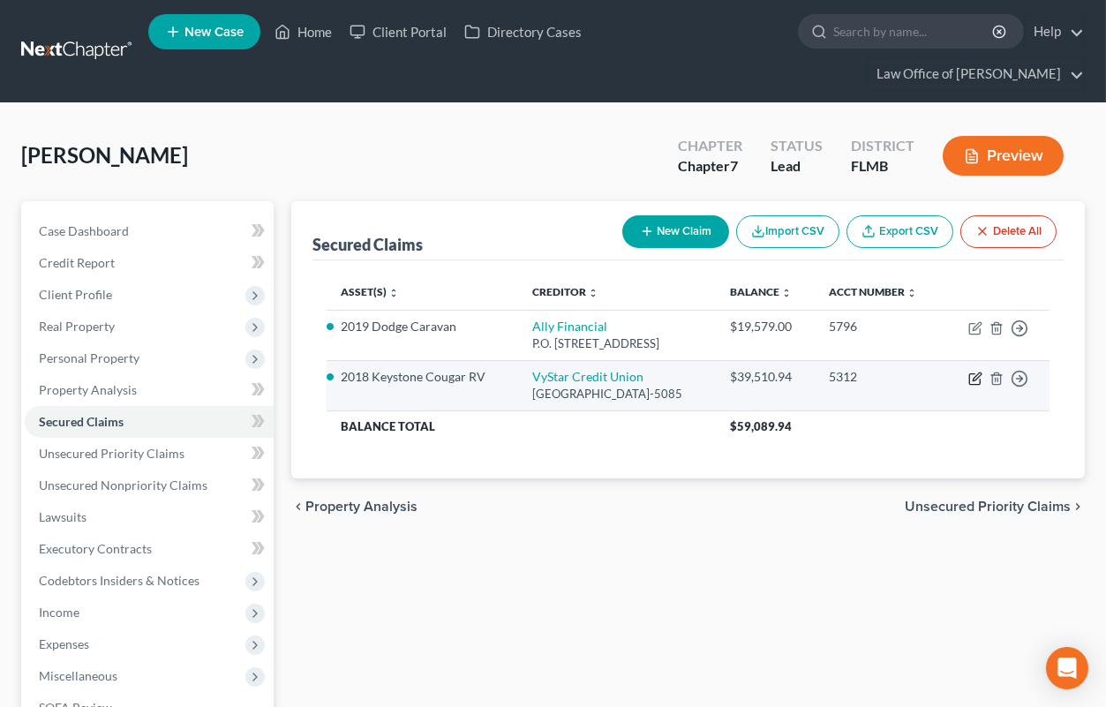
click at [973, 386] on icon "button" at bounding box center [975, 379] width 14 height 14
select select "9"
select select "2"
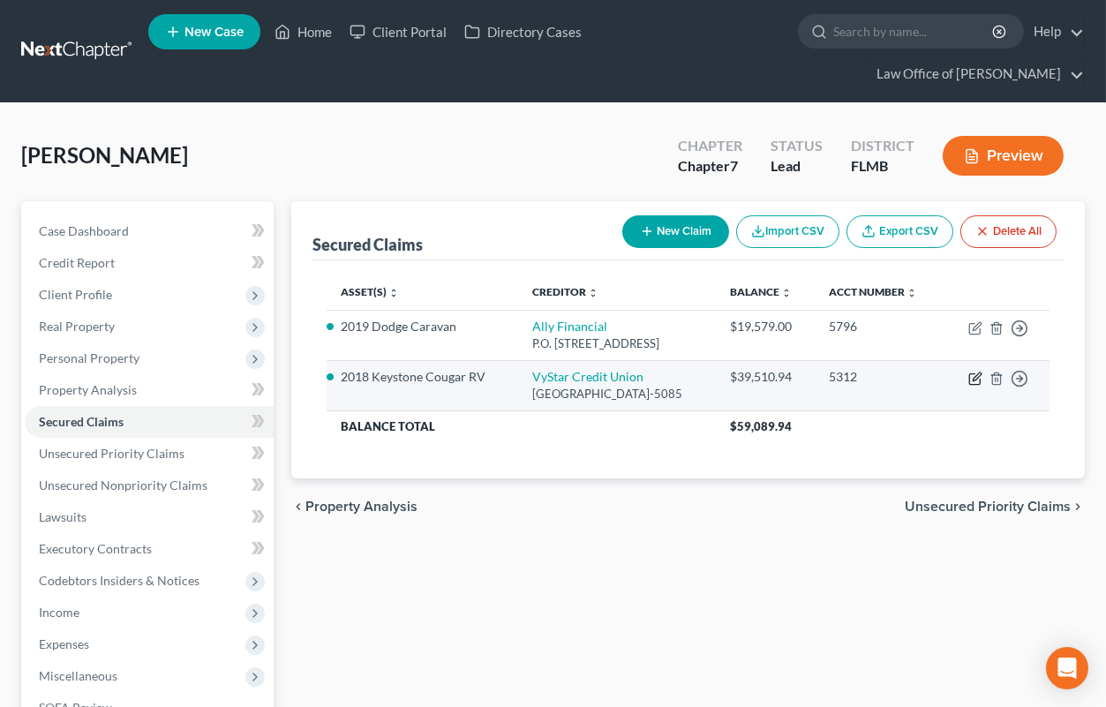
select select "0"
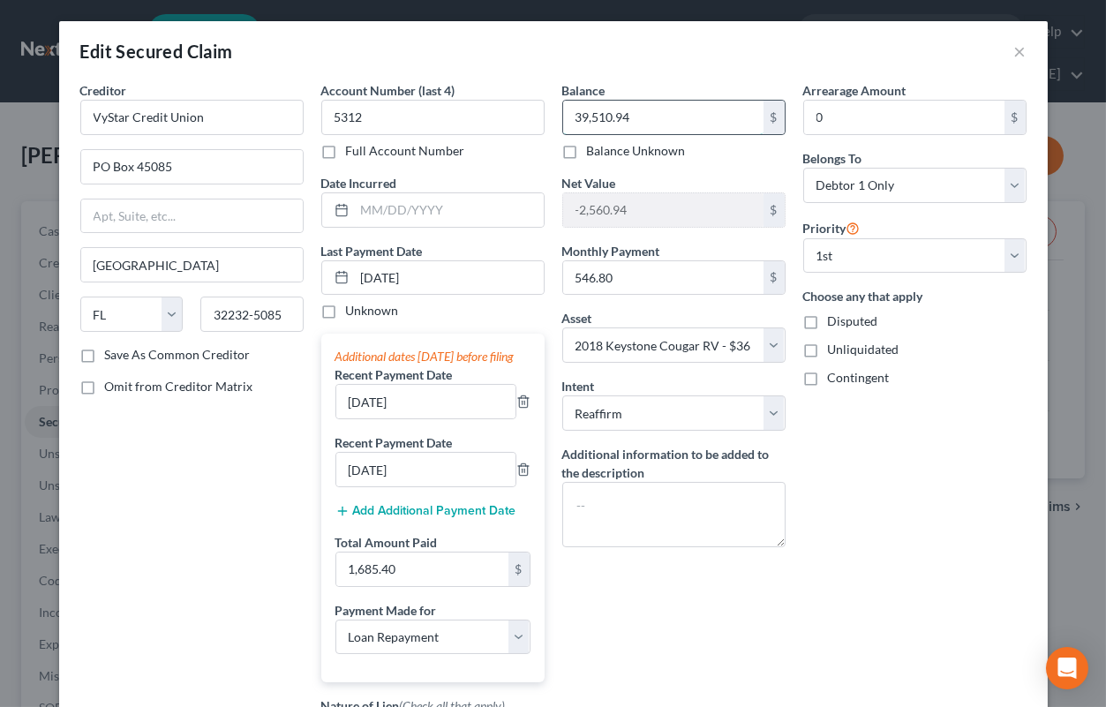
click at [669, 122] on input "39,510.94" at bounding box center [663, 118] width 200 height 34
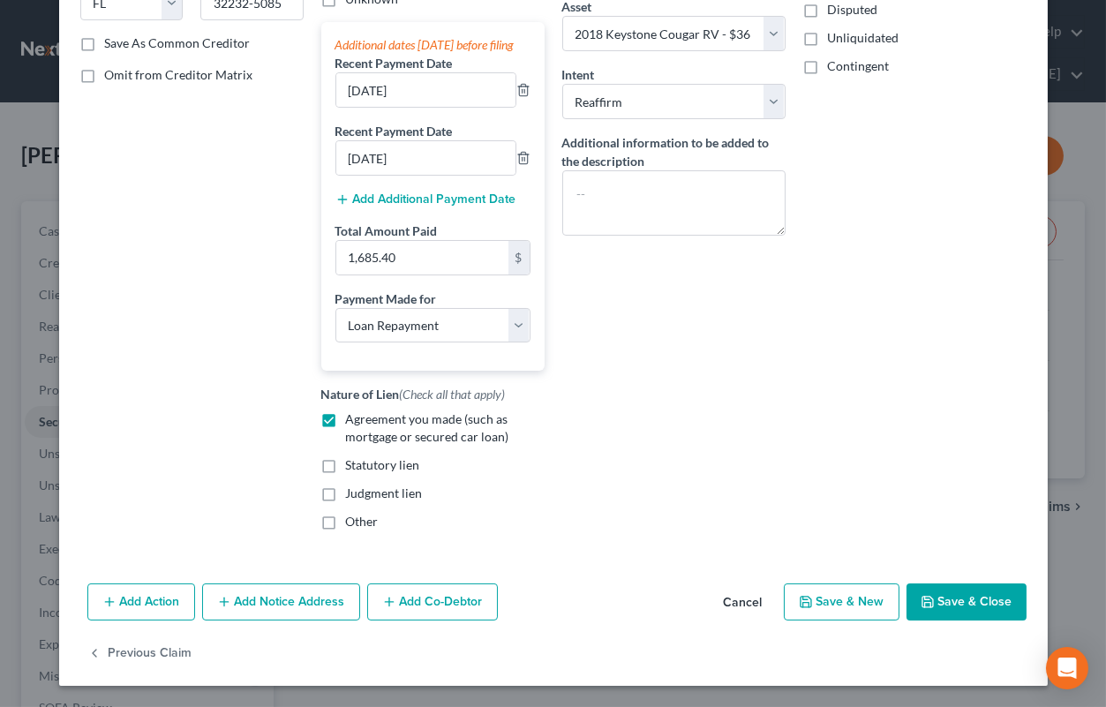
type input "36,106.92"
click at [967, 600] on button "Save & Close" at bounding box center [967, 602] width 120 height 37
select select
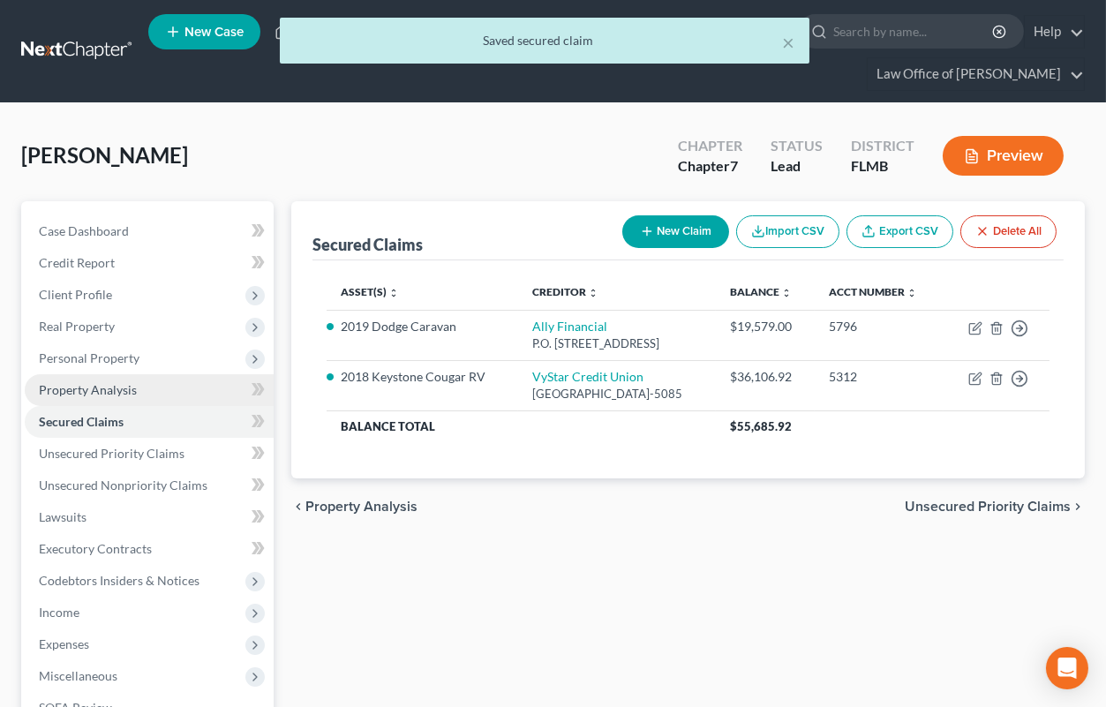
scroll to position [260, 0]
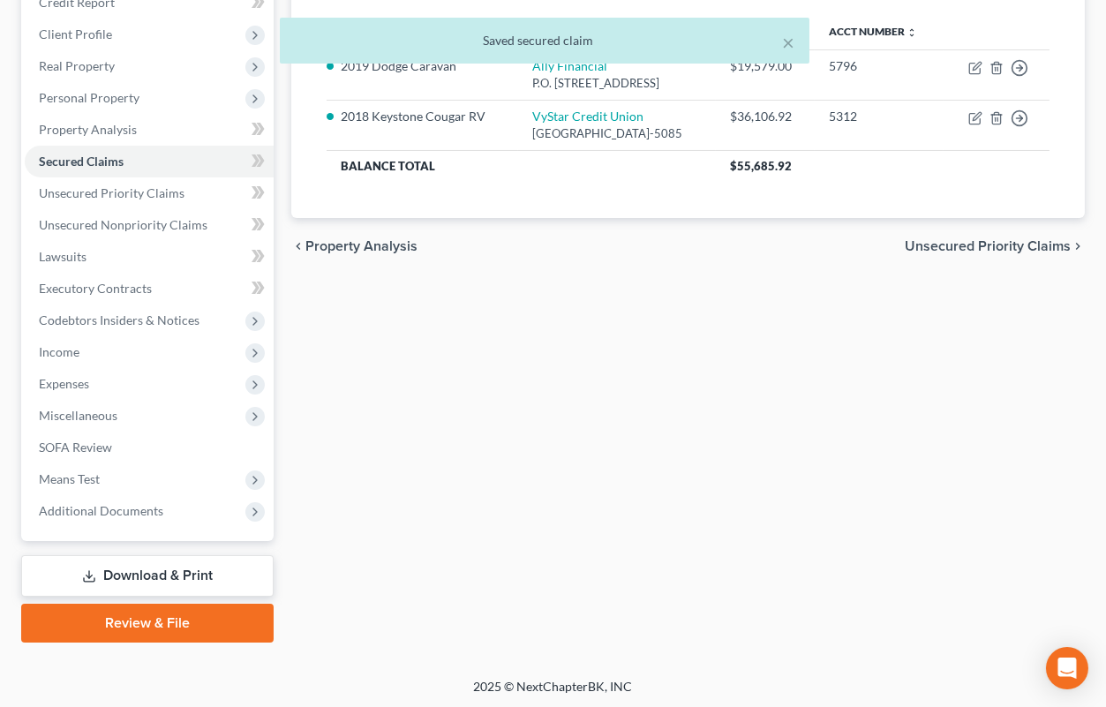
click at [153, 570] on link "Download & Print" at bounding box center [147, 575] width 252 height 41
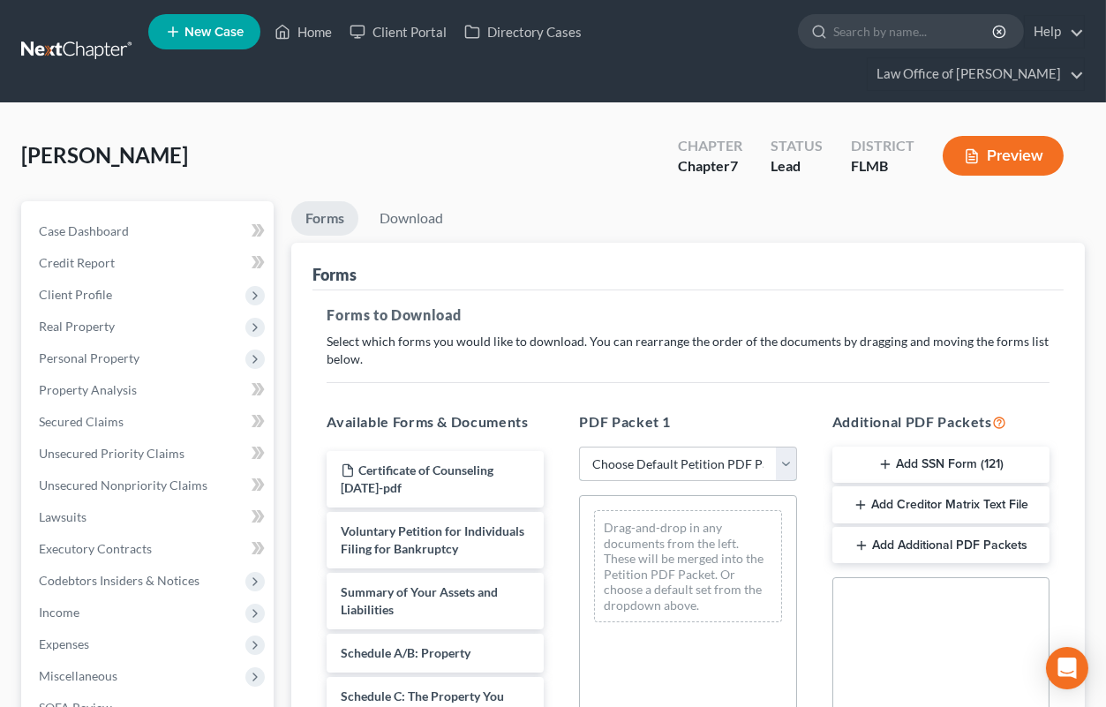
select select "0"
click option "Complete Bankruptcy Petition (all forms and schedules)" at bounding box center [0, 0] width 0 height 0
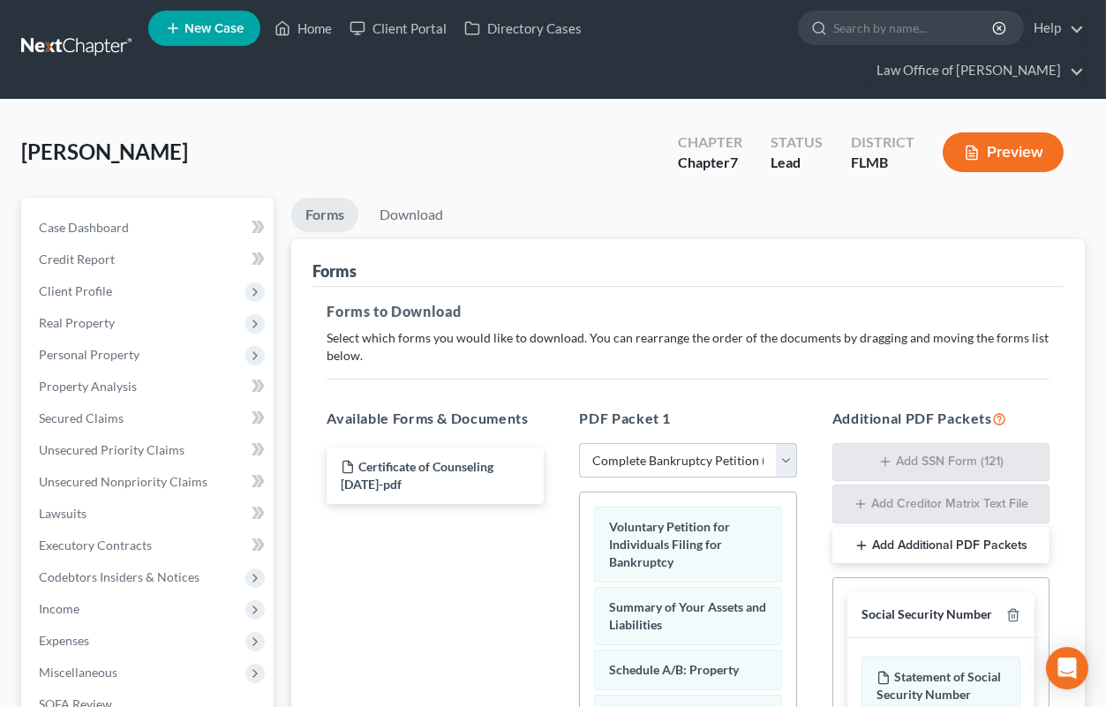
scroll to position [388, 0]
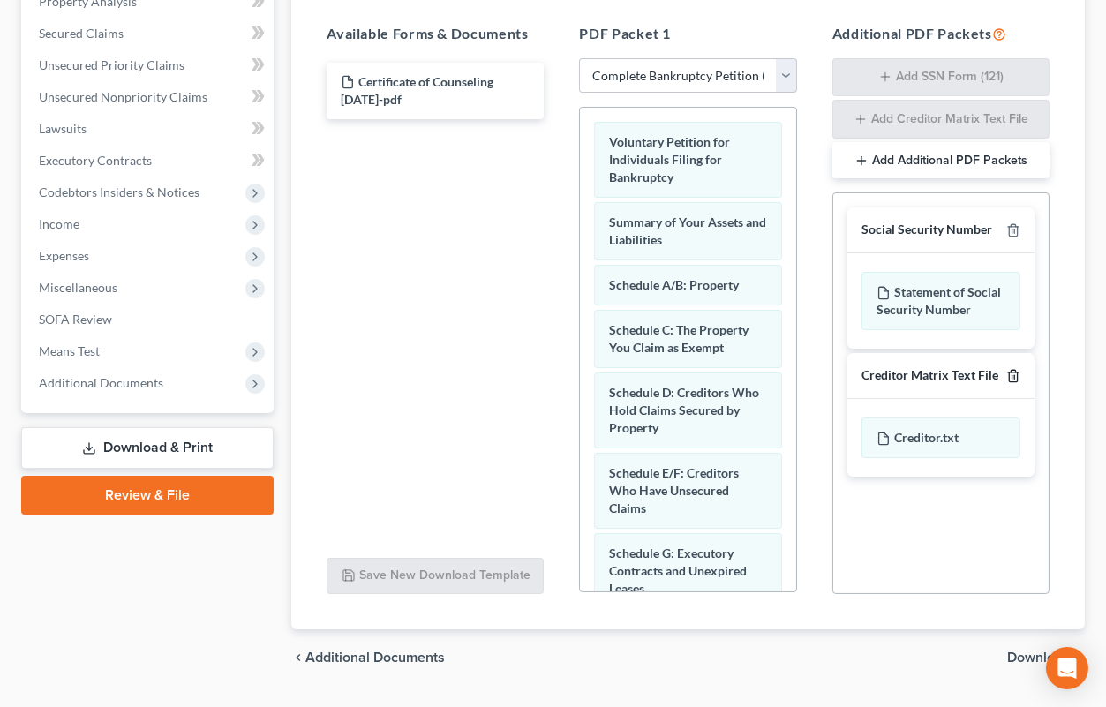
click at [1013, 370] on icon "button" at bounding box center [1013, 375] width 8 height 11
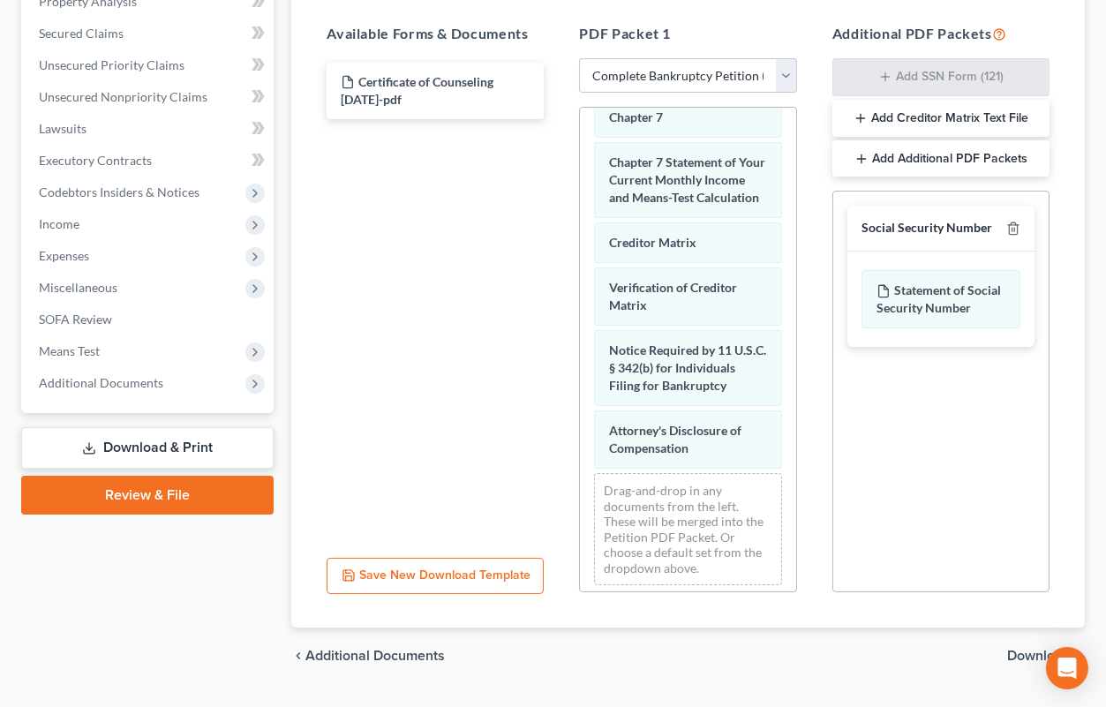
scroll to position [853, 0]
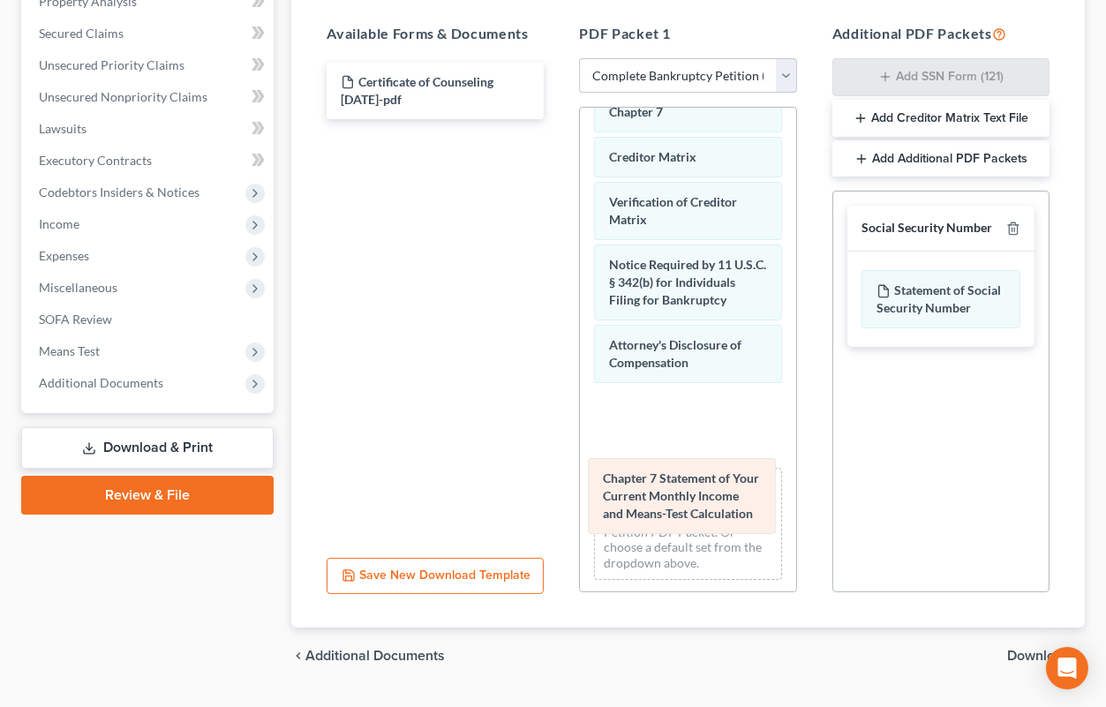
drag, startPoint x: 694, startPoint y: 176, endPoint x: 688, endPoint y: 501, distance: 324.9
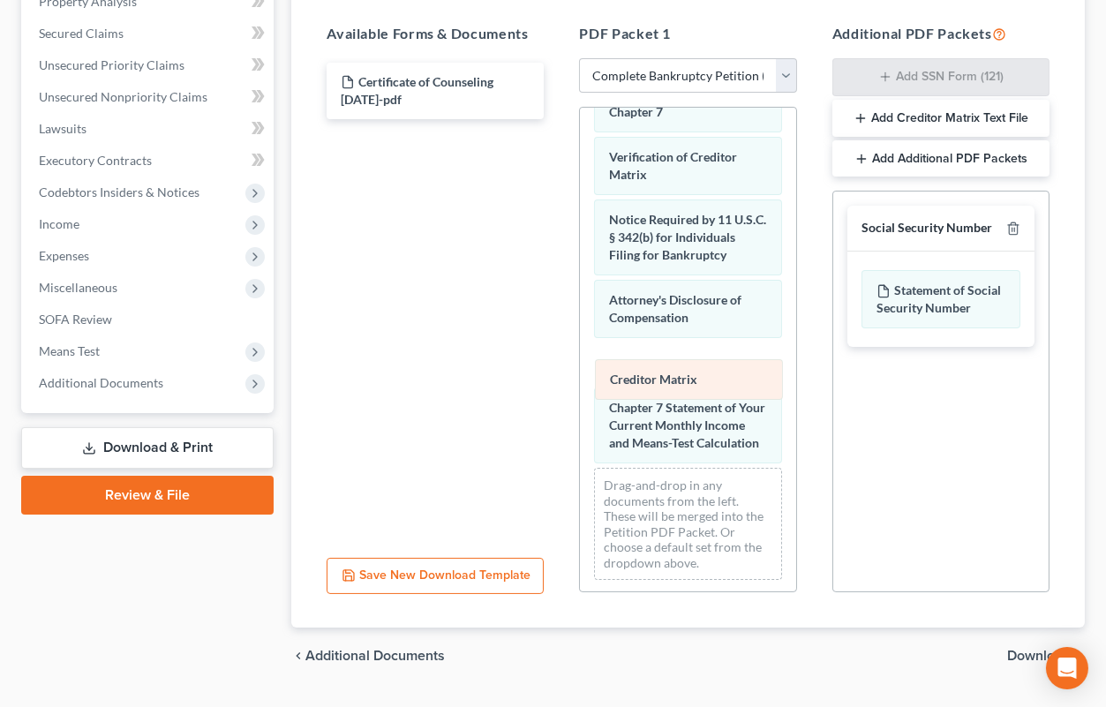
drag, startPoint x: 650, startPoint y: 158, endPoint x: 651, endPoint y: 384, distance: 226.0
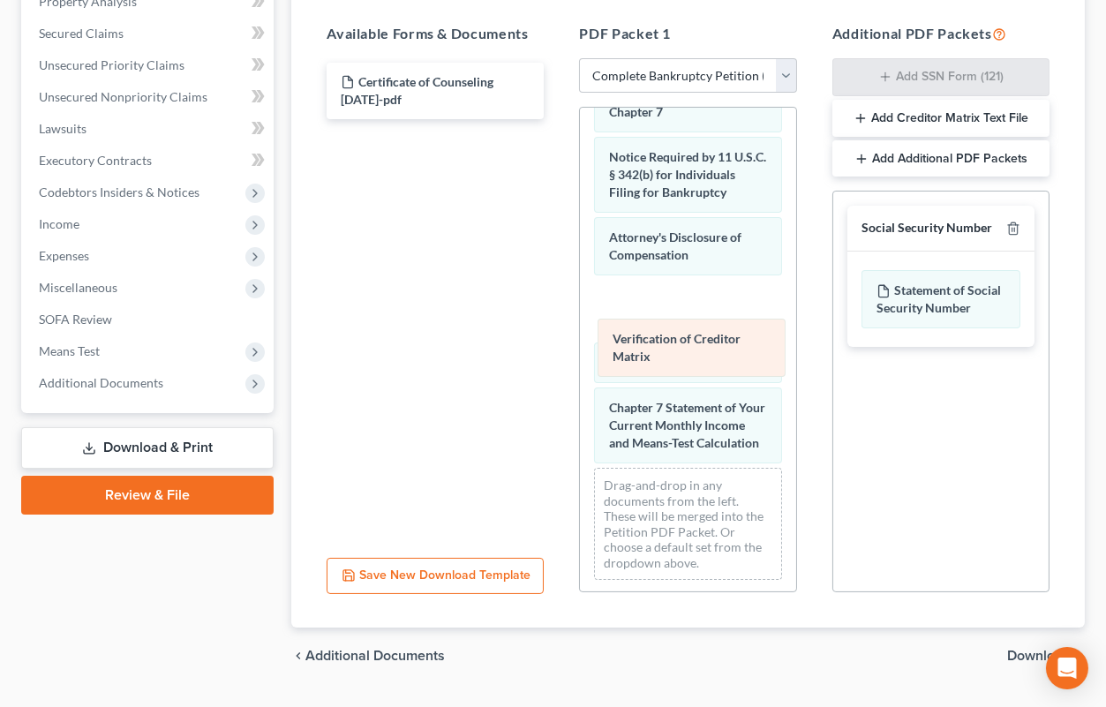
drag, startPoint x: 646, startPoint y: 161, endPoint x: 650, endPoint y: 346, distance: 185.4
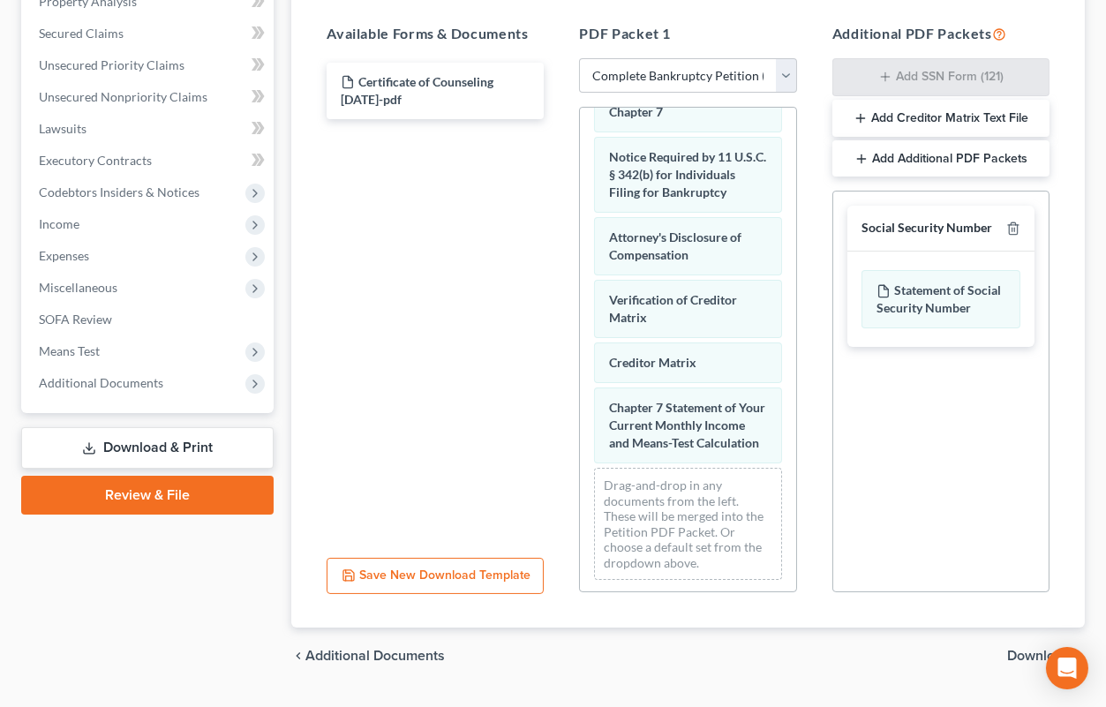
click at [1033, 652] on span "Download" at bounding box center [1039, 656] width 64 height 14
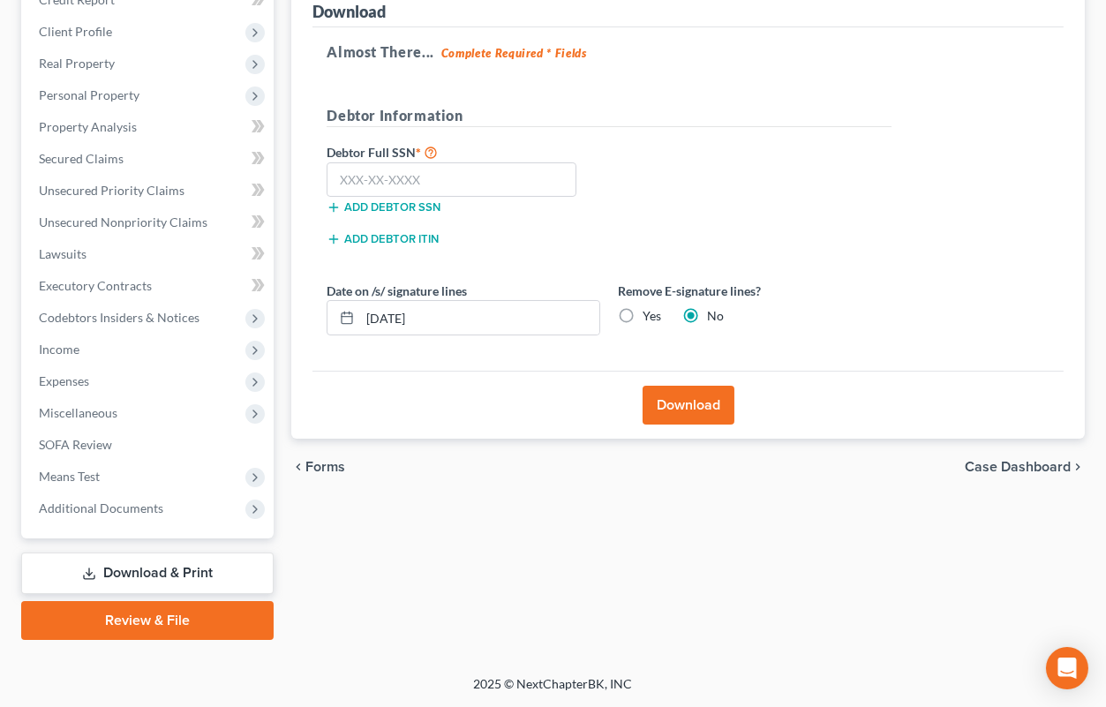
scroll to position [260, 0]
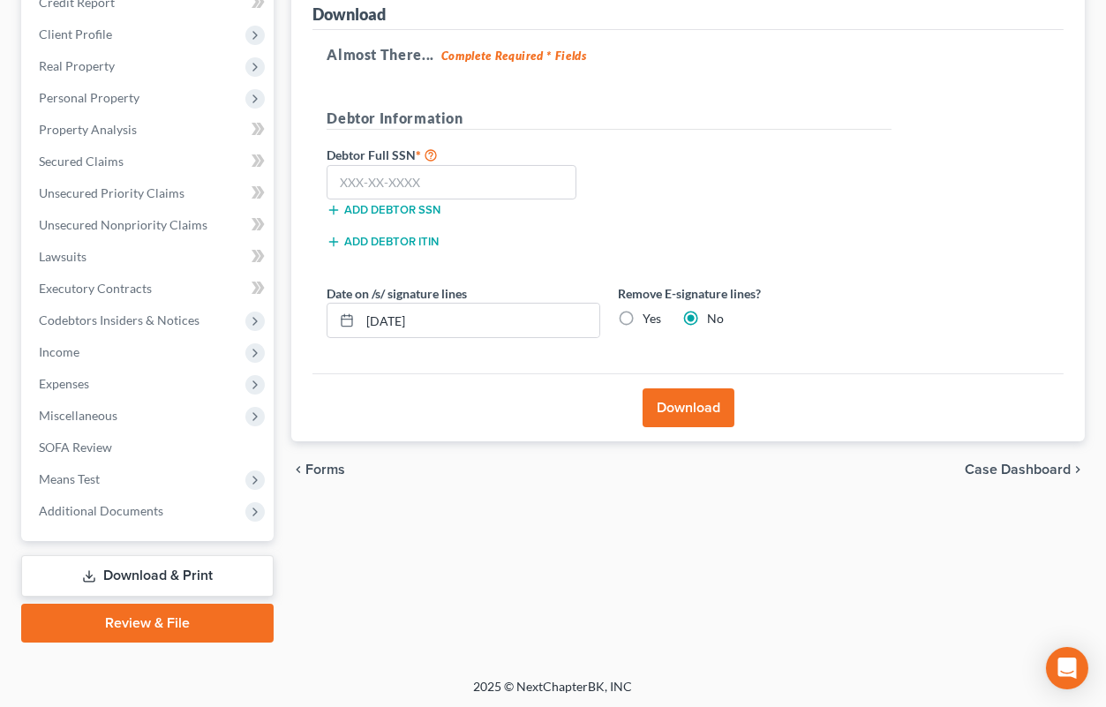
click at [643, 316] on label "Yes" at bounding box center [652, 319] width 19 height 18
click at [650, 316] on input "Yes" at bounding box center [655, 315] width 11 height 11
radio input "true"
radio input "false"
click at [466, 182] on input "text" at bounding box center [452, 182] width 250 height 35
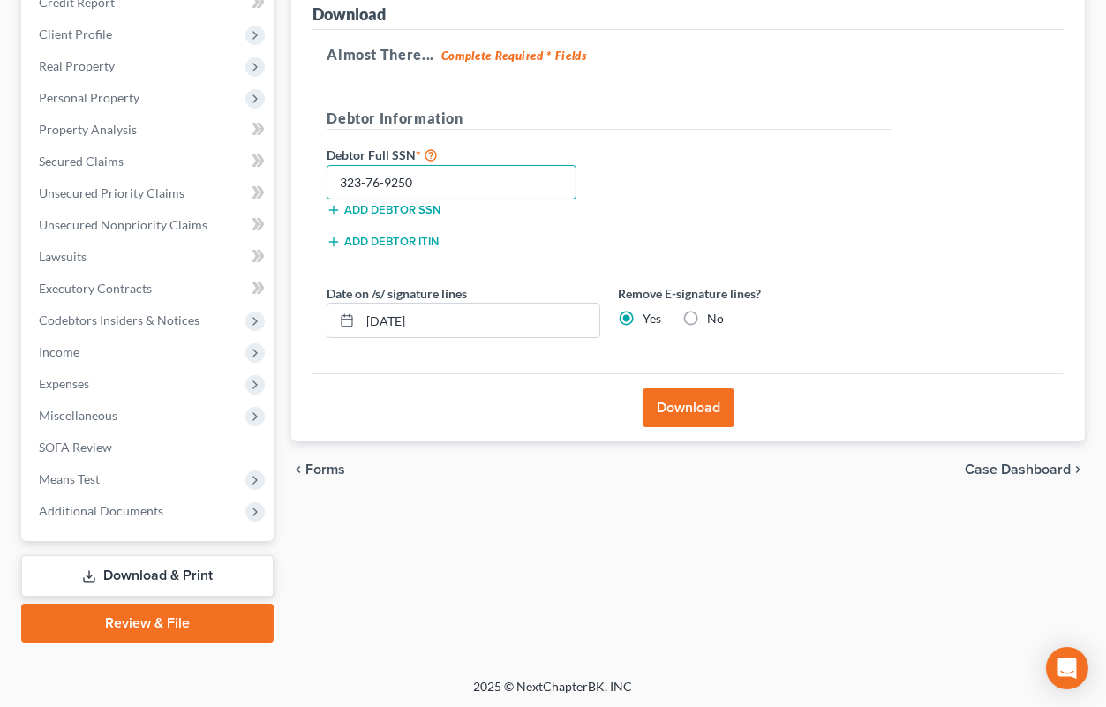
type input "323-76-9250"
click at [681, 407] on button "Download" at bounding box center [689, 407] width 92 height 39
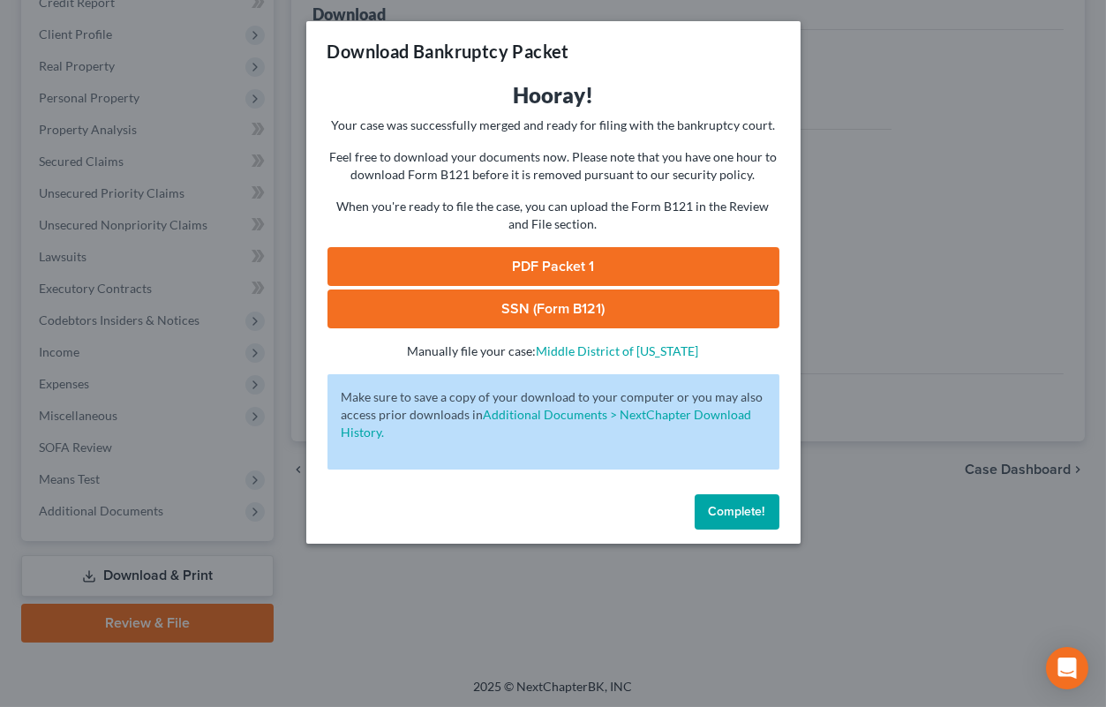
click at [653, 305] on link "SSN (Form B121)" at bounding box center [554, 309] width 452 height 39
click at [486, 260] on link "PDF Packet 1" at bounding box center [554, 266] width 452 height 39
click at [755, 60] on div "Download Bankruptcy Packet" at bounding box center [553, 51] width 494 height 60
click at [730, 511] on span "Complete!" at bounding box center [737, 511] width 57 height 15
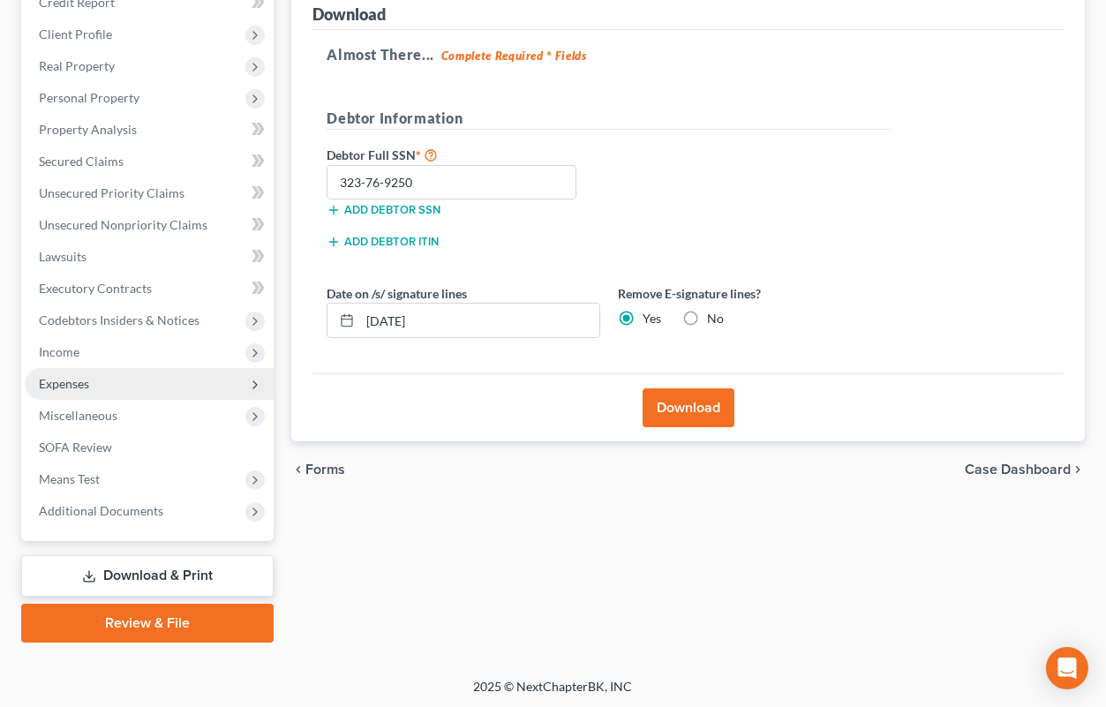
click at [79, 381] on span "Expenses" at bounding box center [64, 383] width 50 height 15
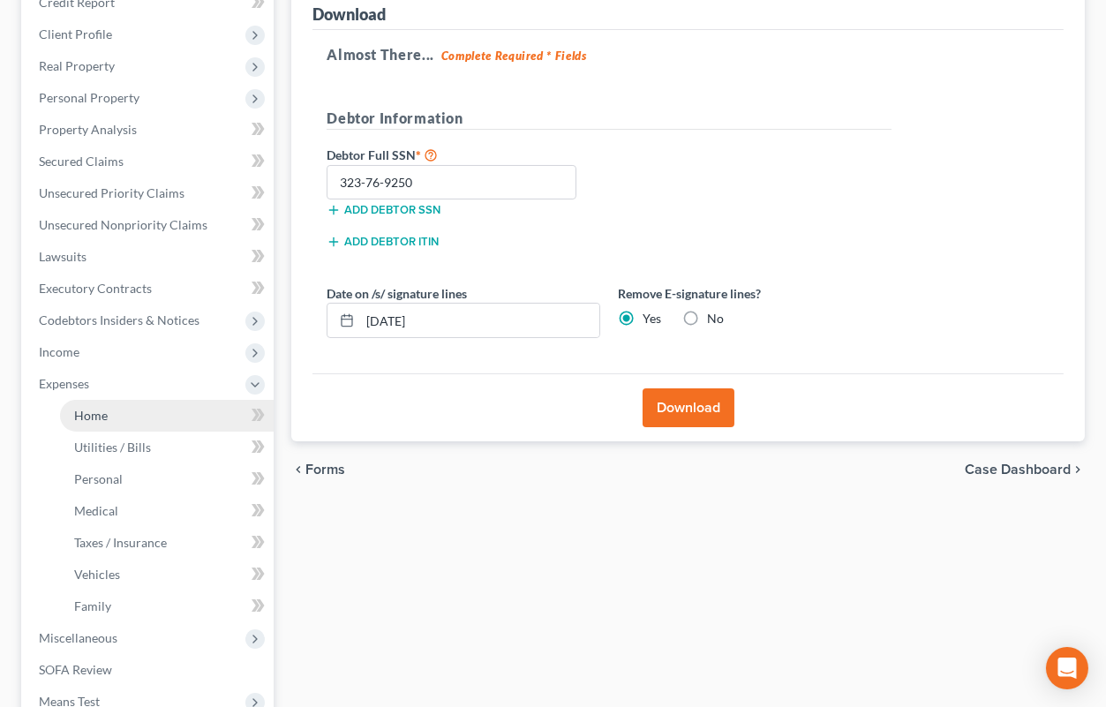
click at [89, 414] on span "Home" at bounding box center [91, 415] width 34 height 15
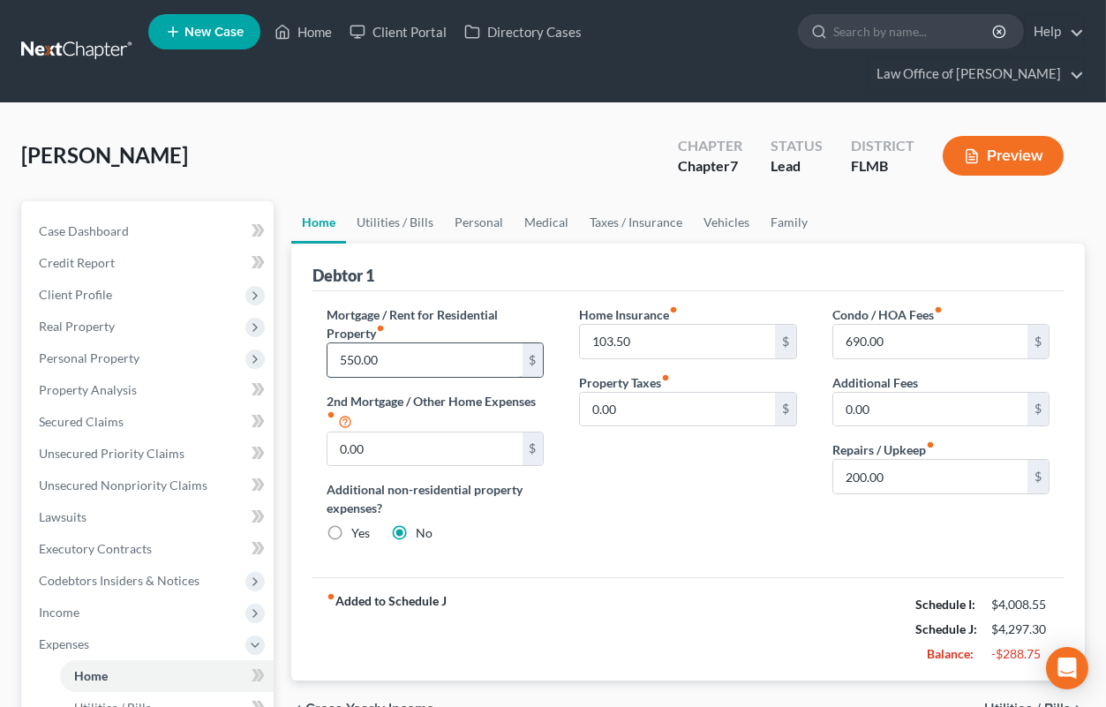
click at [334, 355] on input "550.00" at bounding box center [425, 360] width 194 height 34
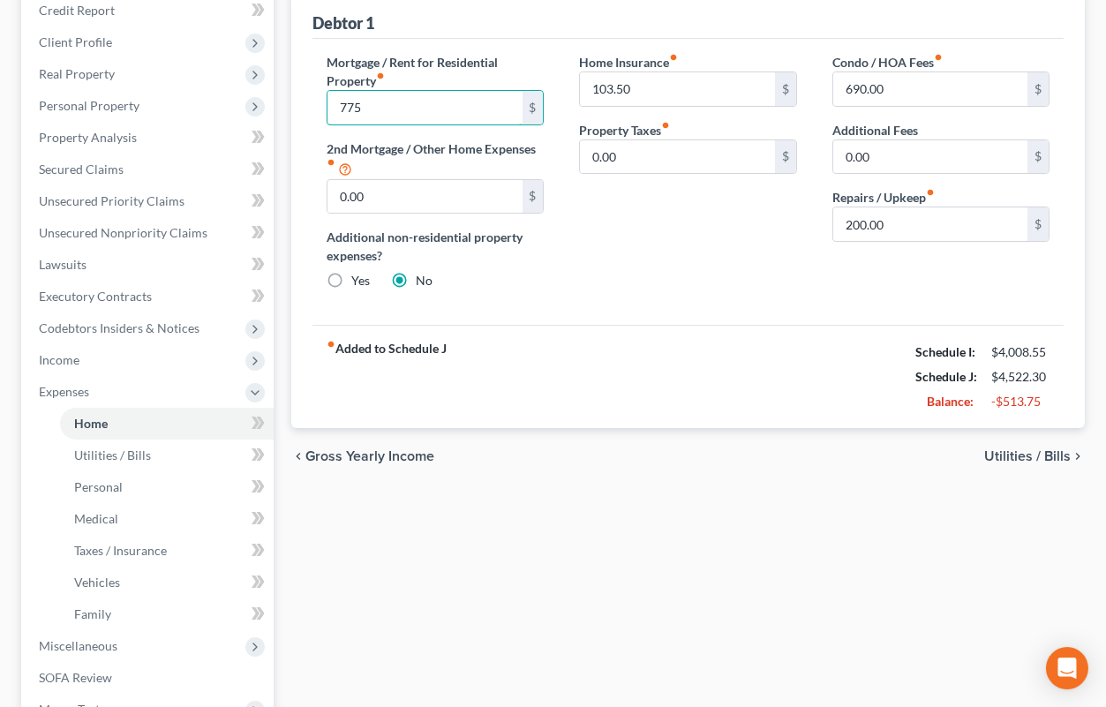
scroll to position [291, 0]
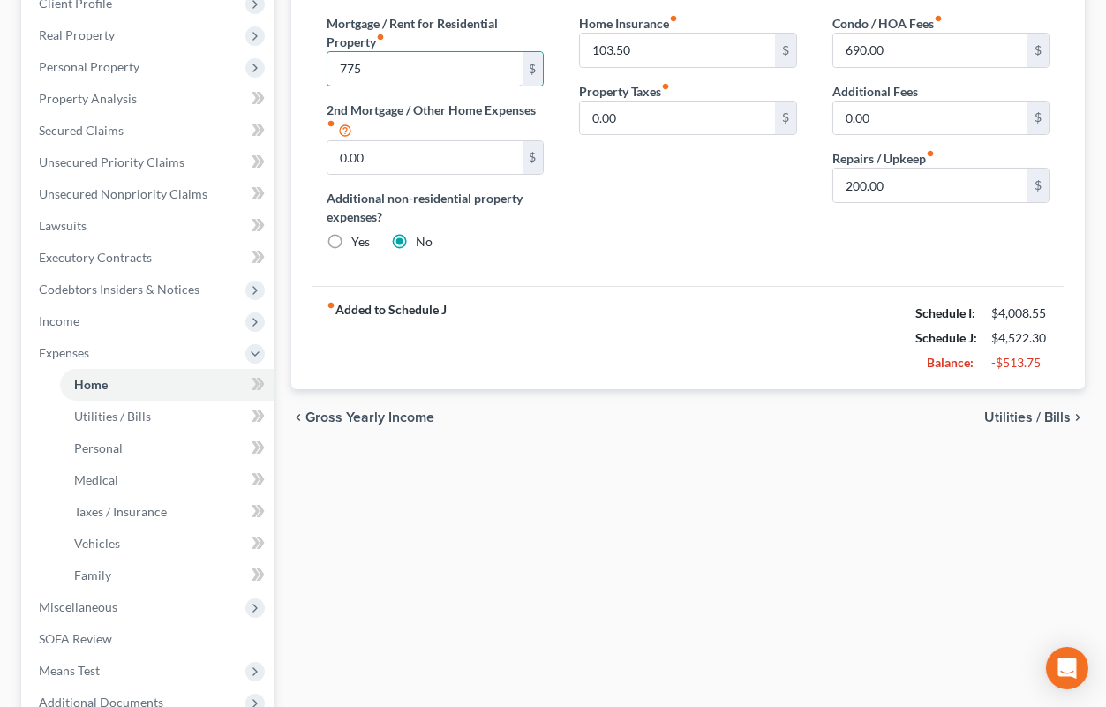
type input "775"
click at [1036, 415] on span "Utilities / Bills" at bounding box center [1027, 418] width 87 height 14
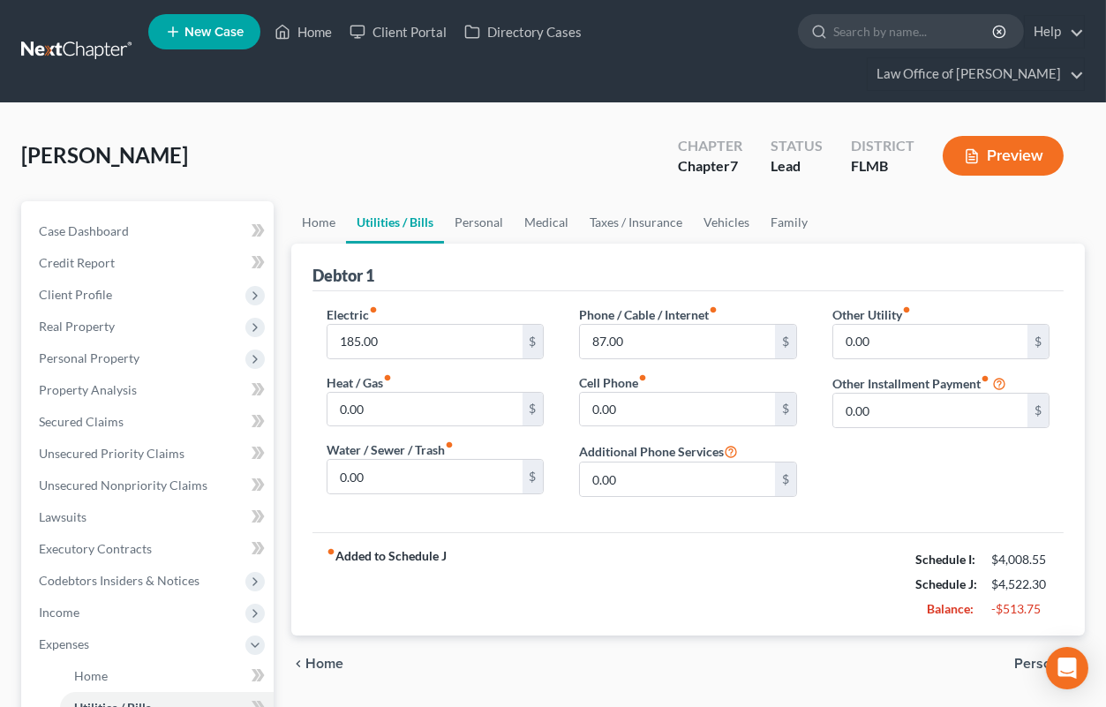
click at [1027, 660] on span "Personal" at bounding box center [1042, 664] width 57 height 14
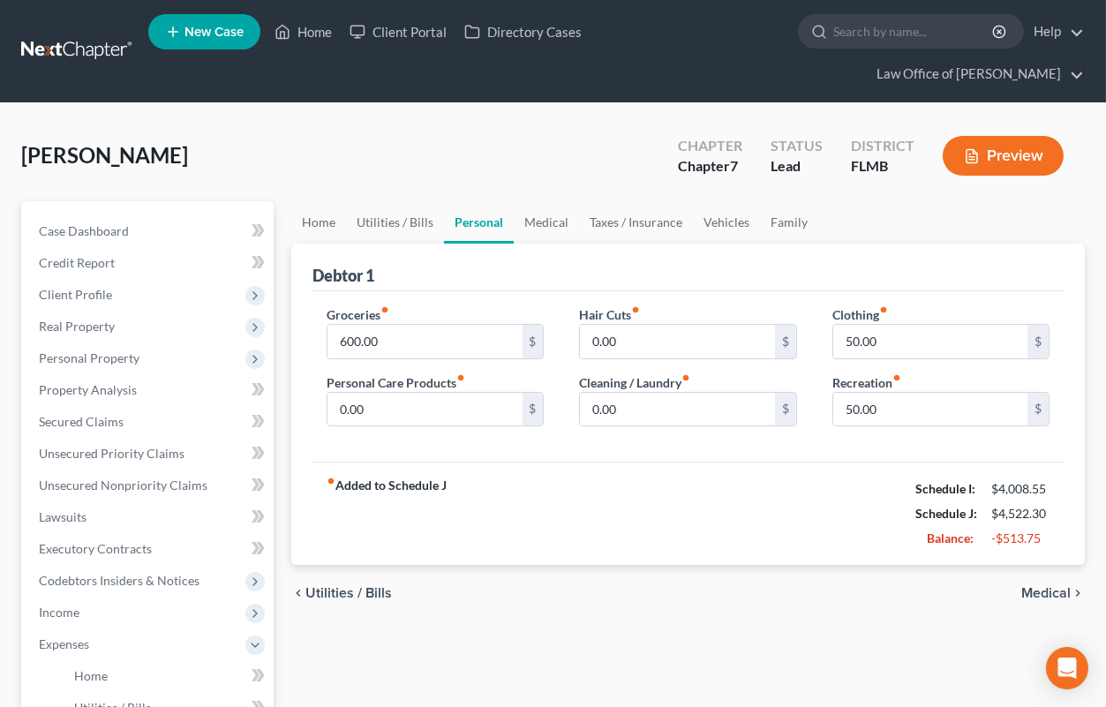
click at [1035, 591] on span "Medical" at bounding box center [1045, 593] width 49 height 14
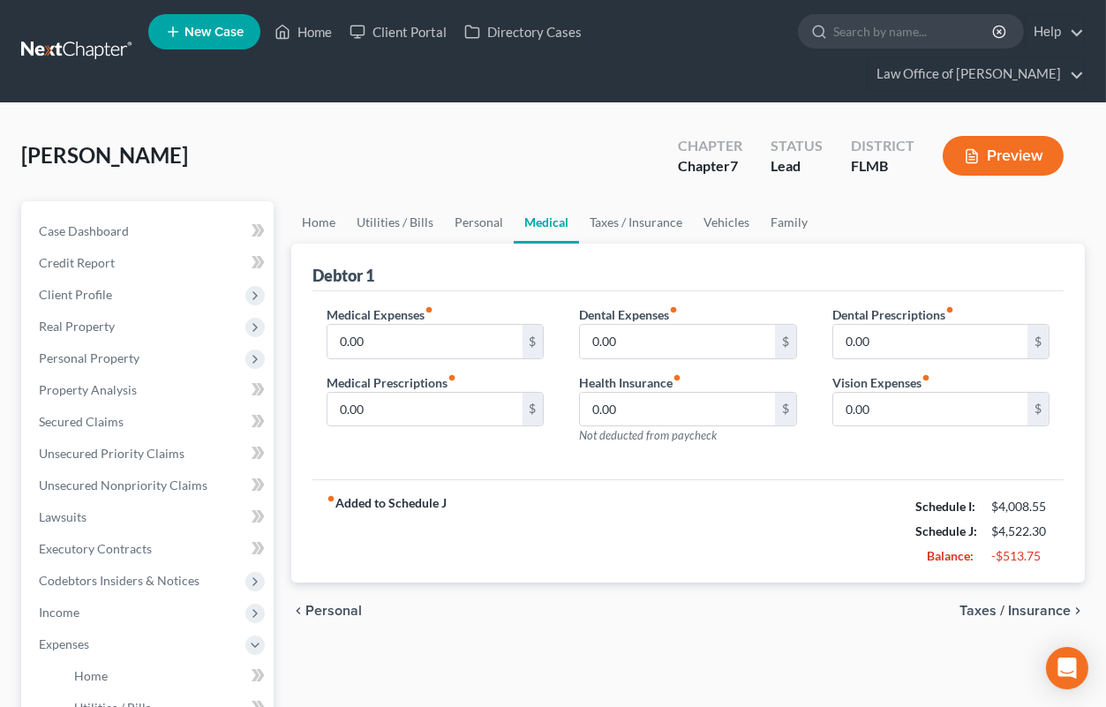
click at [1015, 609] on span "Taxes / Insurance" at bounding box center [1015, 611] width 111 height 14
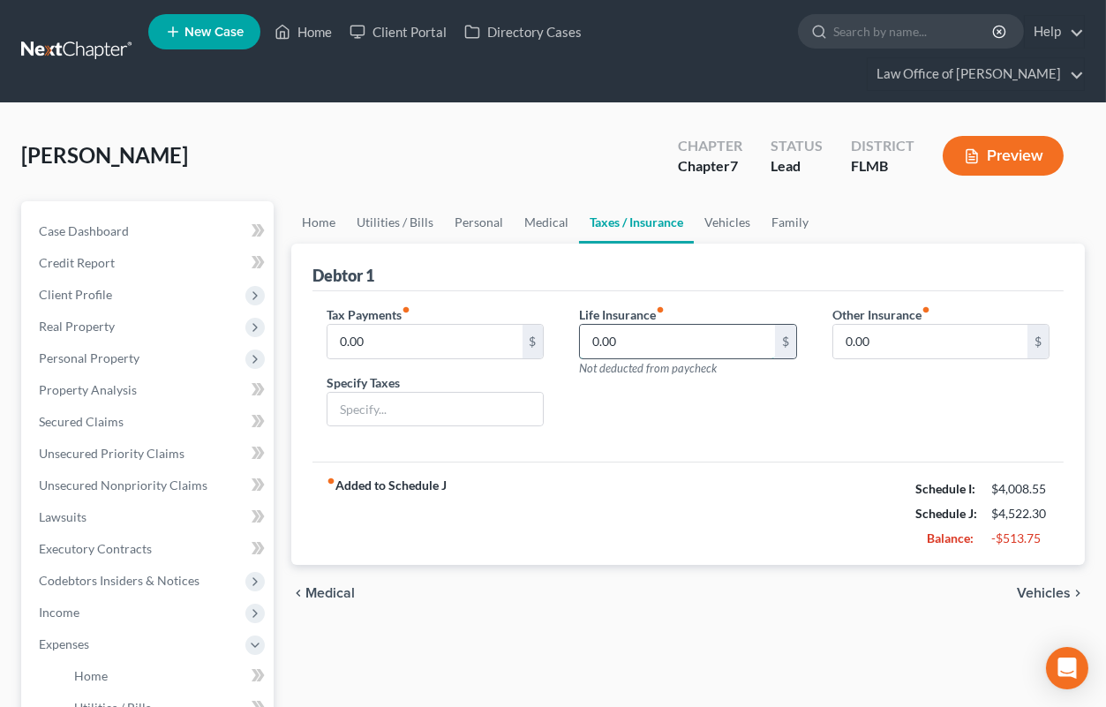
click at [595, 335] on input "0.00" at bounding box center [677, 342] width 194 height 34
type input "125"
click at [1043, 592] on span "Vehicles" at bounding box center [1044, 593] width 54 height 14
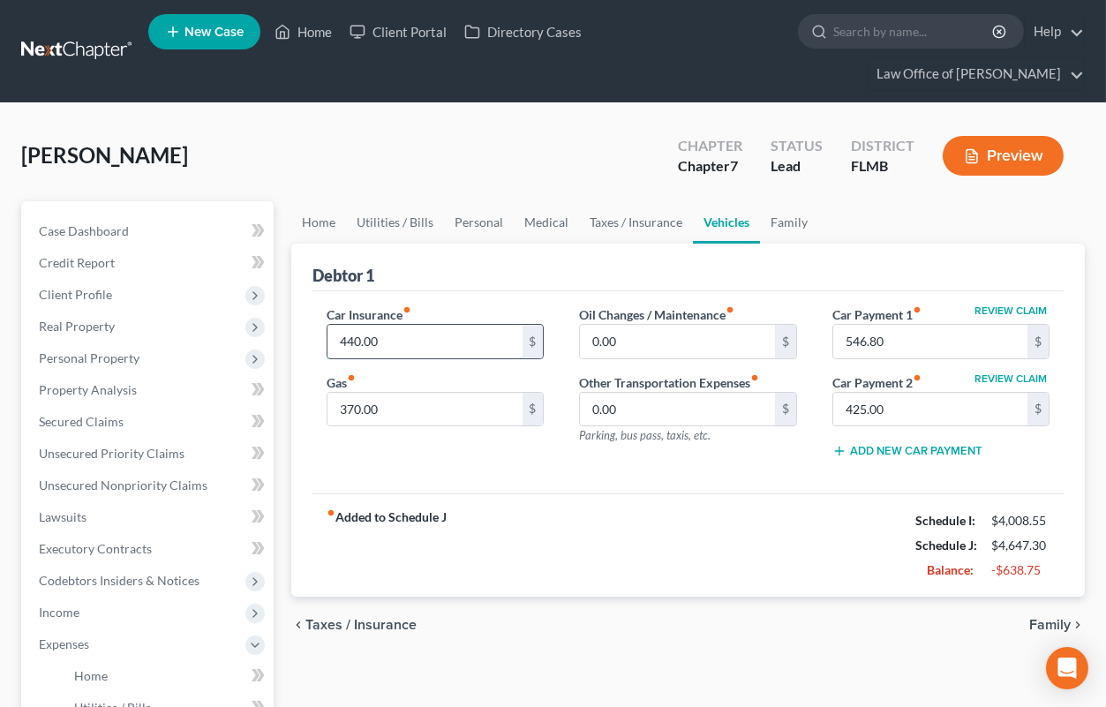
click at [341, 341] on input "440.00" at bounding box center [425, 342] width 194 height 34
type input "285"
click at [843, 411] on input "425.00" at bounding box center [930, 410] width 194 height 34
type input "423.73"
click at [1058, 624] on span "Family" at bounding box center [1049, 625] width 41 height 14
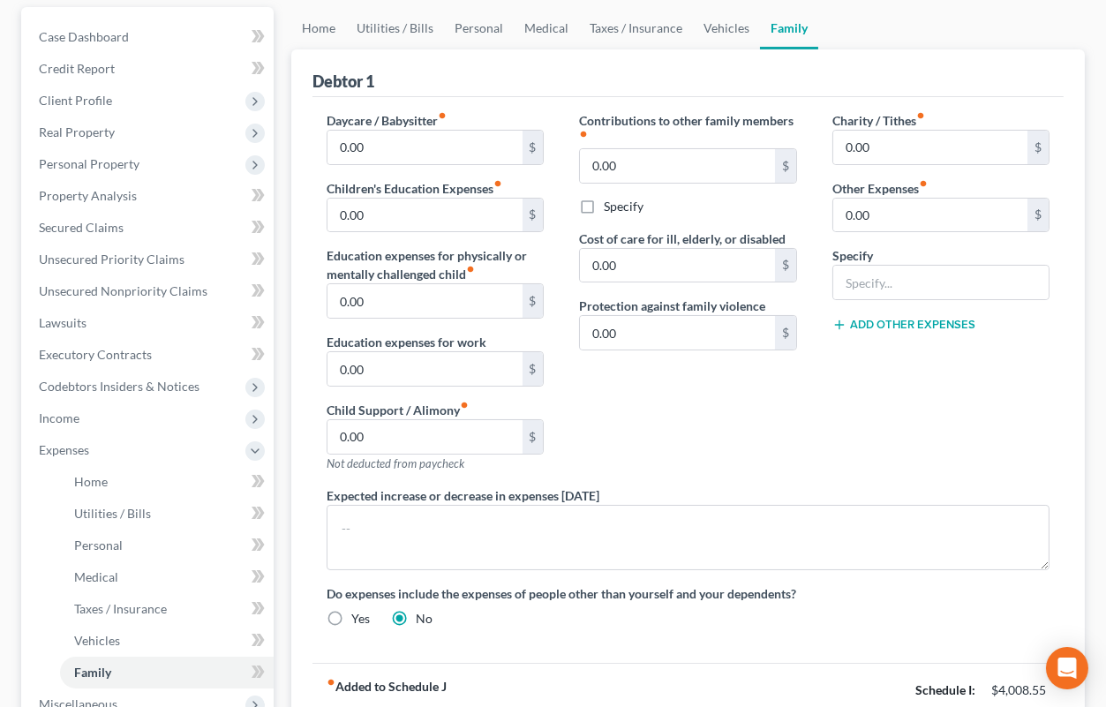
scroll to position [388, 0]
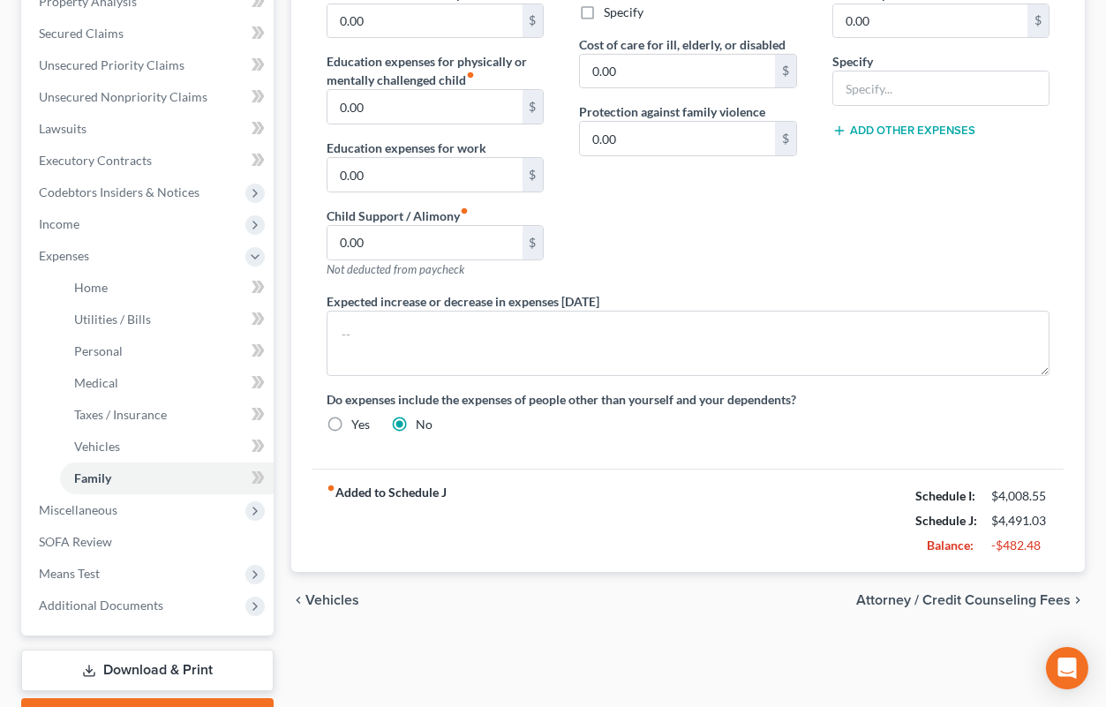
click at [872, 603] on span "Attorney / Credit Counseling Fees" at bounding box center [963, 600] width 215 height 14
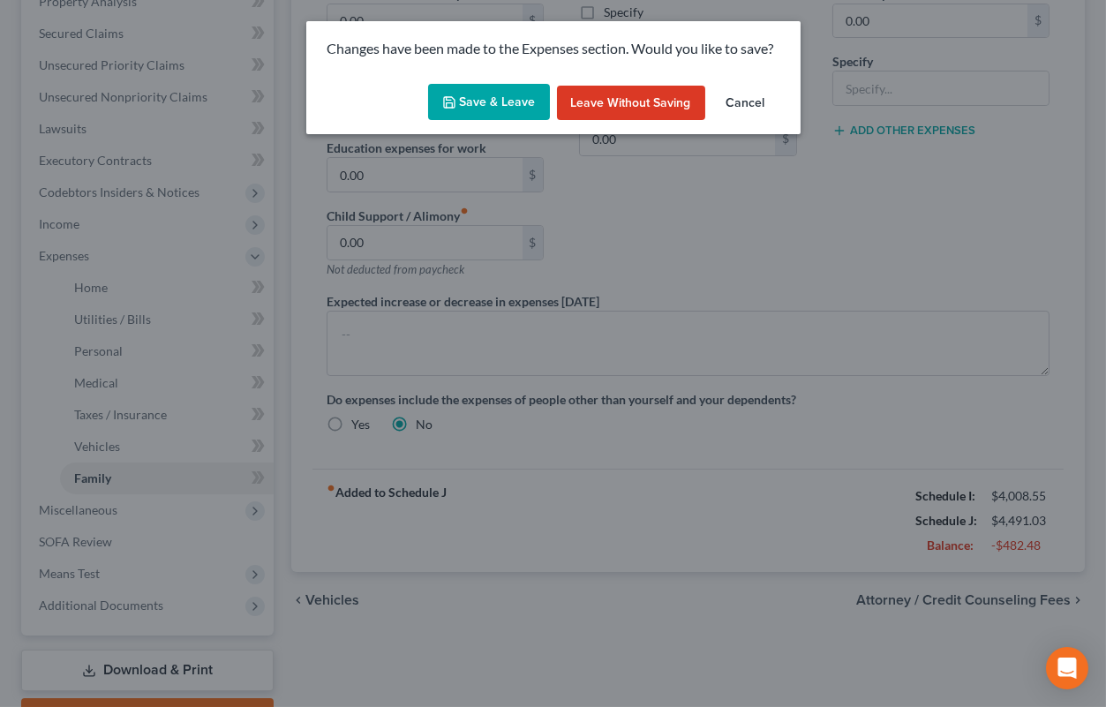
click at [474, 97] on button "Save & Leave" at bounding box center [489, 102] width 122 height 37
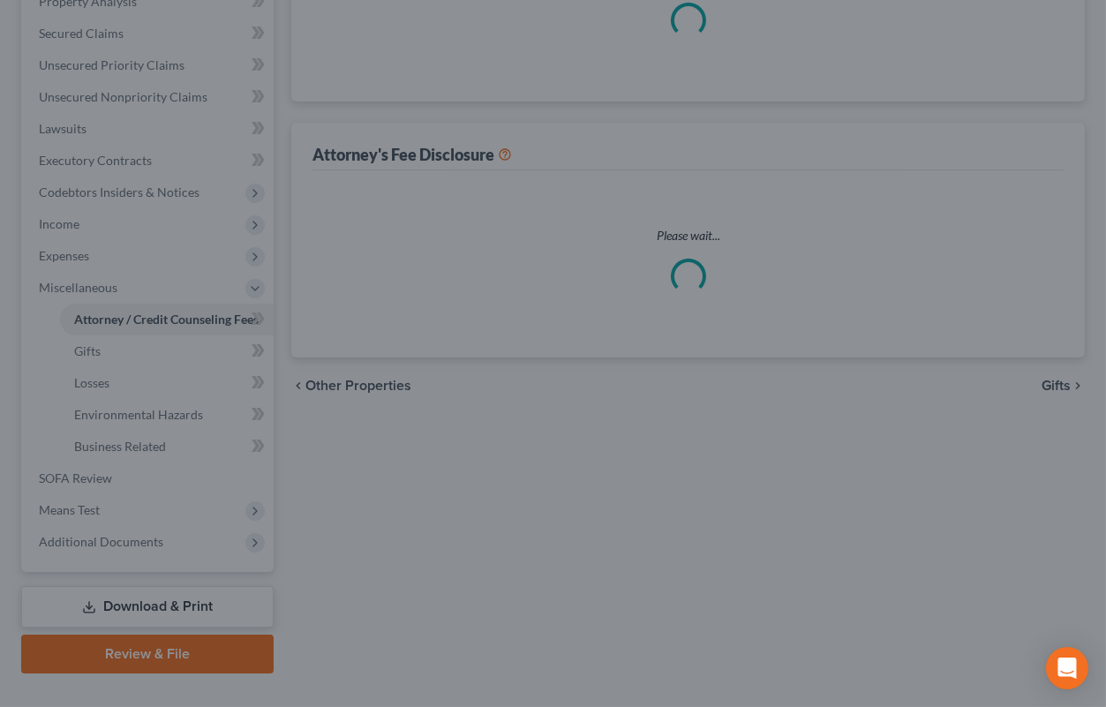
scroll to position [4, 0]
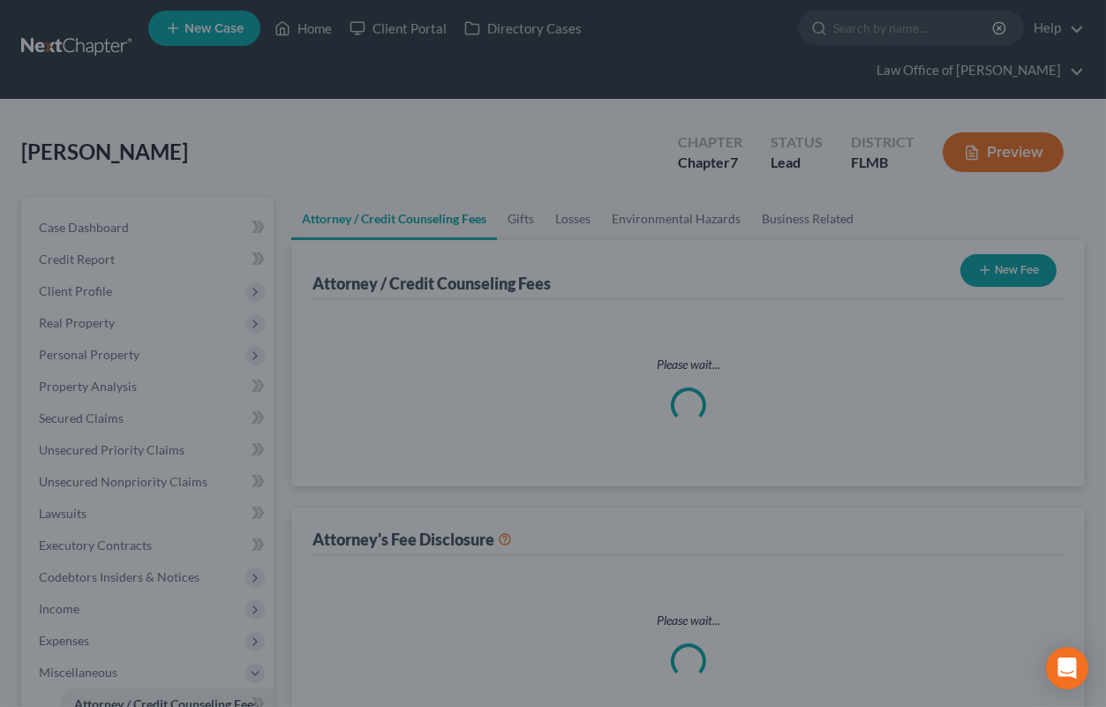
select select "4"
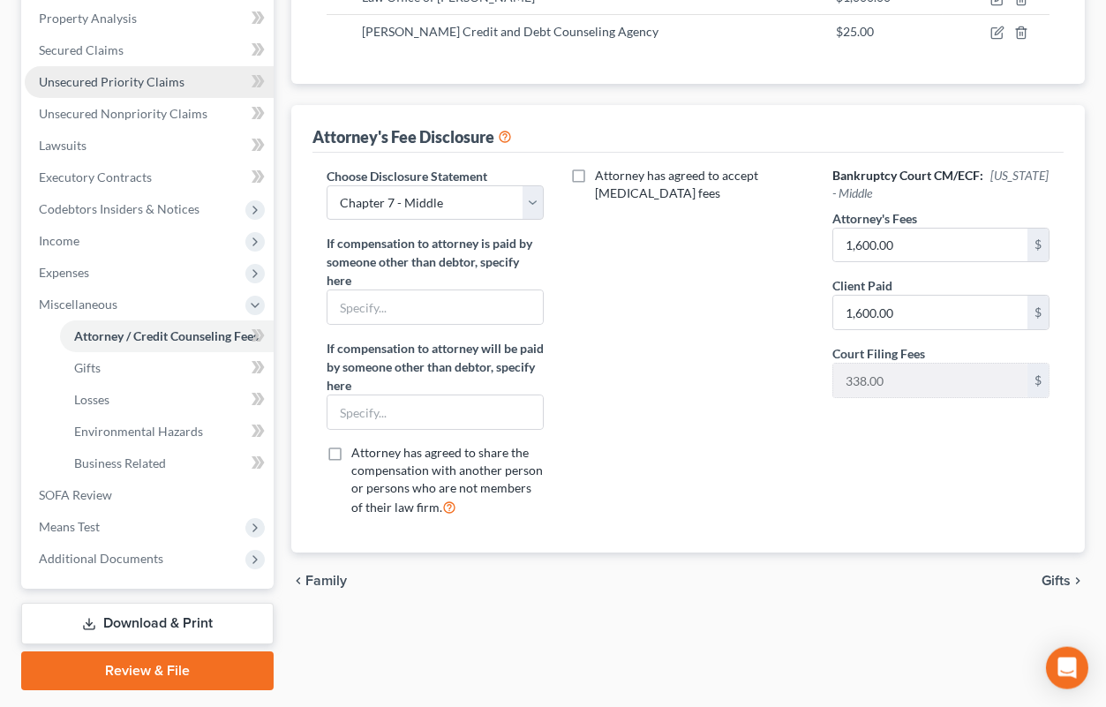
scroll to position [388, 0]
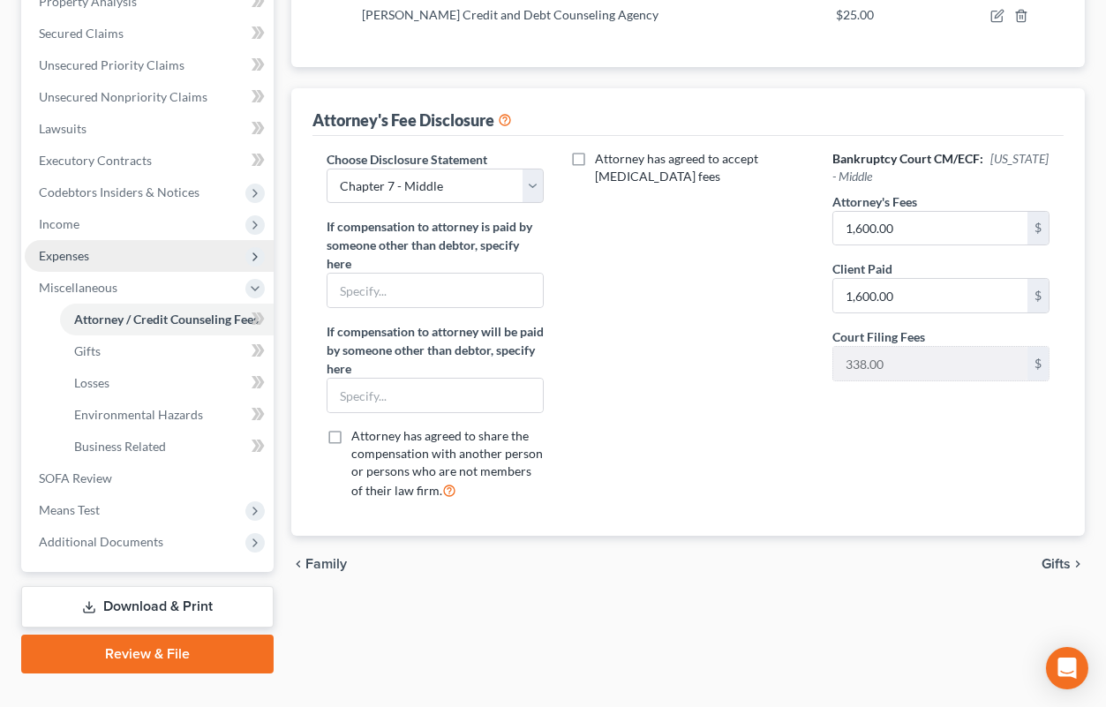
click at [51, 251] on span "Expenses" at bounding box center [64, 255] width 50 height 15
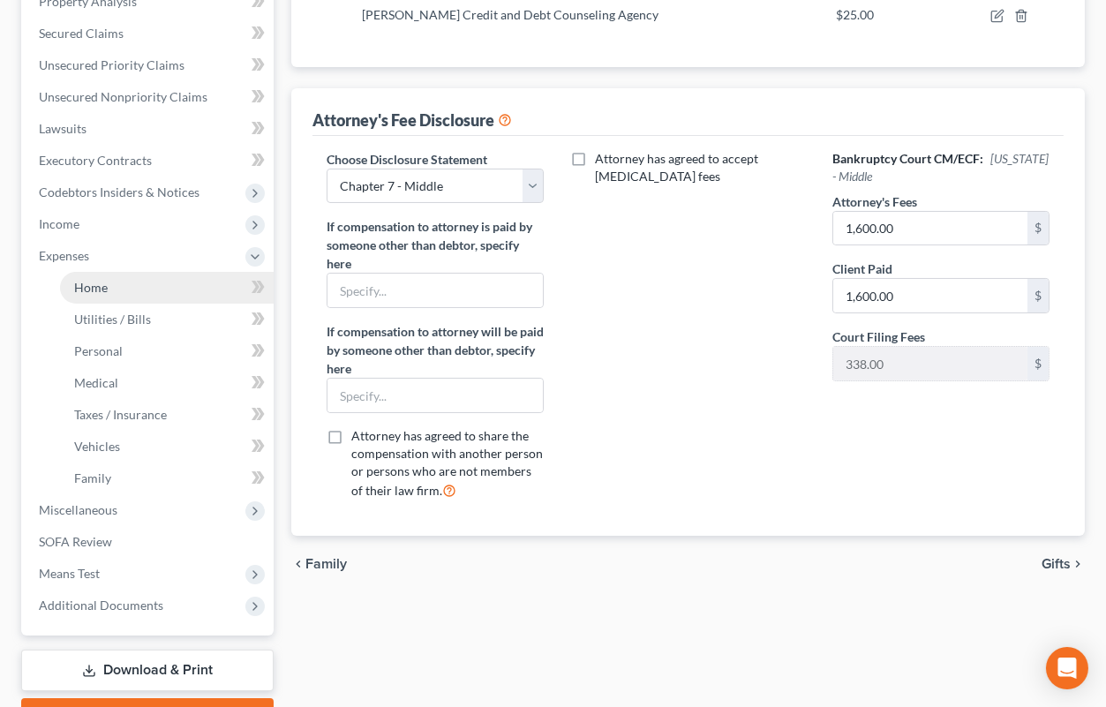
click at [99, 280] on span "Home" at bounding box center [91, 287] width 34 height 15
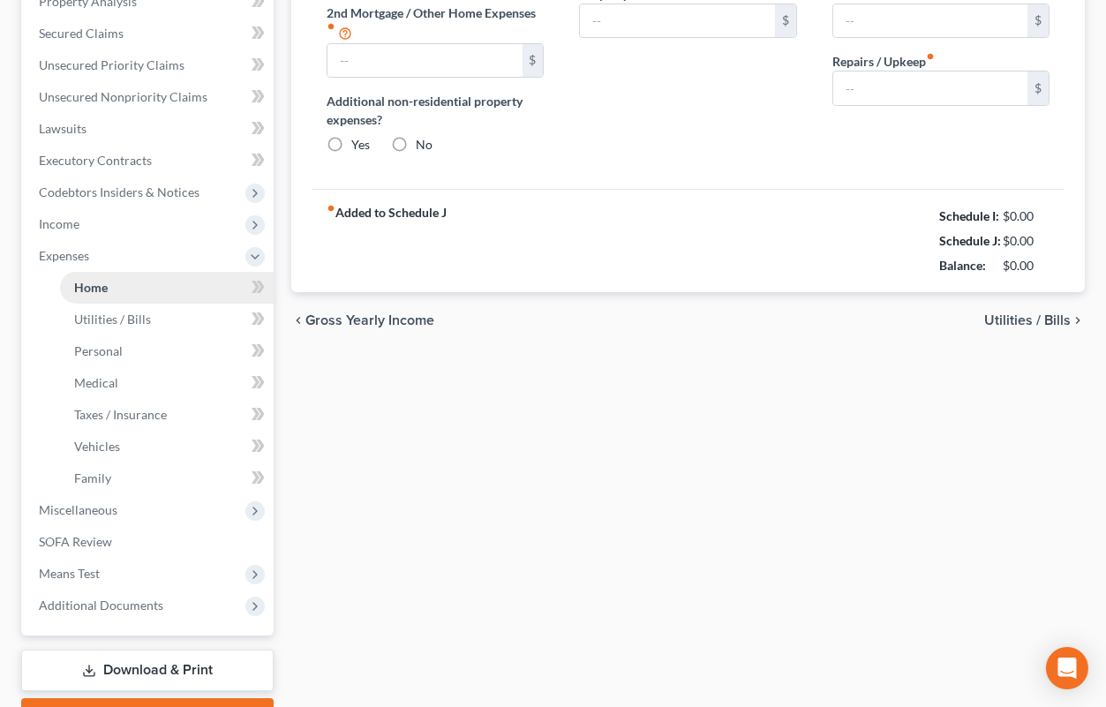
type input "775.00"
type input "0.00"
radio input "true"
type input "103.50"
type input "0.00"
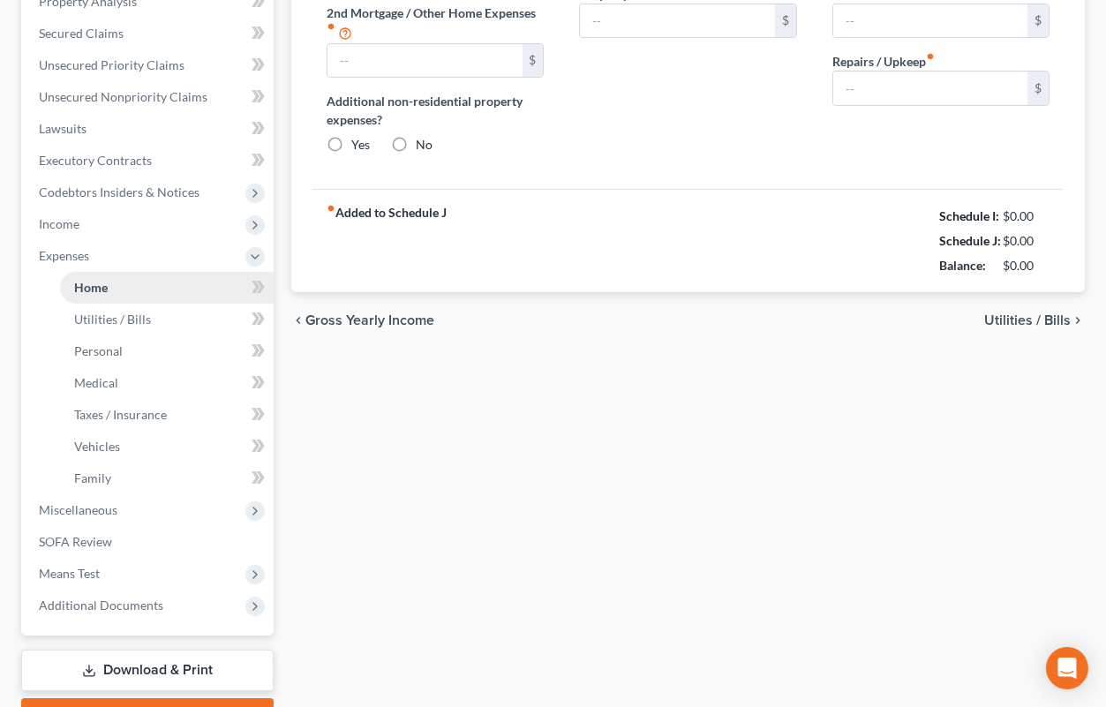
type input "690.00"
type input "0.00"
type input "200.00"
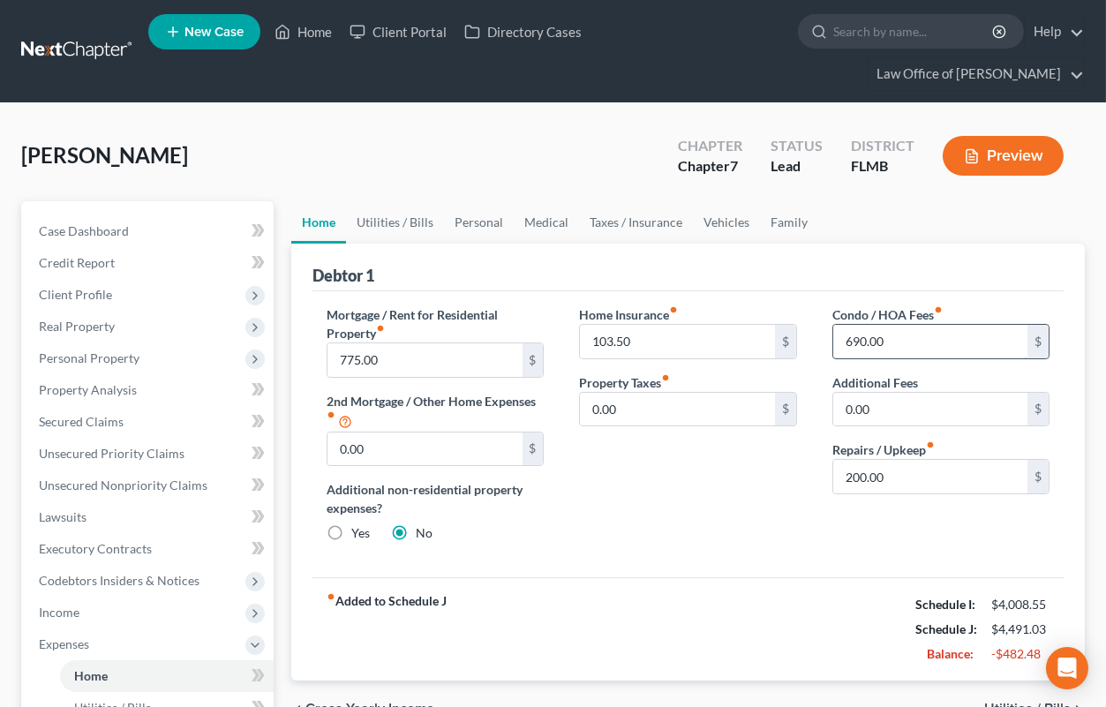
click at [948, 336] on input "690.00" at bounding box center [930, 342] width 194 height 34
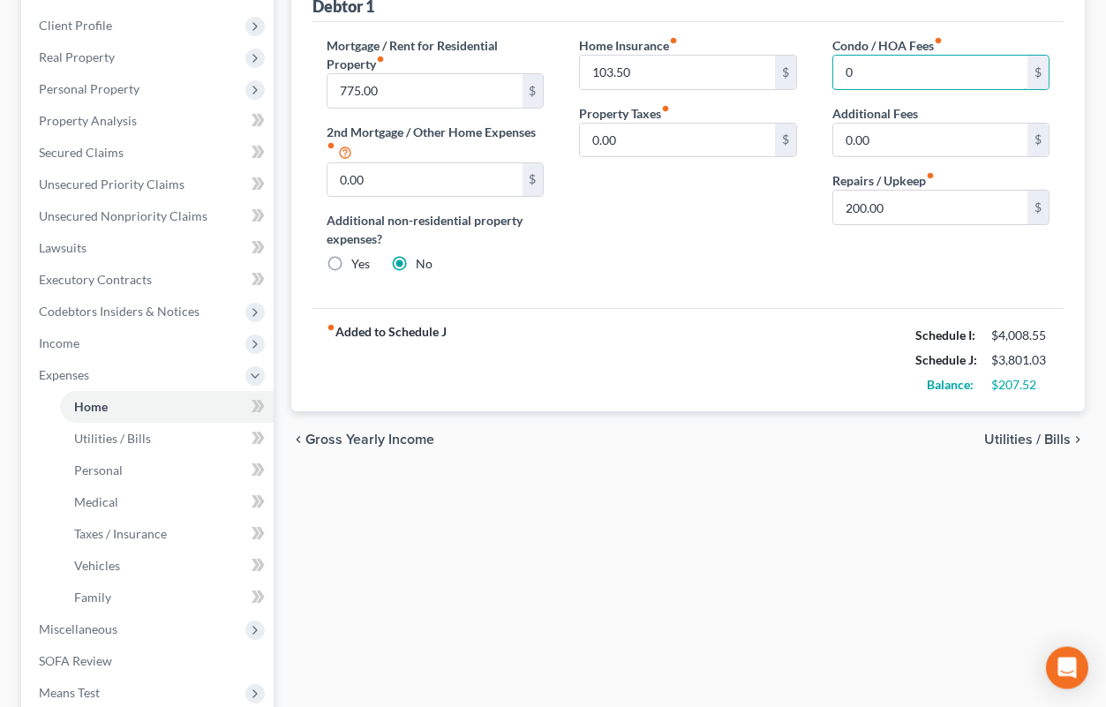
scroll to position [291, 0]
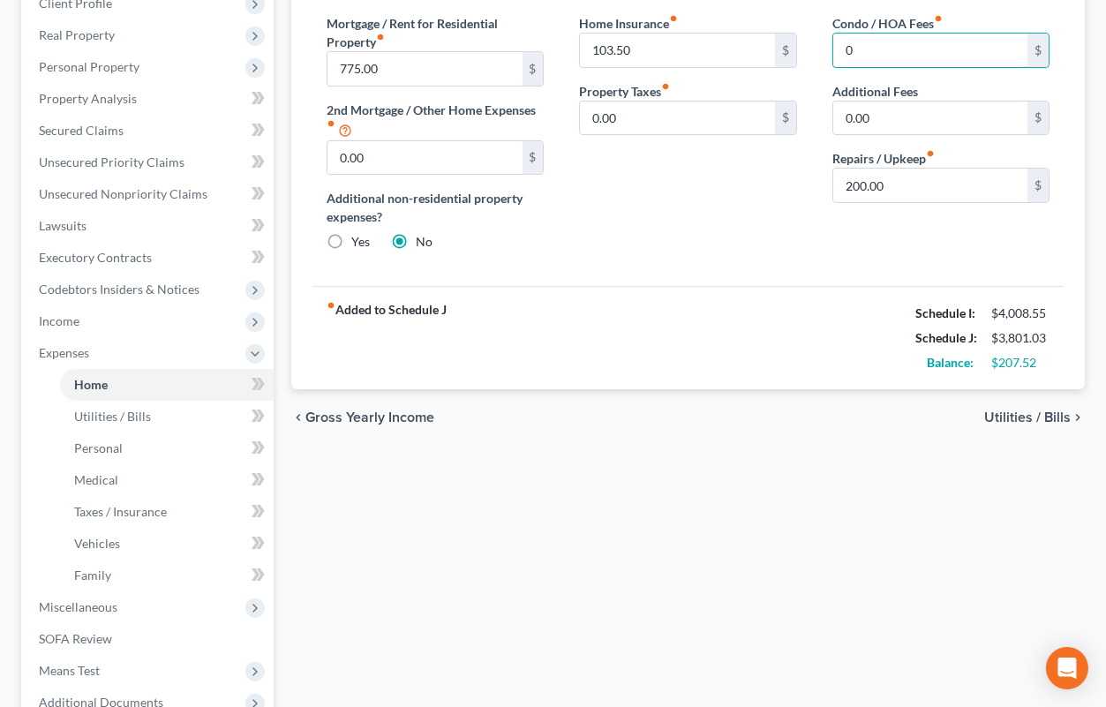
type input "0"
click at [1008, 416] on span "Utilities / Bills" at bounding box center [1027, 418] width 87 height 14
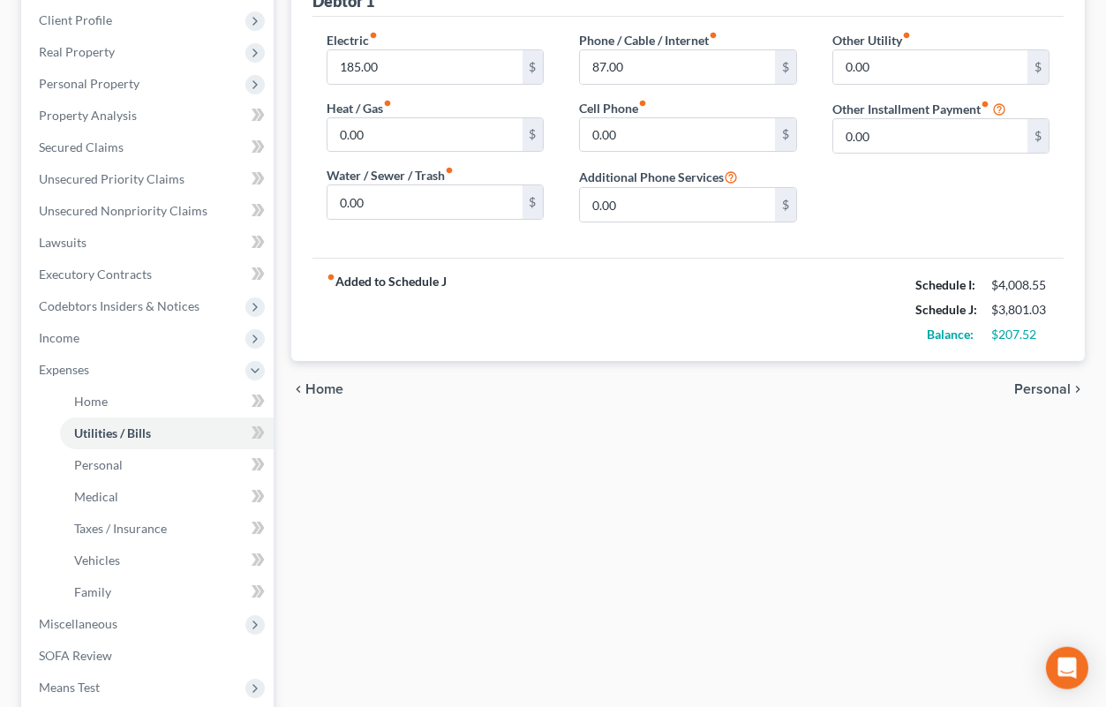
scroll to position [291, 0]
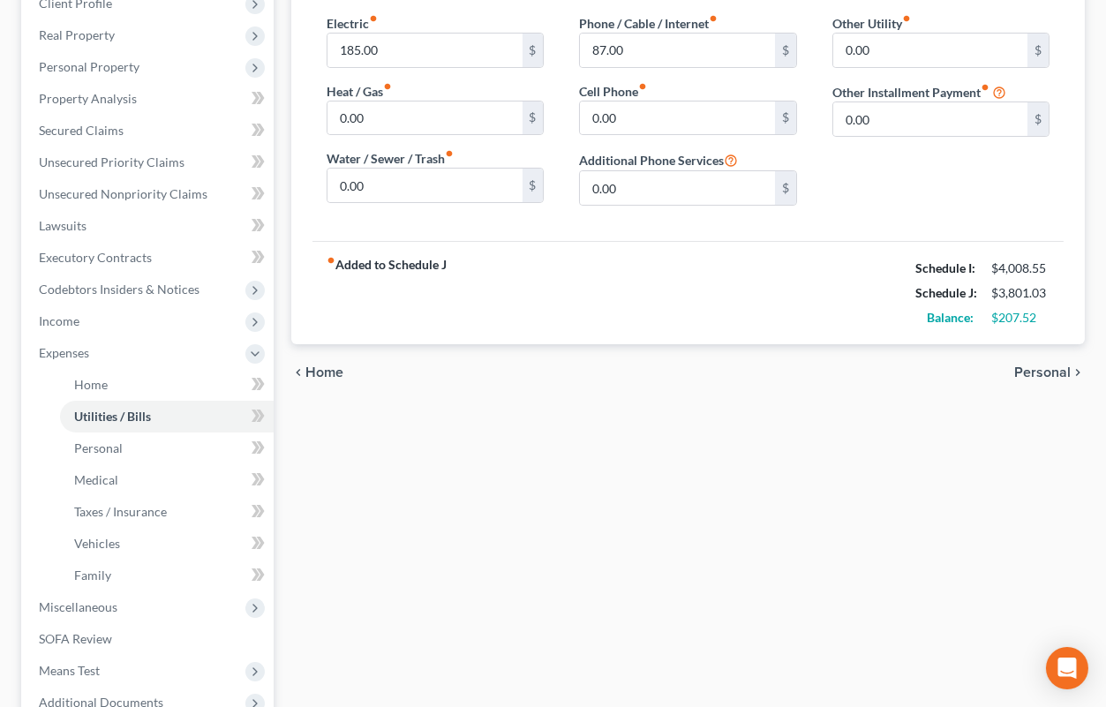
click at [1030, 372] on span "Personal" at bounding box center [1042, 372] width 57 height 14
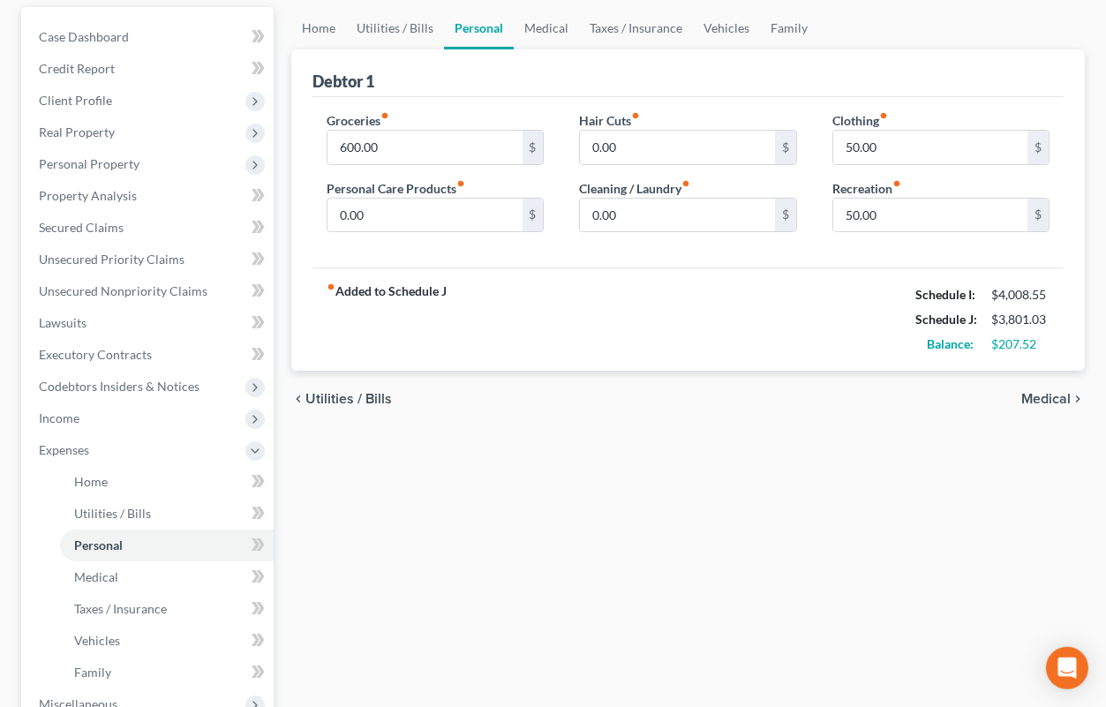
click at [1032, 397] on span "Medical" at bounding box center [1045, 399] width 49 height 14
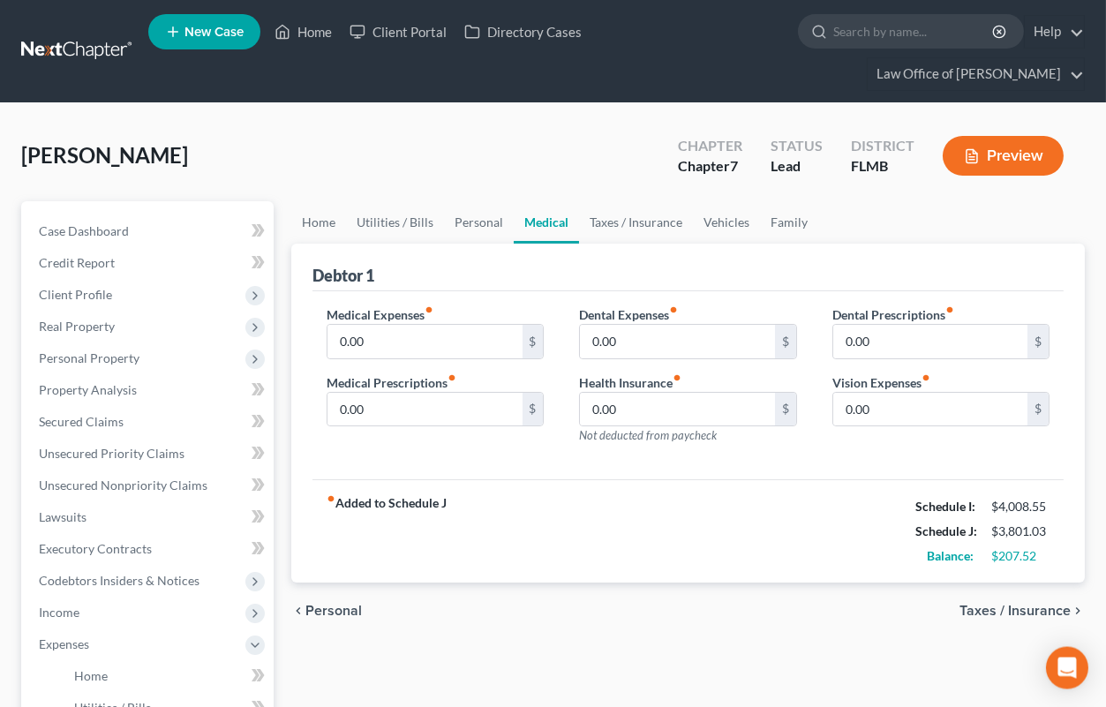
scroll to position [291, 0]
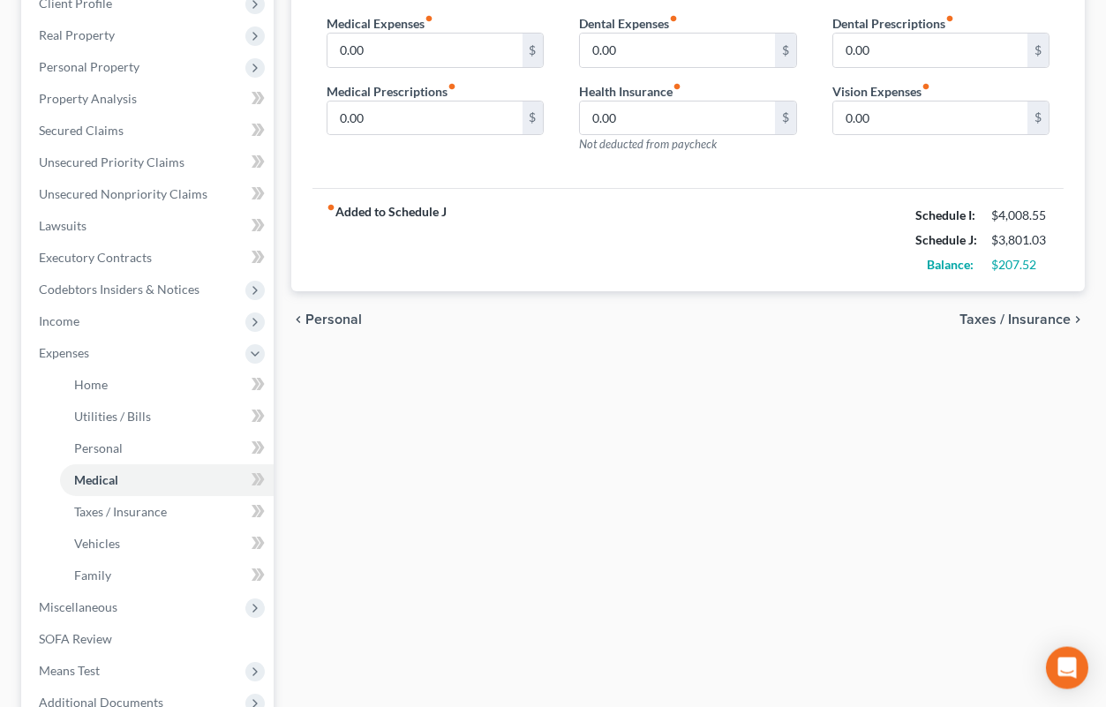
click at [1030, 322] on span "Taxes / Insurance" at bounding box center [1015, 320] width 111 height 14
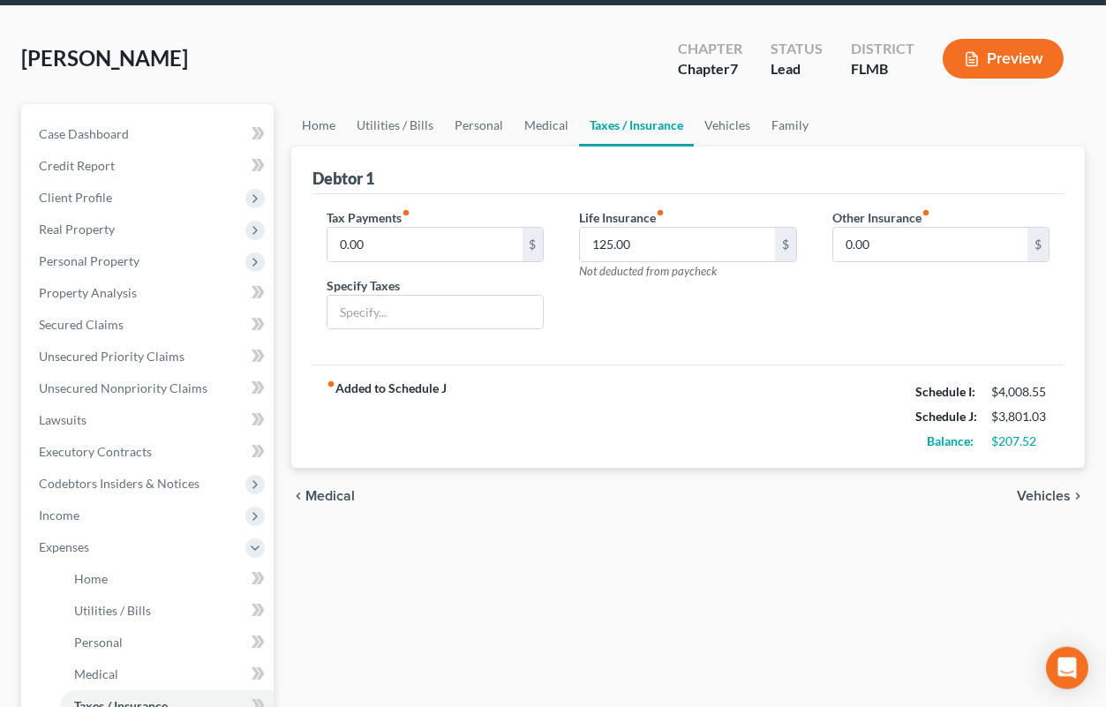
click at [1031, 492] on span "Vehicles" at bounding box center [1044, 496] width 54 height 14
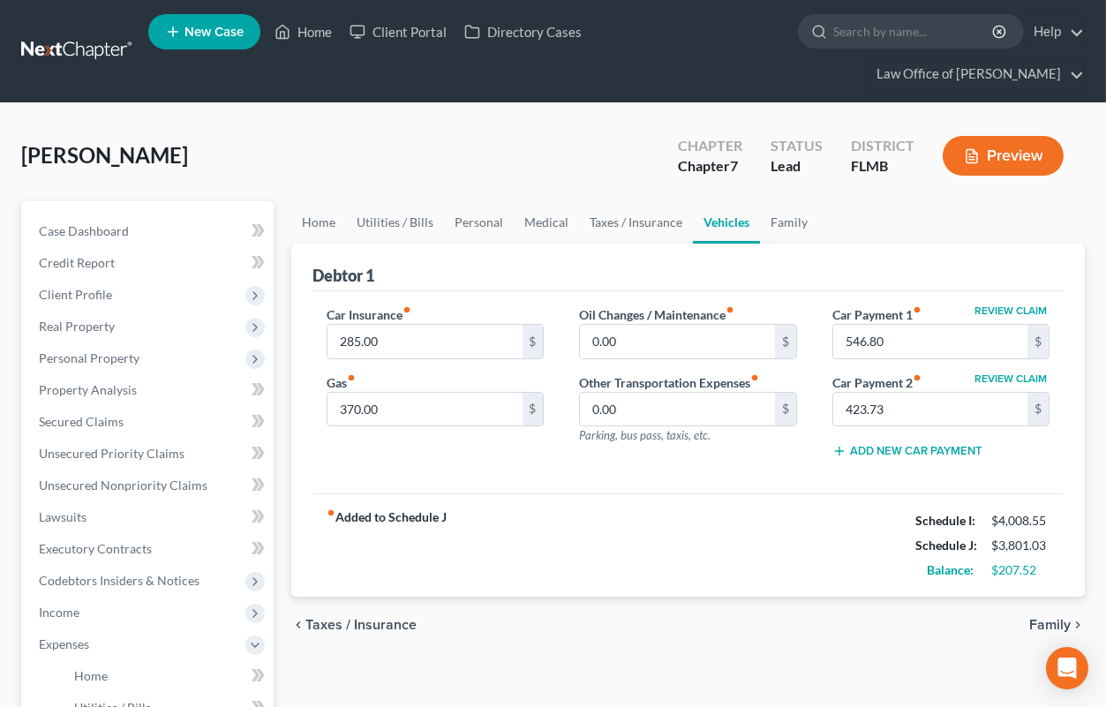
click at [1043, 626] on span "Family" at bounding box center [1049, 625] width 41 height 14
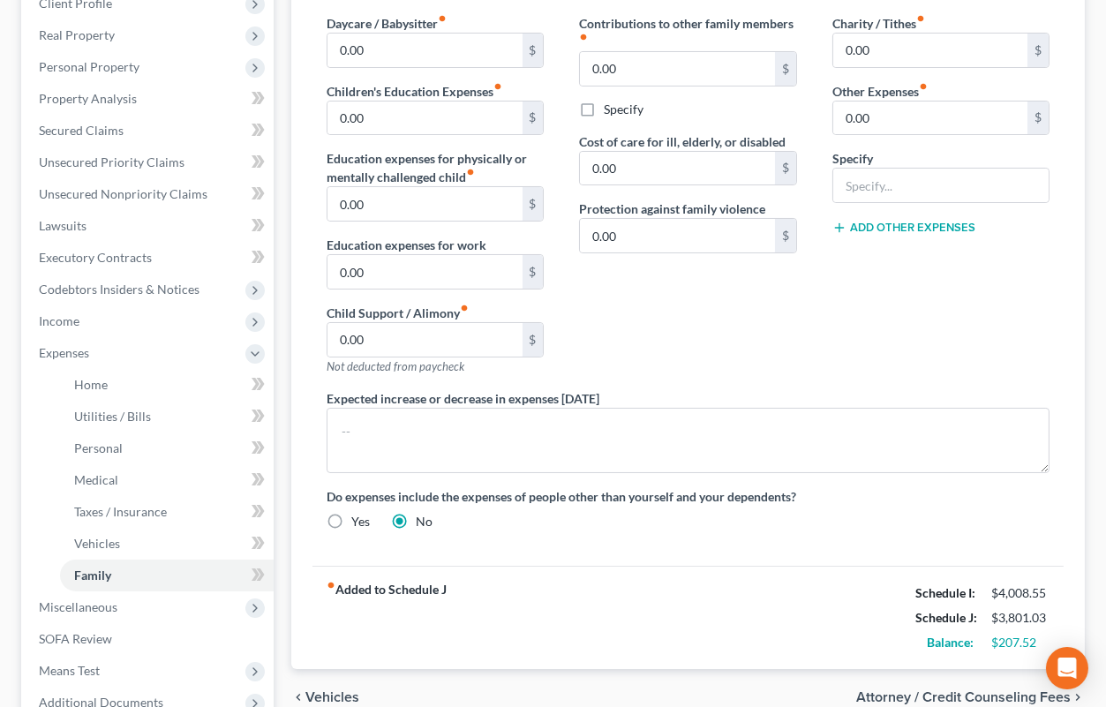
scroll to position [483, 0]
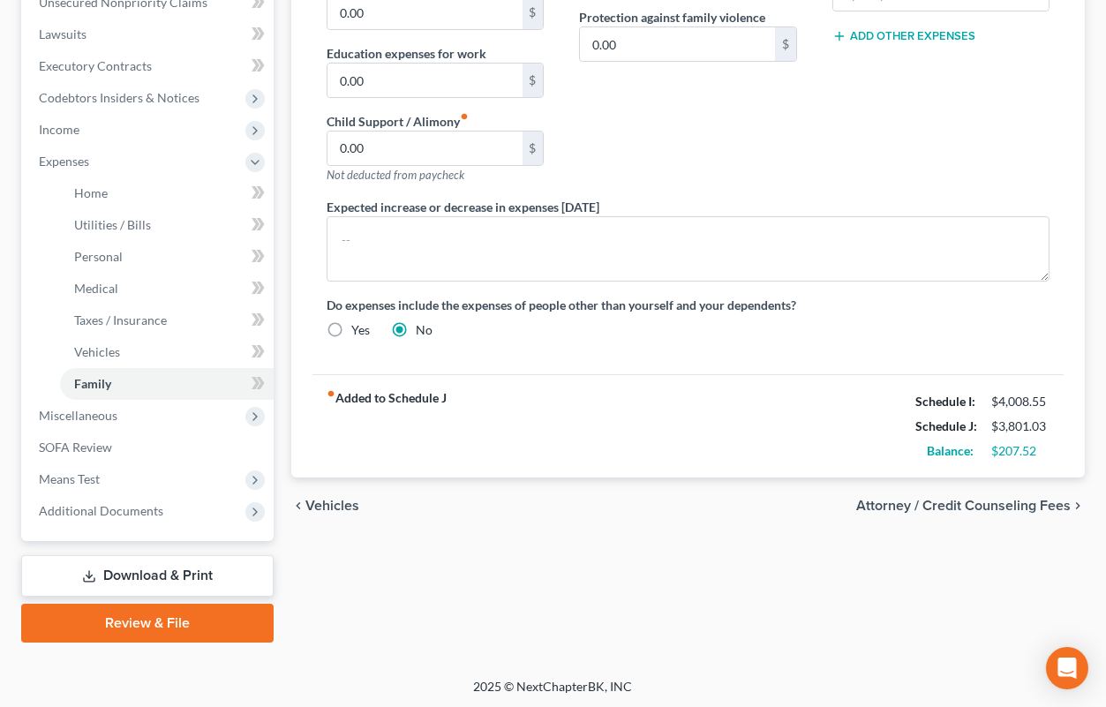
click at [938, 504] on span "Attorney / Credit Counseling Fees" at bounding box center [963, 506] width 215 height 14
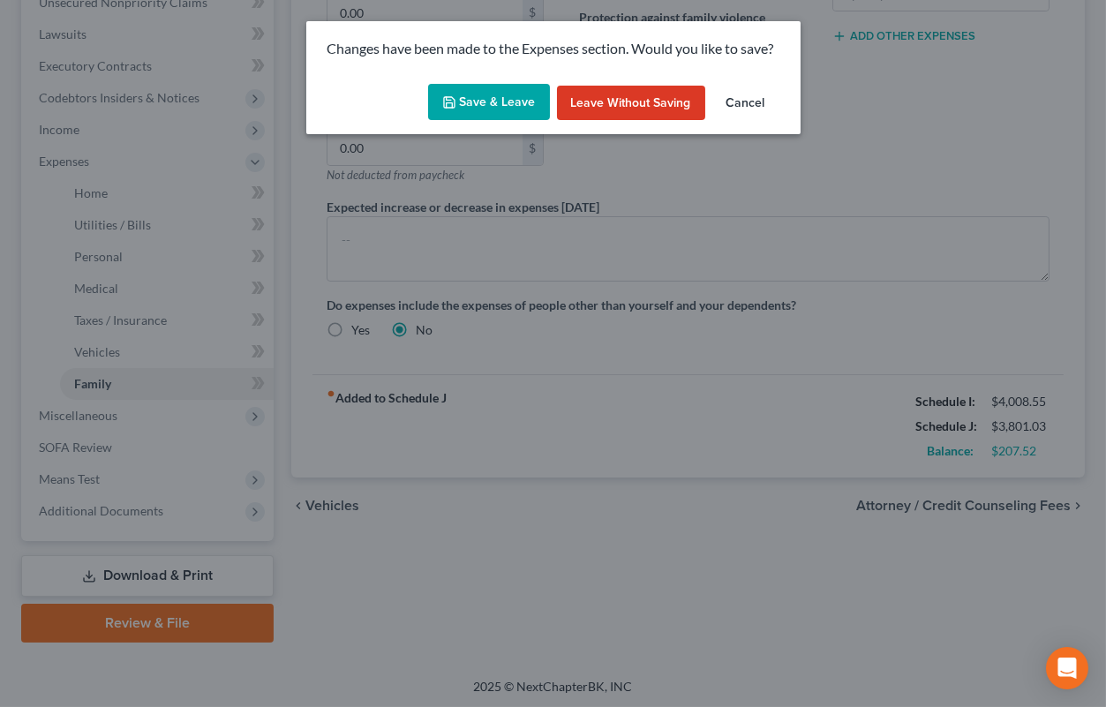
click at [512, 102] on button "Save & Leave" at bounding box center [489, 102] width 122 height 37
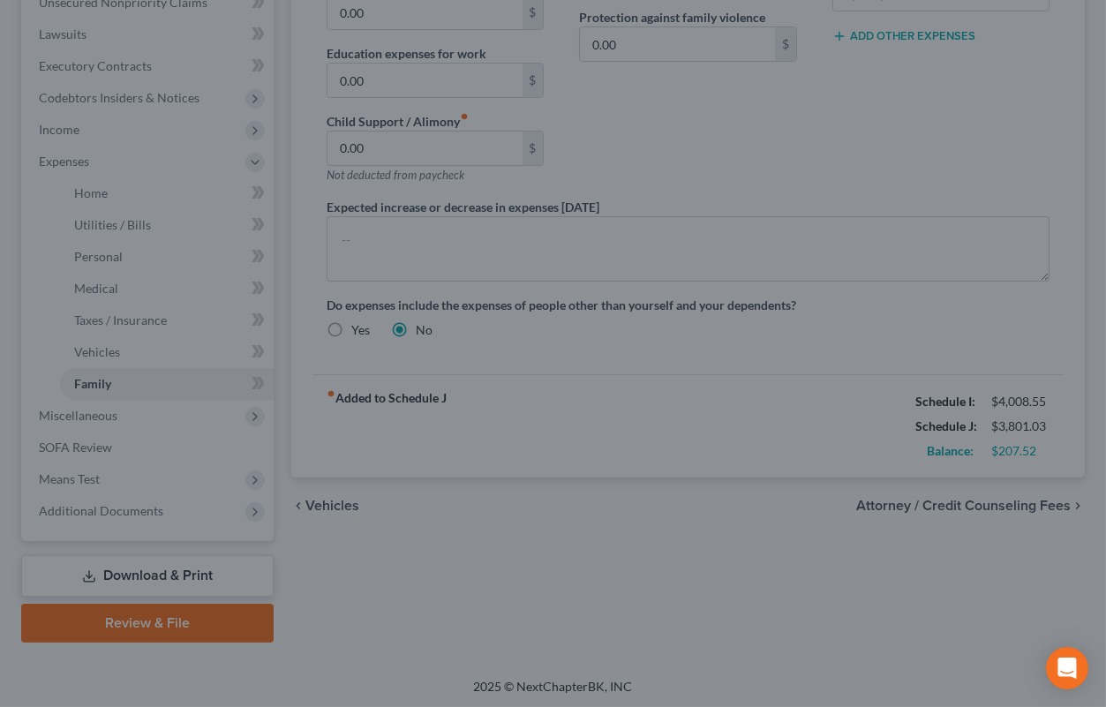
select select "4"
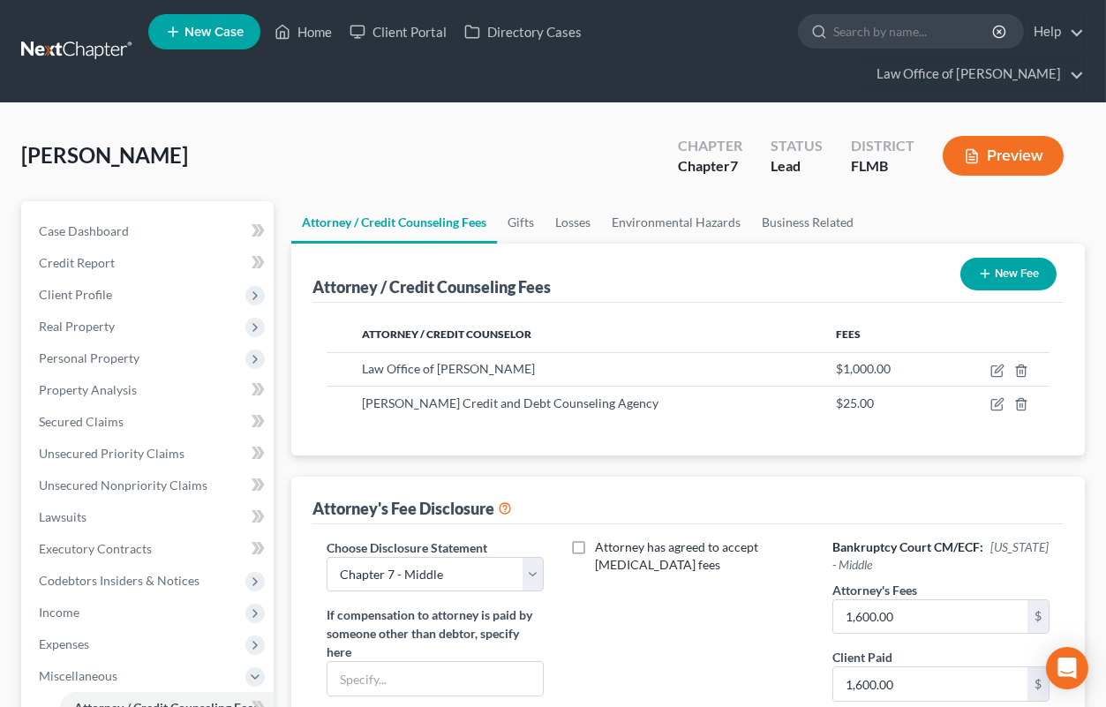
scroll to position [388, 0]
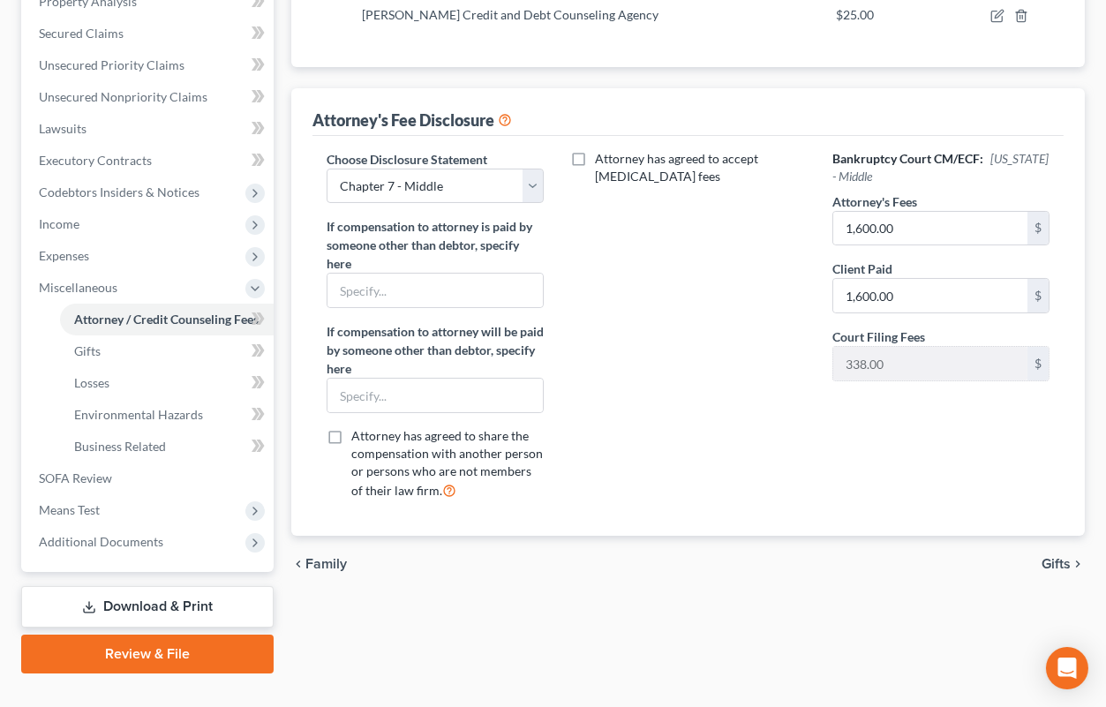
click at [167, 601] on link "Download & Print" at bounding box center [147, 606] width 252 height 41
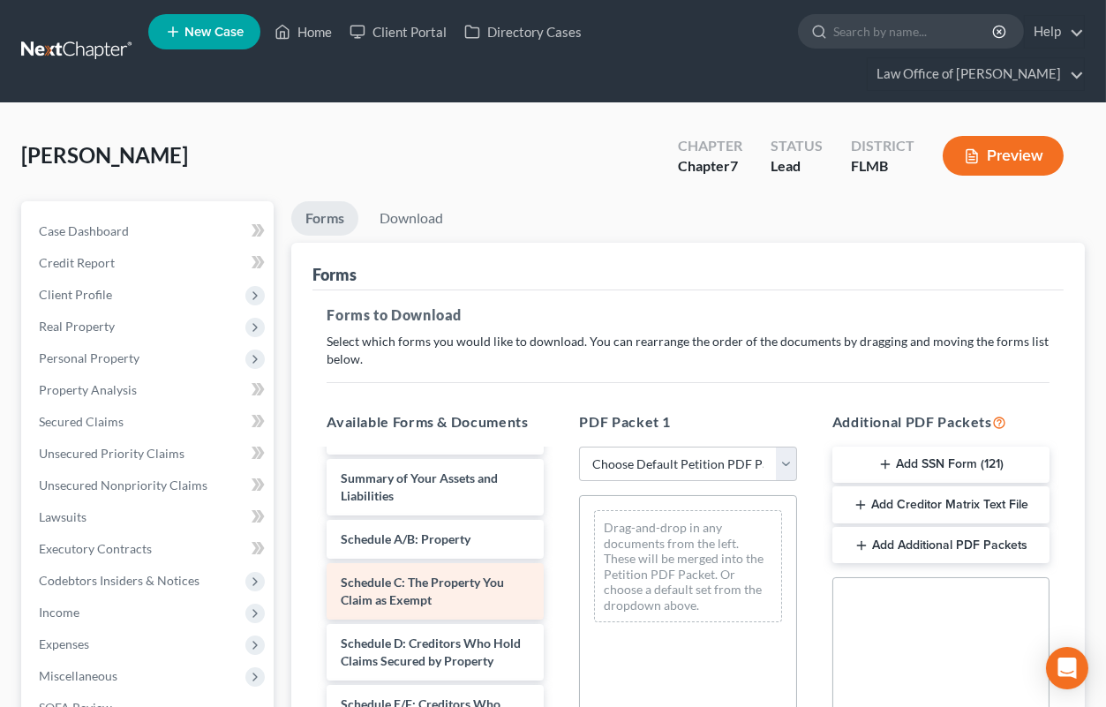
scroll to position [87, 0]
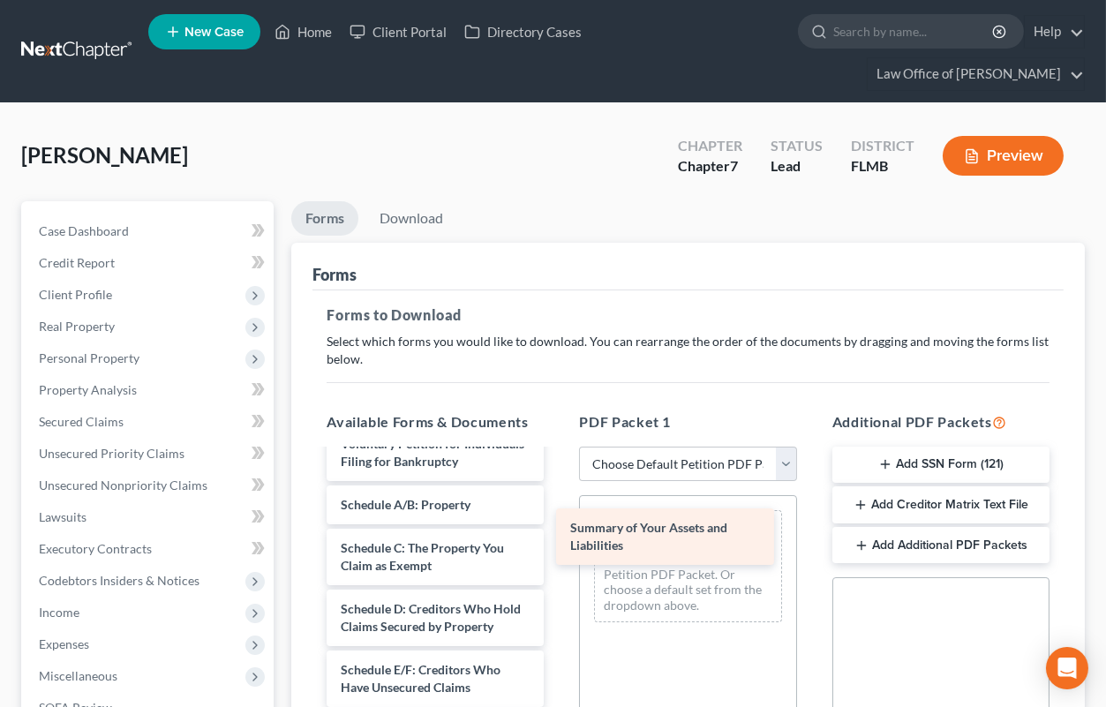
drag, startPoint x: 456, startPoint y: 501, endPoint x: 685, endPoint y: 525, distance: 230.9
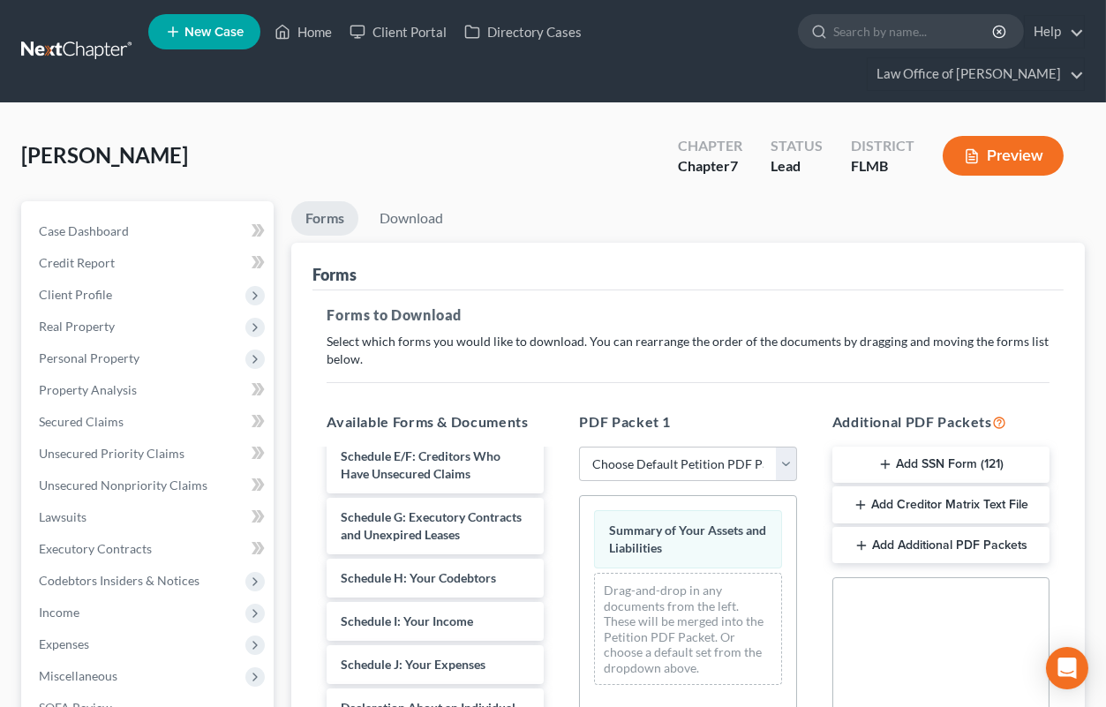
scroll to position [350, 0]
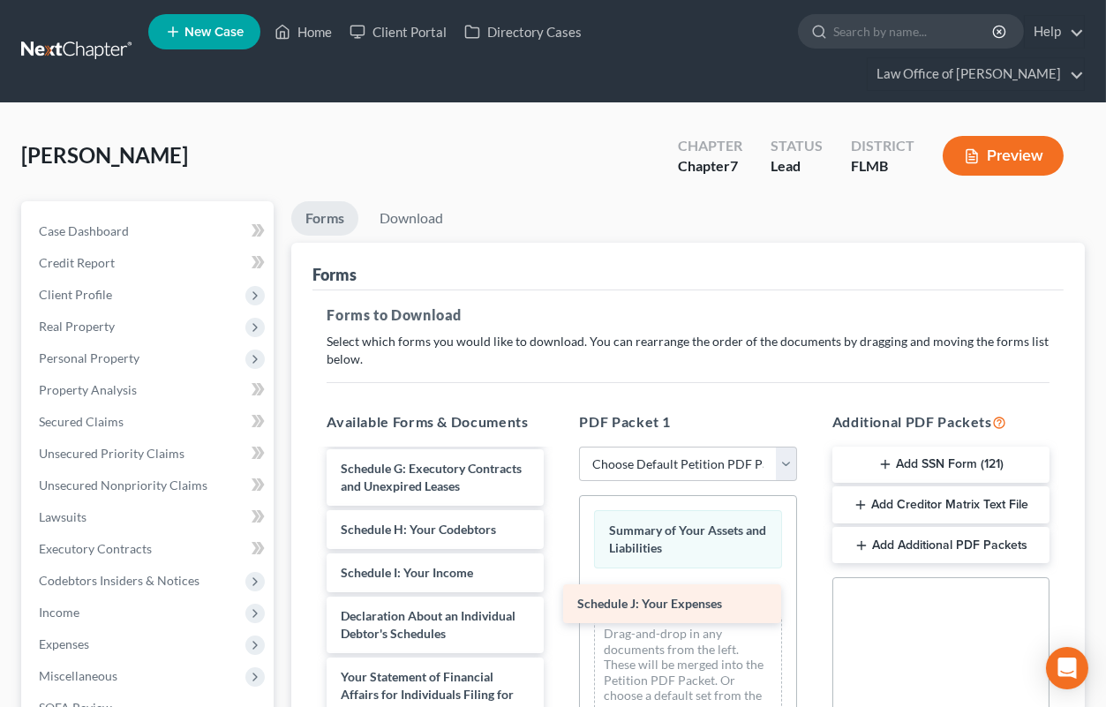
drag, startPoint x: 448, startPoint y: 608, endPoint x: 685, endPoint y: 598, distance: 236.8
click at [558, 598] on div "Schedule J: Your Expenses Certificate of Counseling [DATE]-pdf Voluntary Petiti…" at bounding box center [435, 600] width 245 height 996
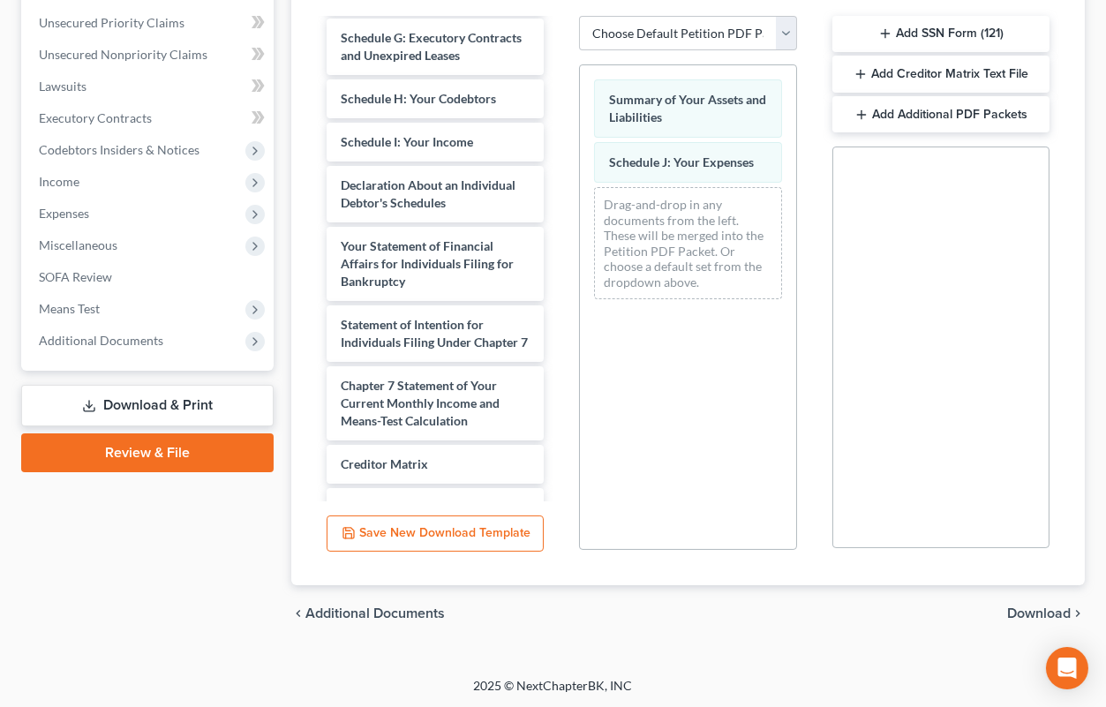
click at [1017, 612] on span "Download" at bounding box center [1039, 613] width 64 height 14
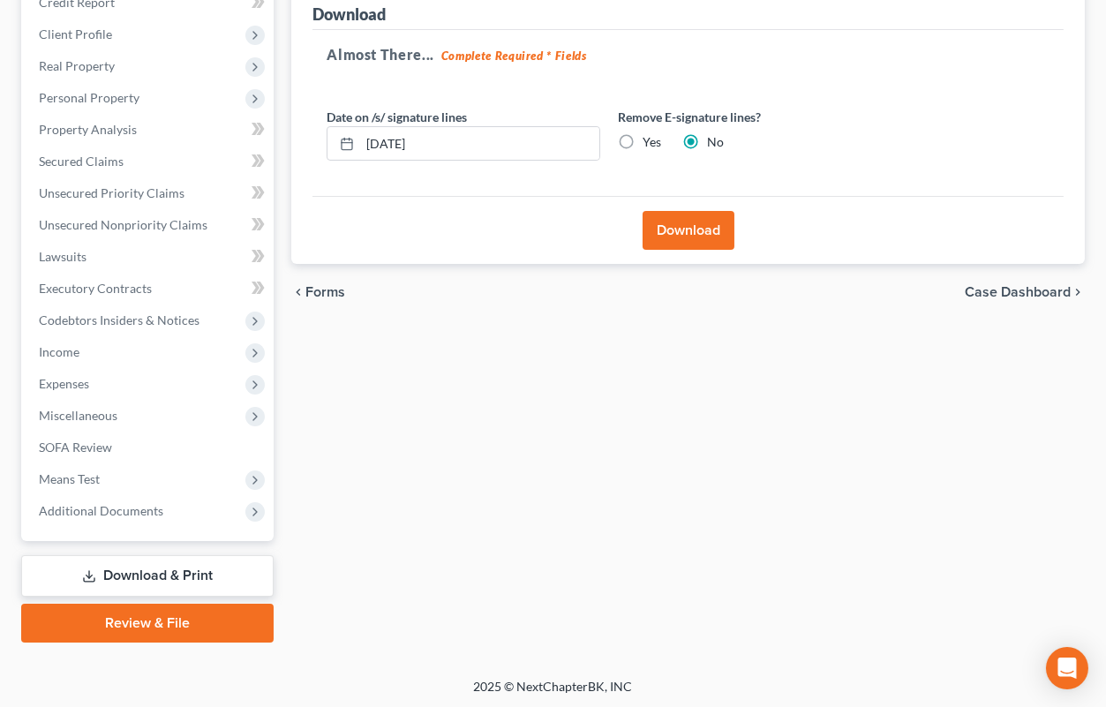
click at [643, 148] on label "Yes" at bounding box center [652, 142] width 19 height 18
click at [650, 145] on input "Yes" at bounding box center [655, 138] width 11 height 11
radio input "true"
radio input "false"
click at [664, 222] on button "Download" at bounding box center [689, 230] width 92 height 39
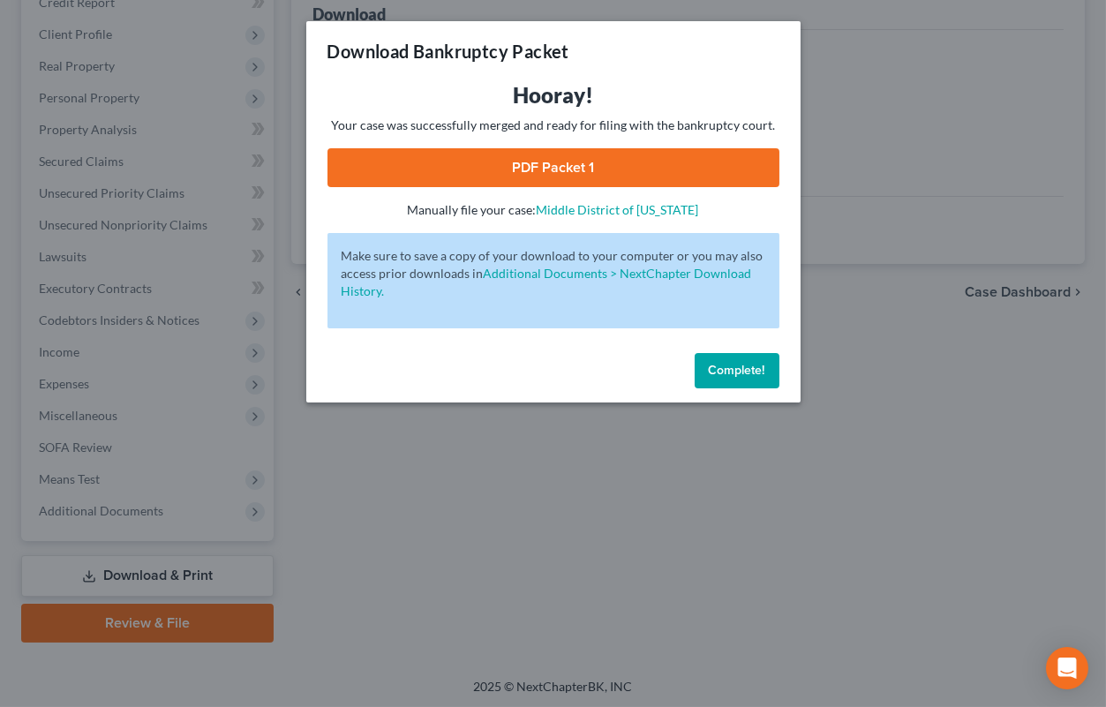
click at [459, 170] on link "PDF Packet 1" at bounding box center [554, 167] width 452 height 39
click at [735, 373] on span "Complete!" at bounding box center [737, 370] width 57 height 15
